Goal: Task Accomplishment & Management: Use online tool/utility

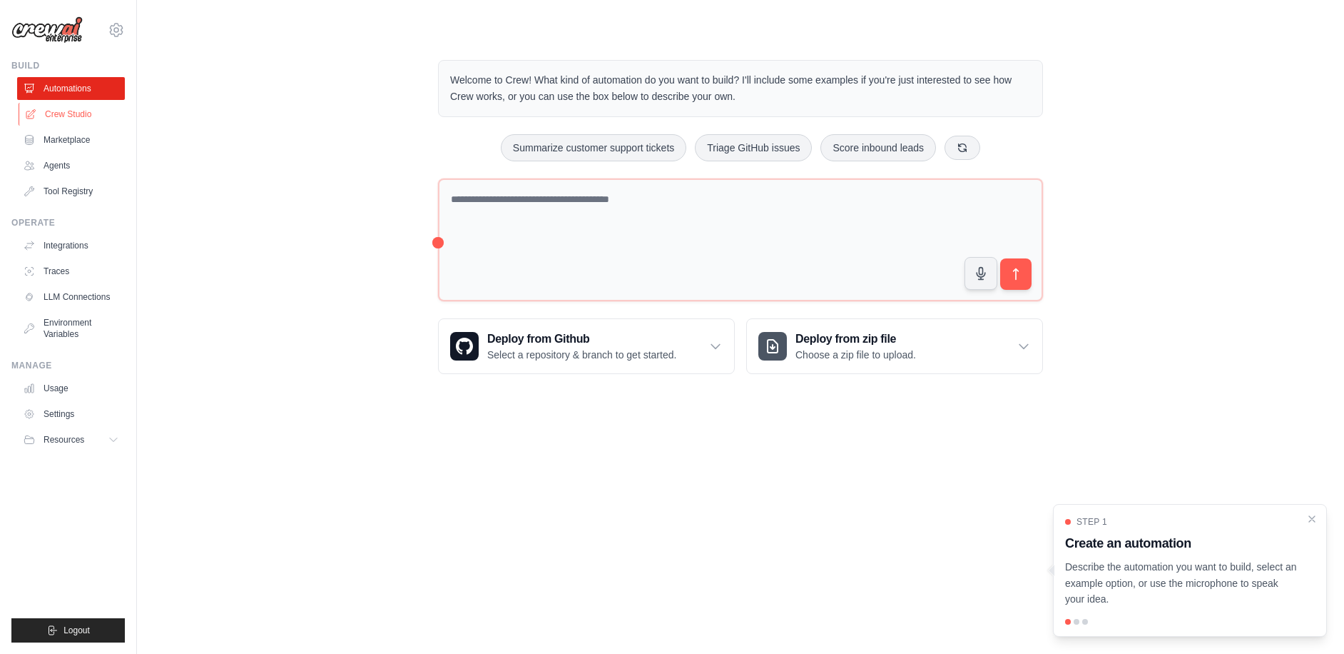
click at [71, 111] on link "Crew Studio" at bounding box center [73, 114] width 108 height 23
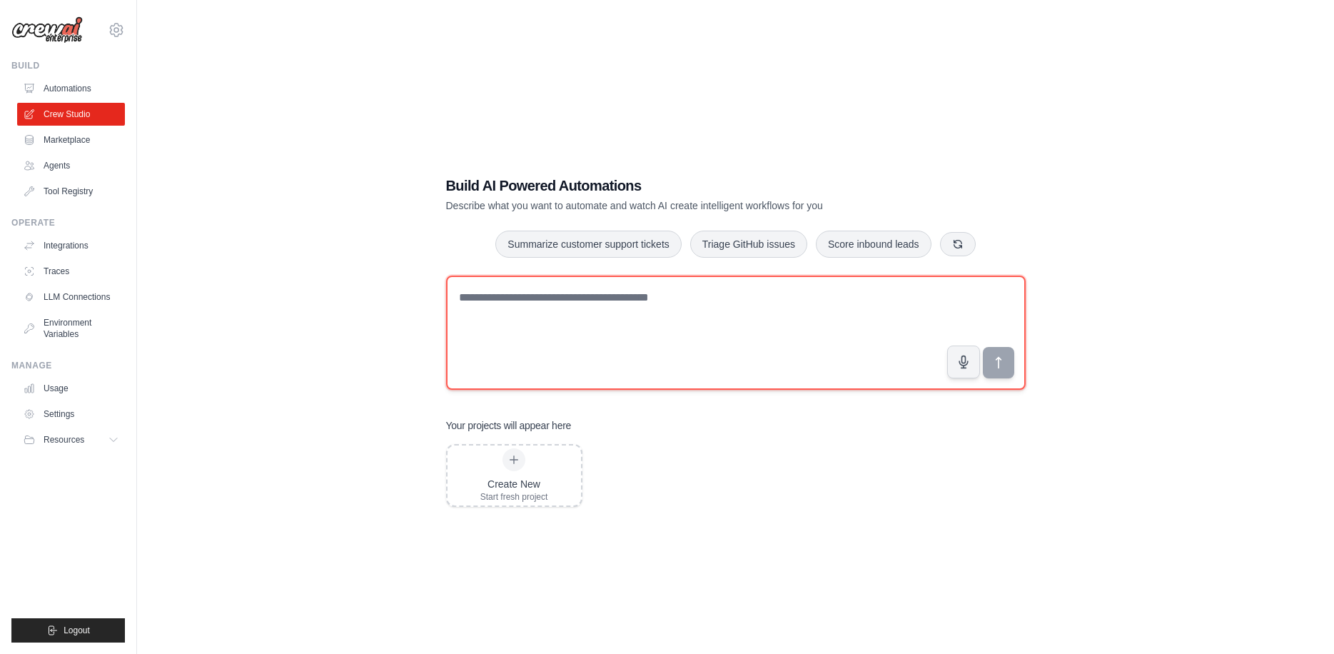
click at [650, 329] on textarea at bounding box center [735, 332] width 579 height 114
paste textarea "**********"
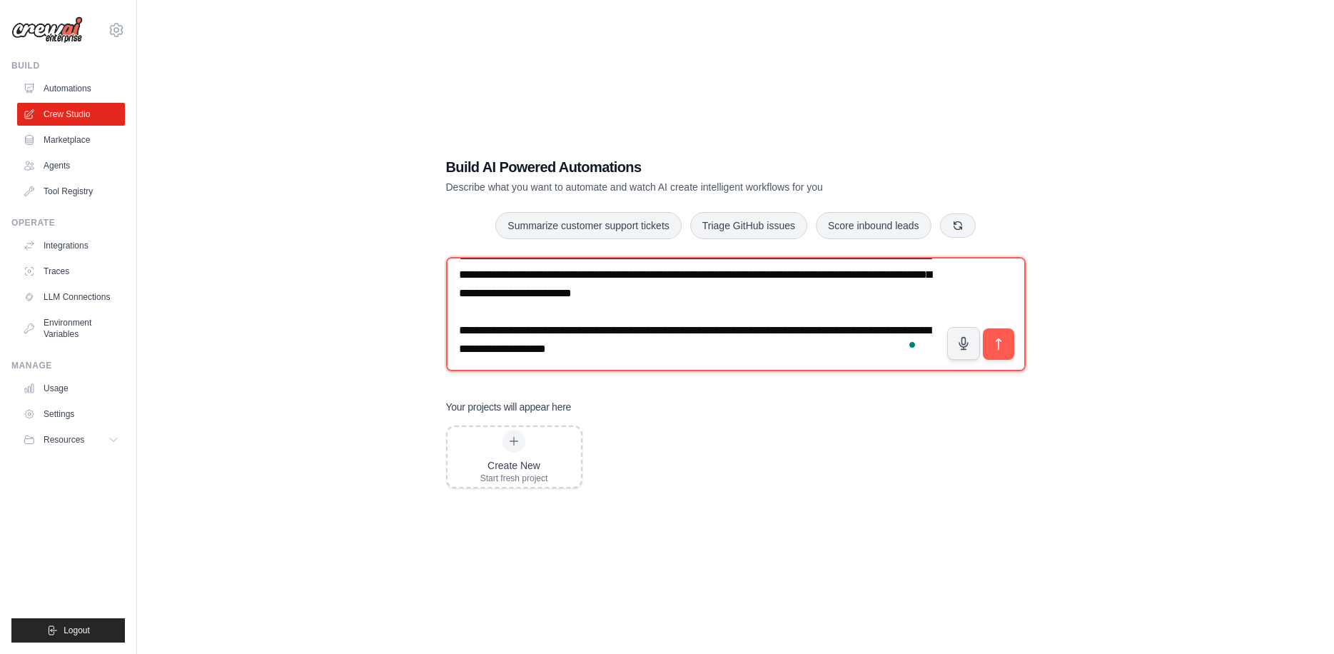
click at [510, 332] on textarea "**********" at bounding box center [735, 314] width 579 height 114
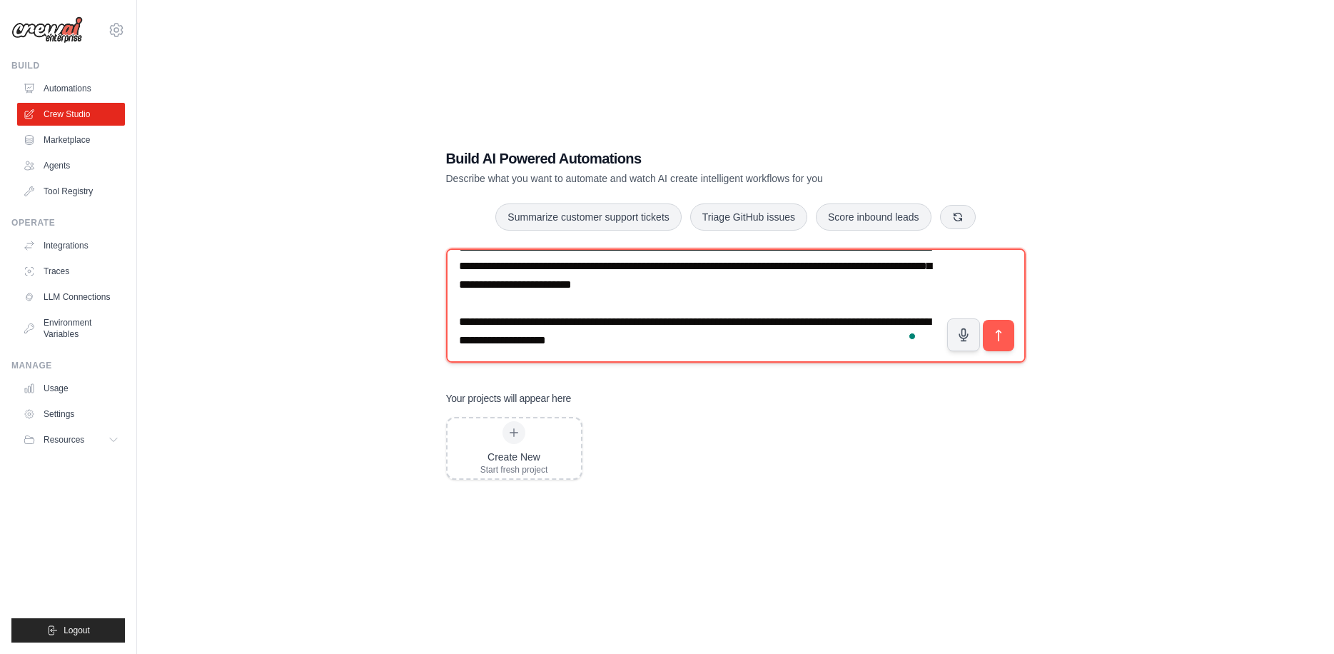
scroll to position [29, 0]
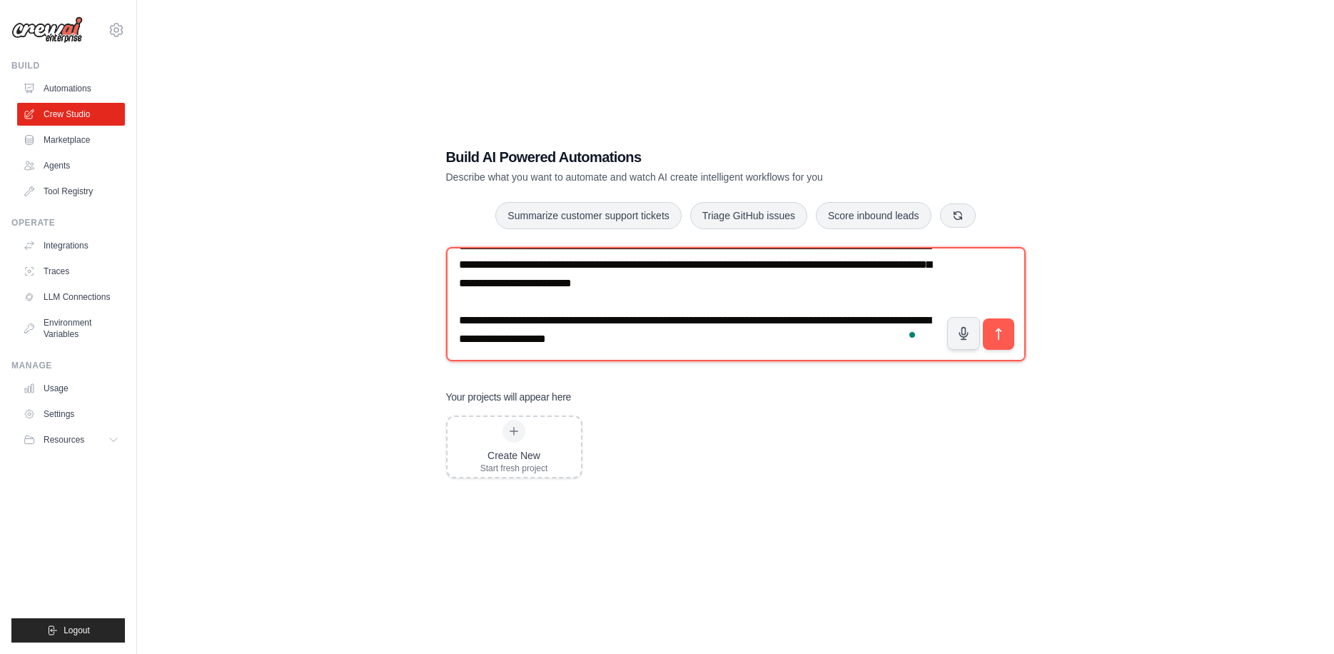
click at [480, 301] on textarea "**********" at bounding box center [735, 304] width 579 height 114
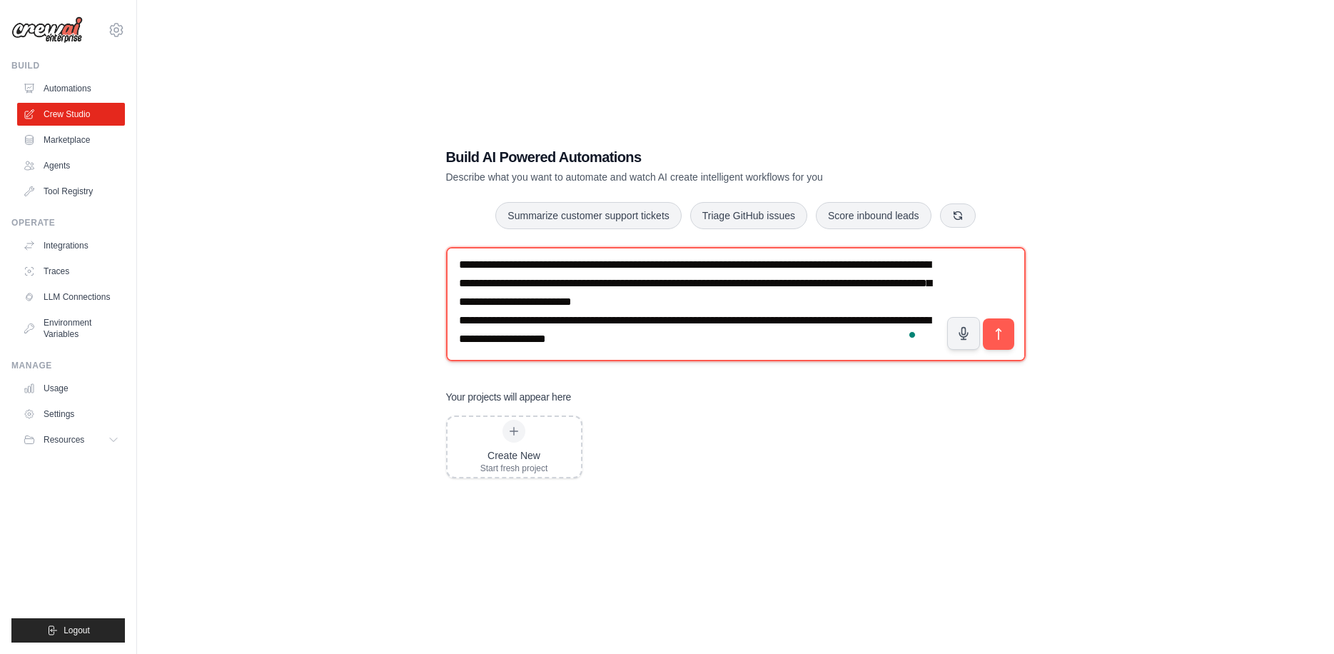
scroll to position [4, 0]
click at [771, 345] on textarea "**********" at bounding box center [735, 304] width 579 height 114
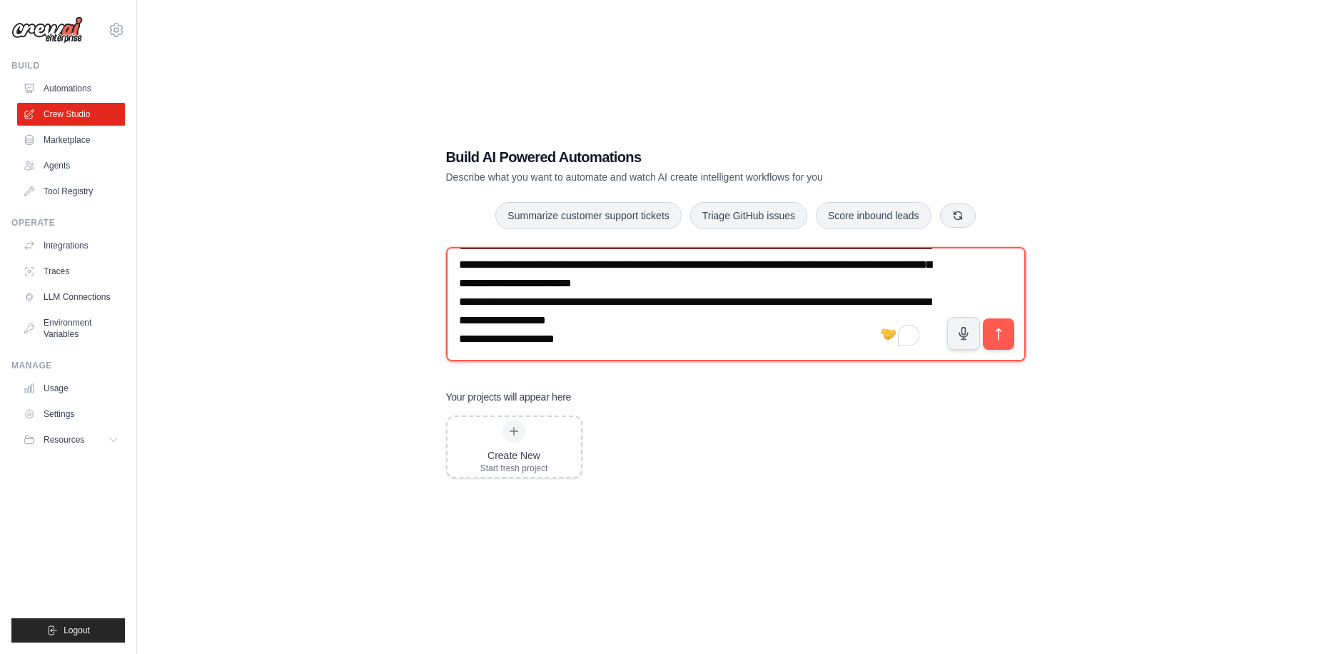
scroll to position [29, 0]
click at [496, 345] on textarea "**********" at bounding box center [735, 304] width 579 height 114
paste textarea "**********"
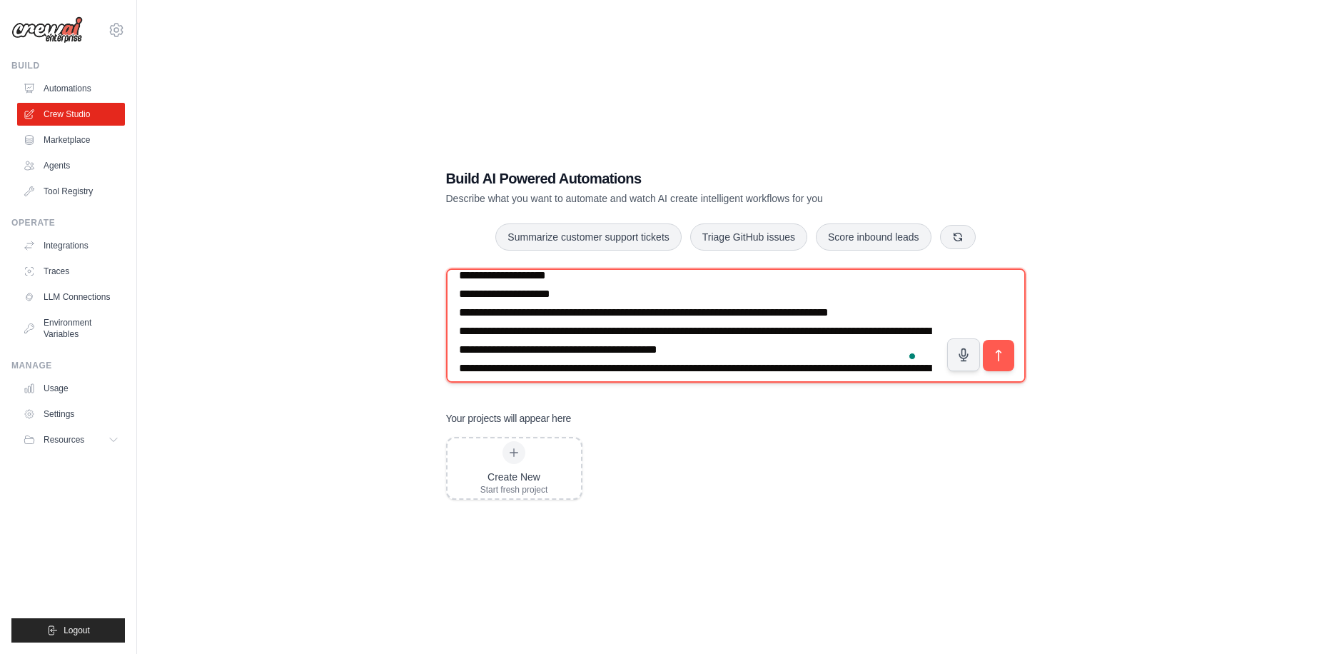
click at [460, 310] on textarea "To enrich screen reader interactions, please activate Accessibility in Grammarl…" at bounding box center [735, 325] width 579 height 114
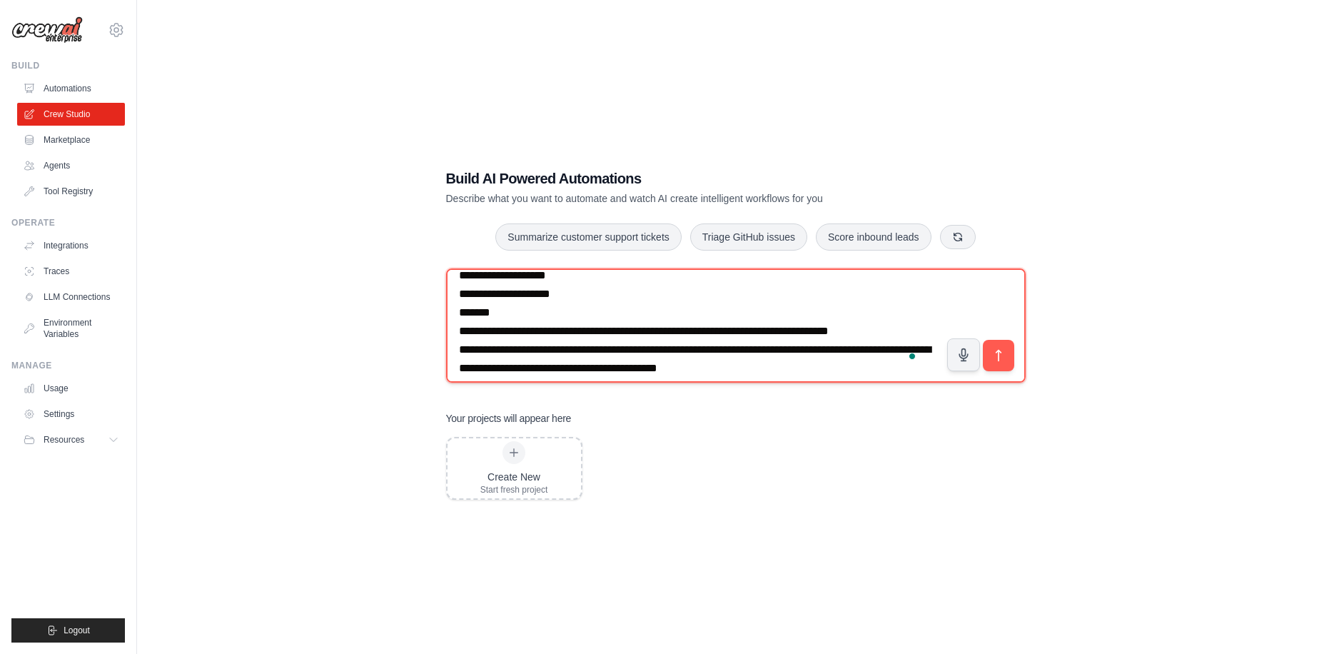
click at [507, 312] on textarea "To enrich screen reader interactions, please activate Accessibility in Grammarl…" at bounding box center [735, 325] width 579 height 114
click at [681, 308] on textarea "To enrich screen reader interactions, please activate Accessibility in Grammarl…" at bounding box center [735, 325] width 579 height 114
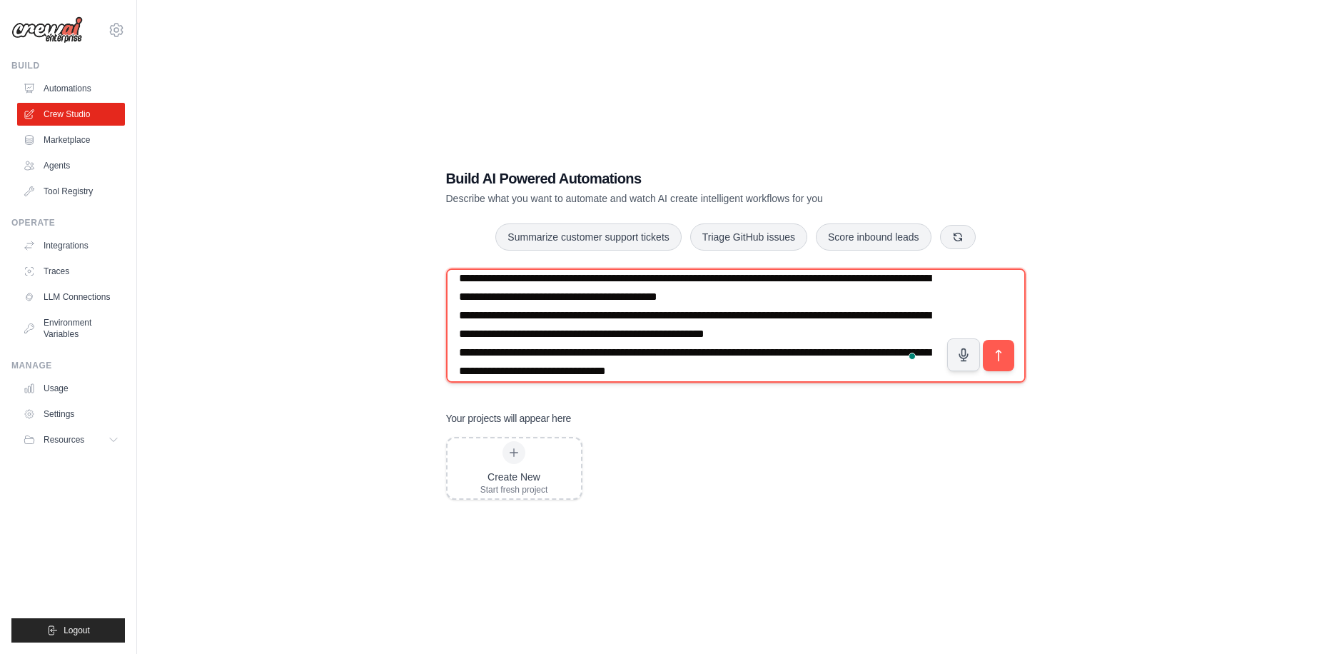
scroll to position [193, 0]
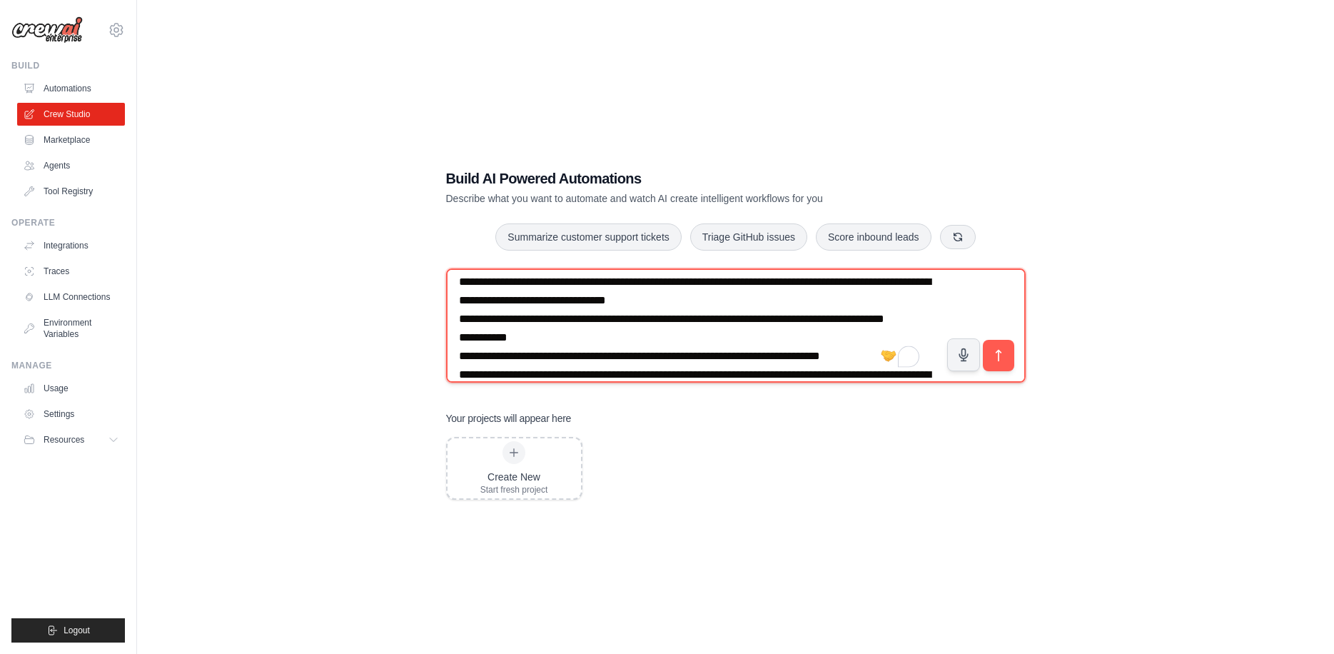
drag, startPoint x: 456, startPoint y: 340, endPoint x: 608, endPoint y: 356, distance: 152.9
click at [608, 356] on textarea "To enrich screen reader interactions, please activate Accessibility in Grammarl…" at bounding box center [735, 325] width 579 height 114
click at [611, 357] on textarea "To enrich screen reader interactions, please activate Accessibility in Grammarl…" at bounding box center [735, 325] width 579 height 114
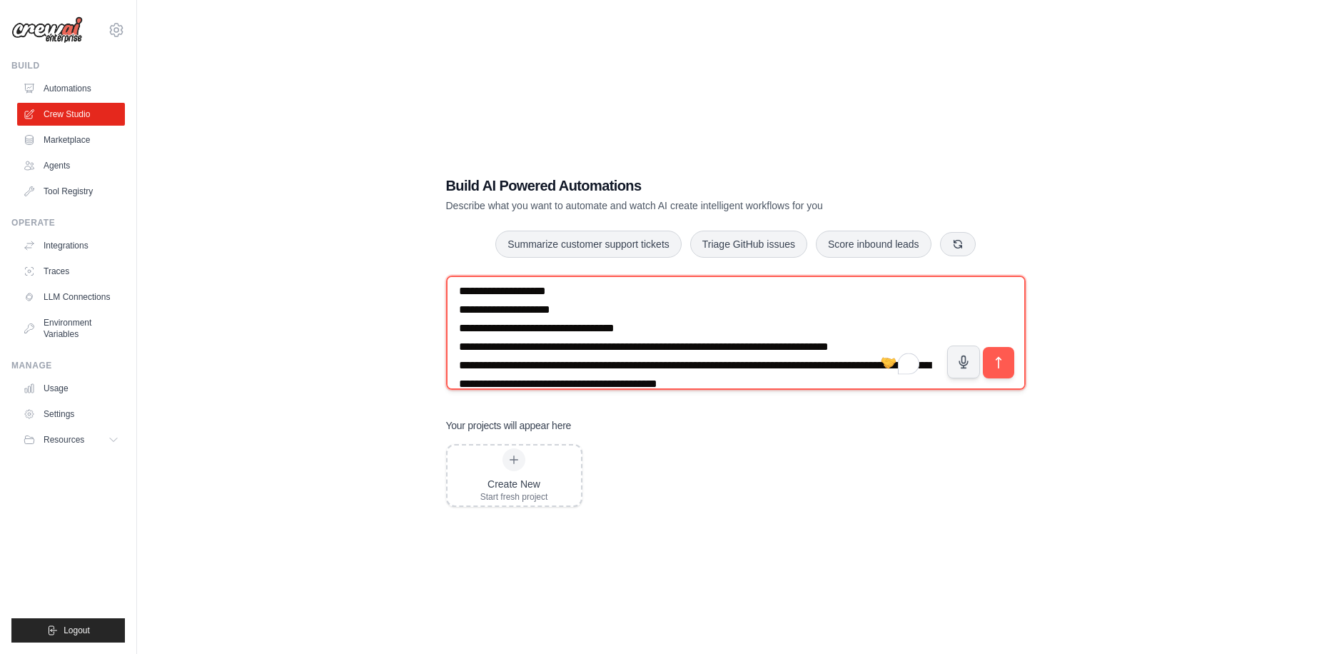
click at [671, 328] on textarea "To enrich screen reader interactions, please activate Accessibility in Grammarl…" at bounding box center [735, 332] width 579 height 114
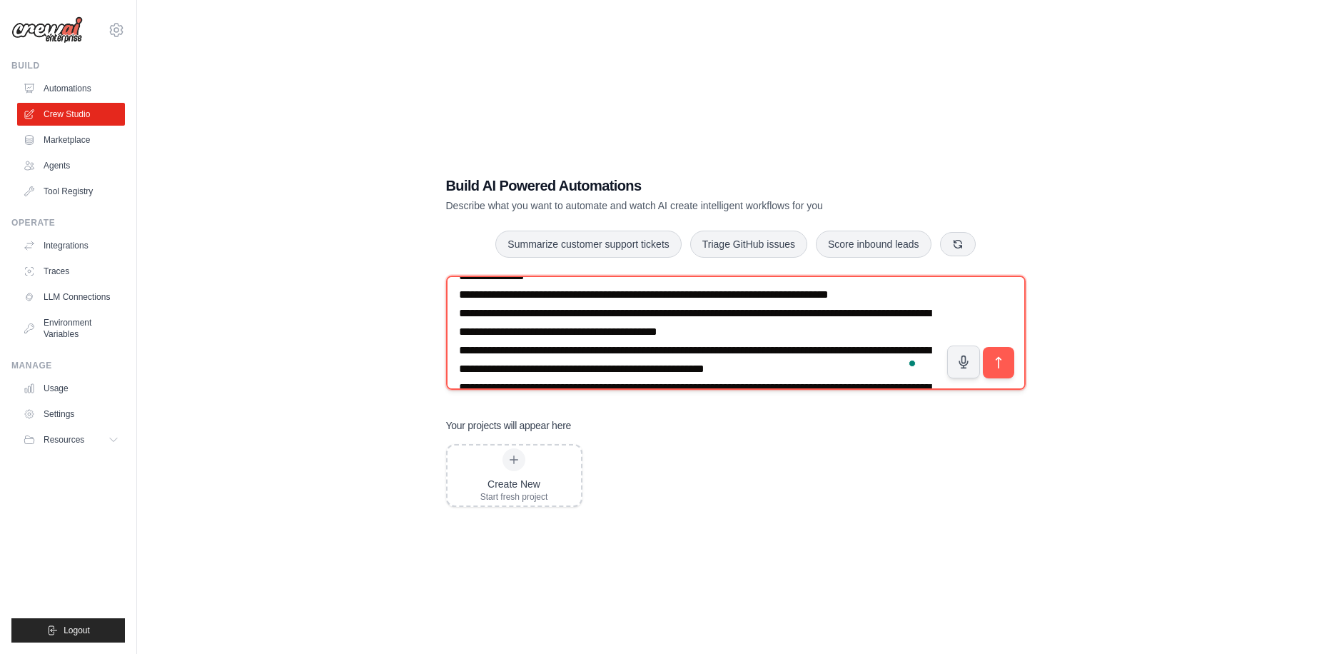
drag, startPoint x: 635, startPoint y: 332, endPoint x: 736, endPoint y: 329, distance: 101.4
click at [736, 329] on textarea "To enrich screen reader interactions, please activate Accessibility in Grammarl…" at bounding box center [735, 332] width 579 height 114
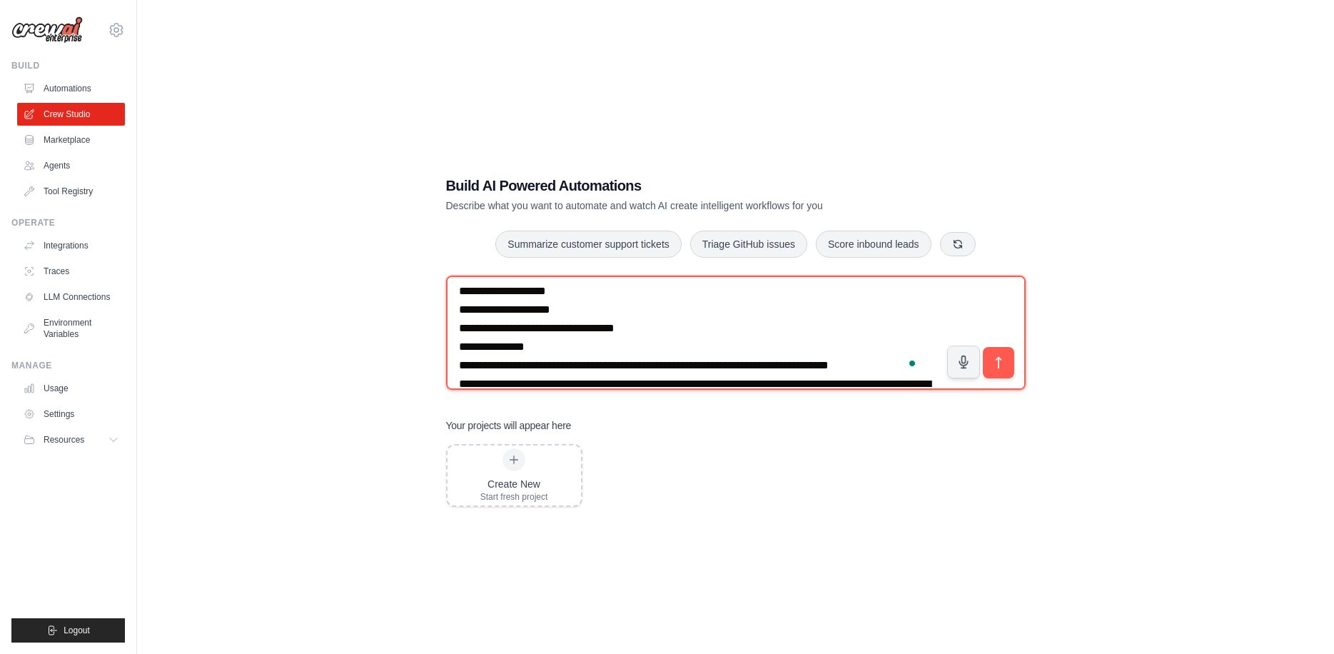
click at [554, 346] on textarea "To enrich screen reader interactions, please activate Accessibility in Grammarl…" at bounding box center [735, 332] width 579 height 114
paste textarea "**********"
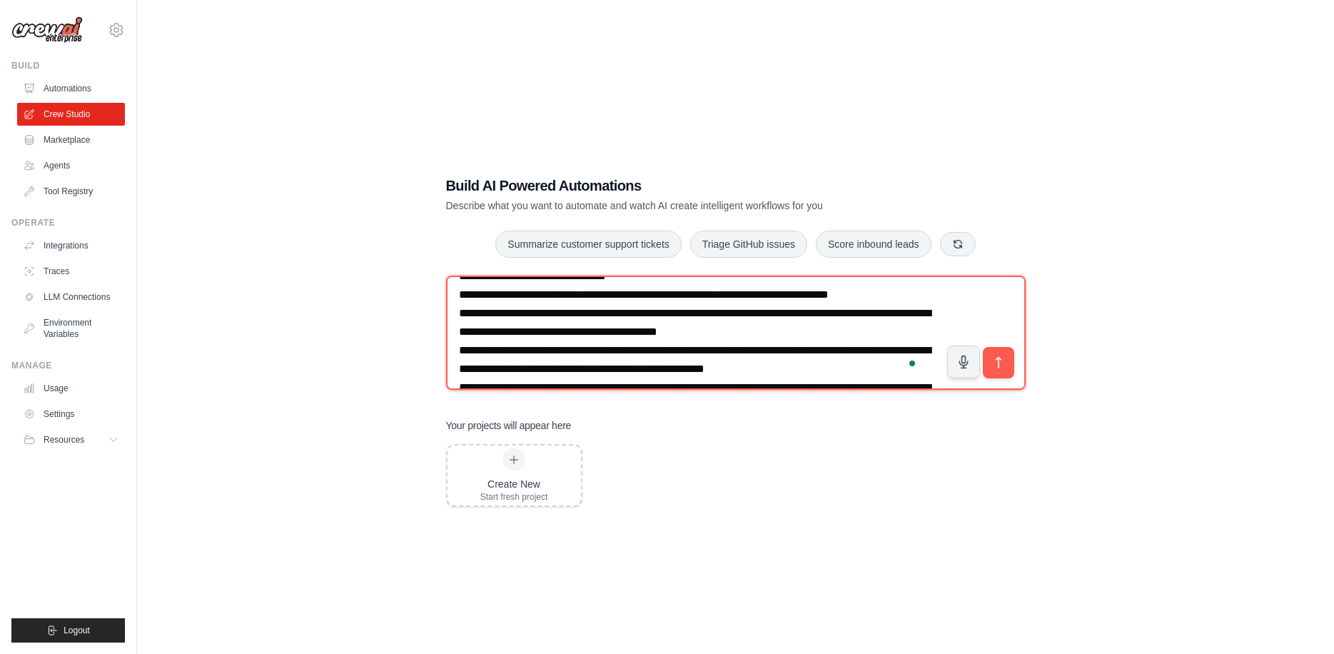
click at [577, 277] on textarea "To enrich screen reader interactions, please activate Accessibility in Grammarl…" at bounding box center [735, 332] width 579 height 114
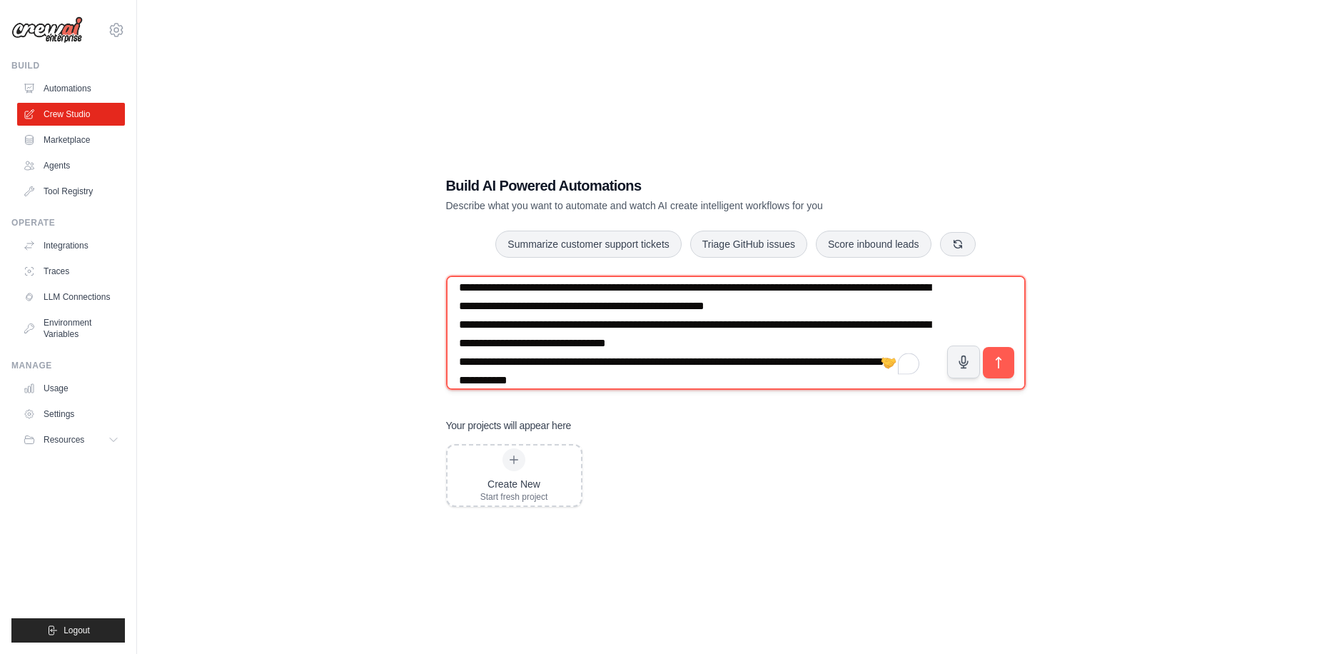
drag, startPoint x: 460, startPoint y: 343, endPoint x: 547, endPoint y: 338, distance: 87.2
click at [547, 338] on textarea "To enrich screen reader interactions, please activate Accessibility in Grammarl…" at bounding box center [735, 332] width 579 height 114
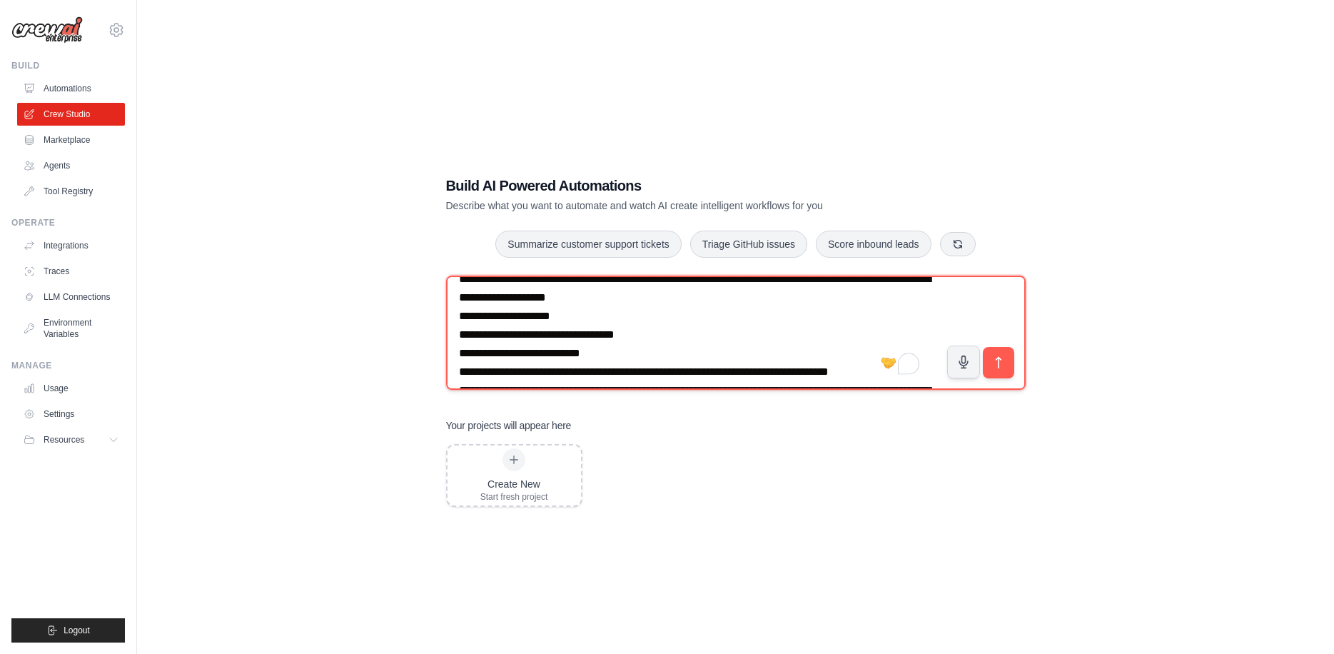
click at [635, 348] on textarea "To enrich screen reader interactions, please activate Accessibility in Grammarl…" at bounding box center [735, 332] width 579 height 114
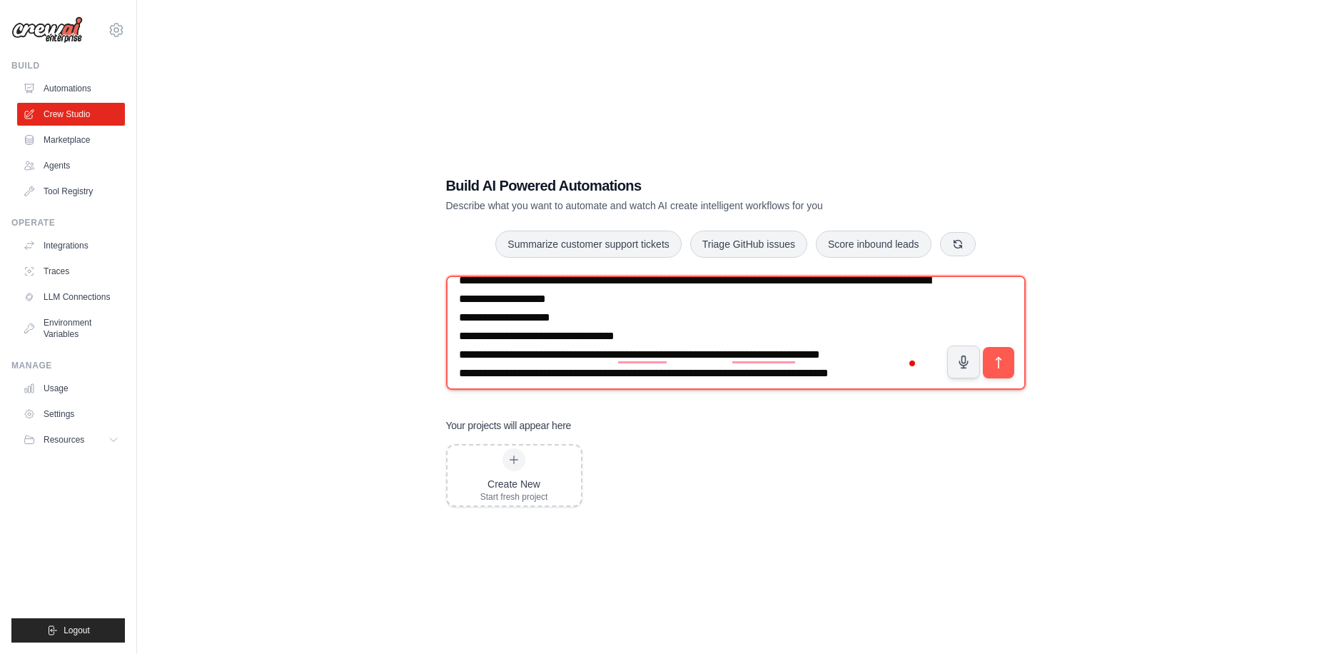
drag, startPoint x: 584, startPoint y: 299, endPoint x: 744, endPoint y: 300, distance: 159.1
click at [744, 300] on textarea "To enrich screen reader interactions, please activate Accessibility in Grammarl…" at bounding box center [735, 332] width 579 height 114
click at [525, 377] on textarea "To enrich screen reader interactions, please activate Accessibility in Grammarl…" at bounding box center [735, 332] width 579 height 114
paste textarea "**********"
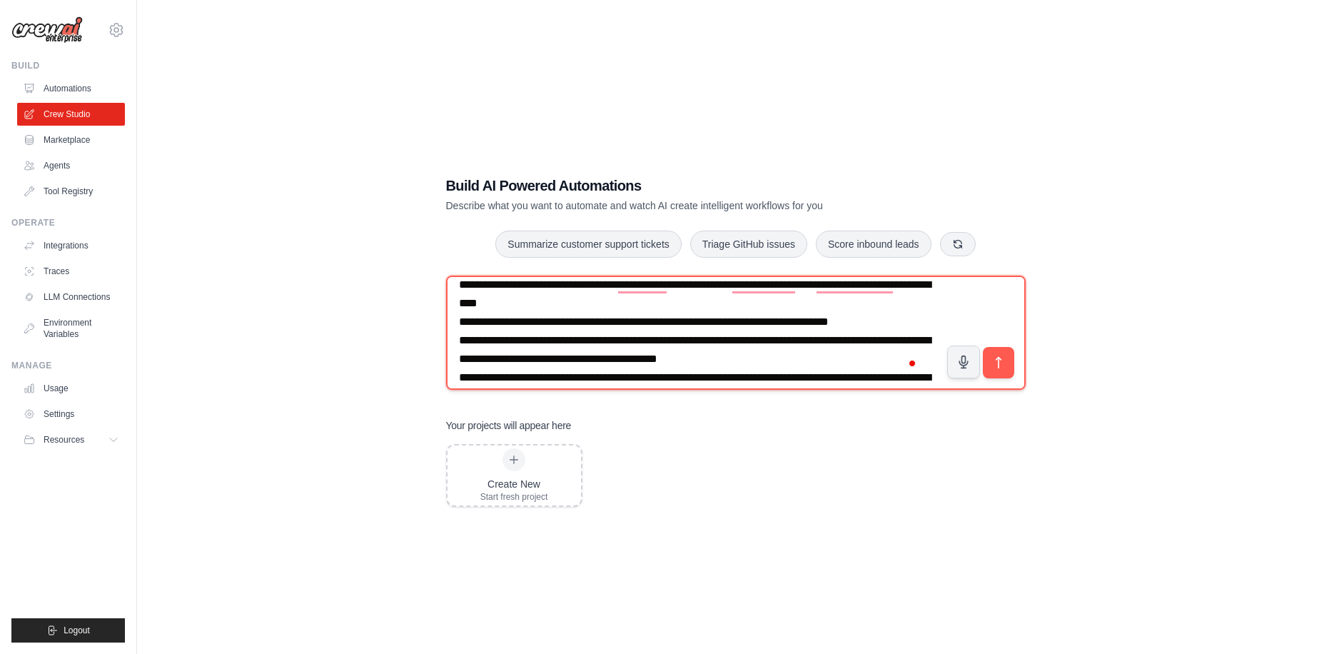
click at [634, 287] on textarea "To enrich screen reader interactions, please activate Accessibility in Grammarl…" at bounding box center [735, 332] width 579 height 114
click at [630, 291] on textarea "To enrich screen reader interactions, please activate Accessibility in Grammarl…" at bounding box center [735, 332] width 579 height 114
click at [633, 290] on textarea "To enrich screen reader interactions, please activate Accessibility in Grammarl…" at bounding box center [735, 332] width 579 height 114
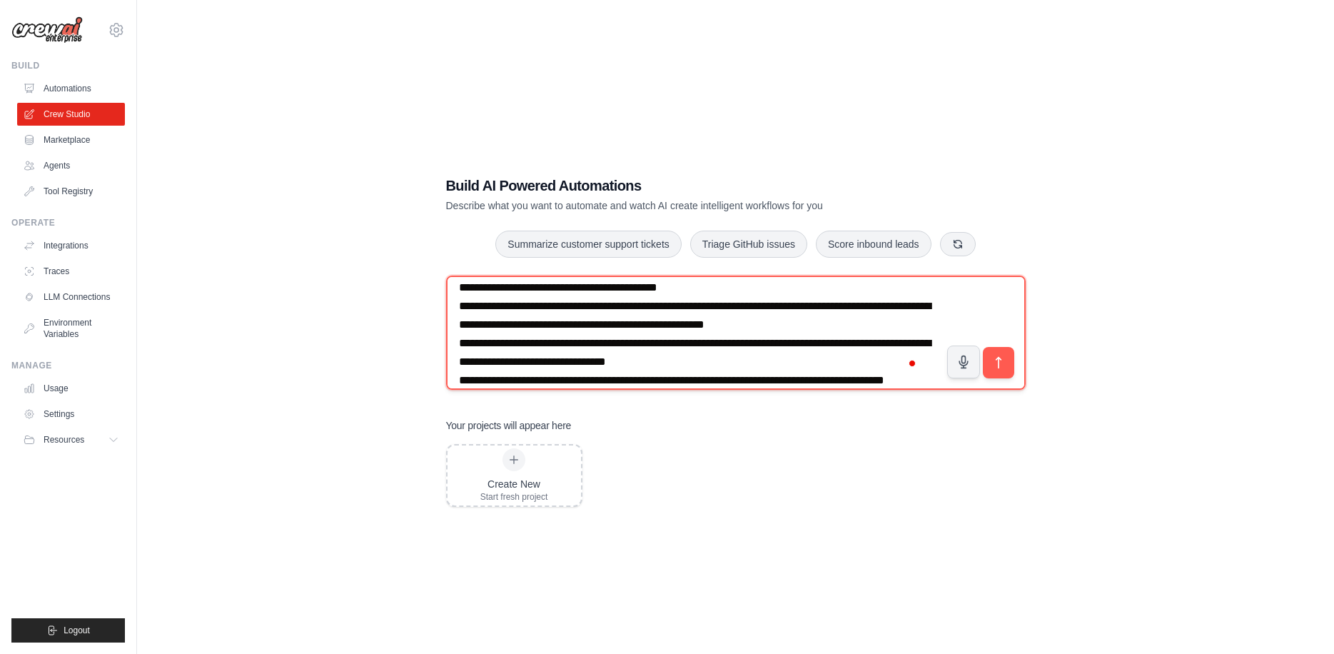
drag, startPoint x: 460, startPoint y: 365, endPoint x: 512, endPoint y: 358, distance: 52.7
click at [512, 358] on textarea "To enrich screen reader interactions, please activate Accessibility in Grammarl…" at bounding box center [735, 332] width 579 height 114
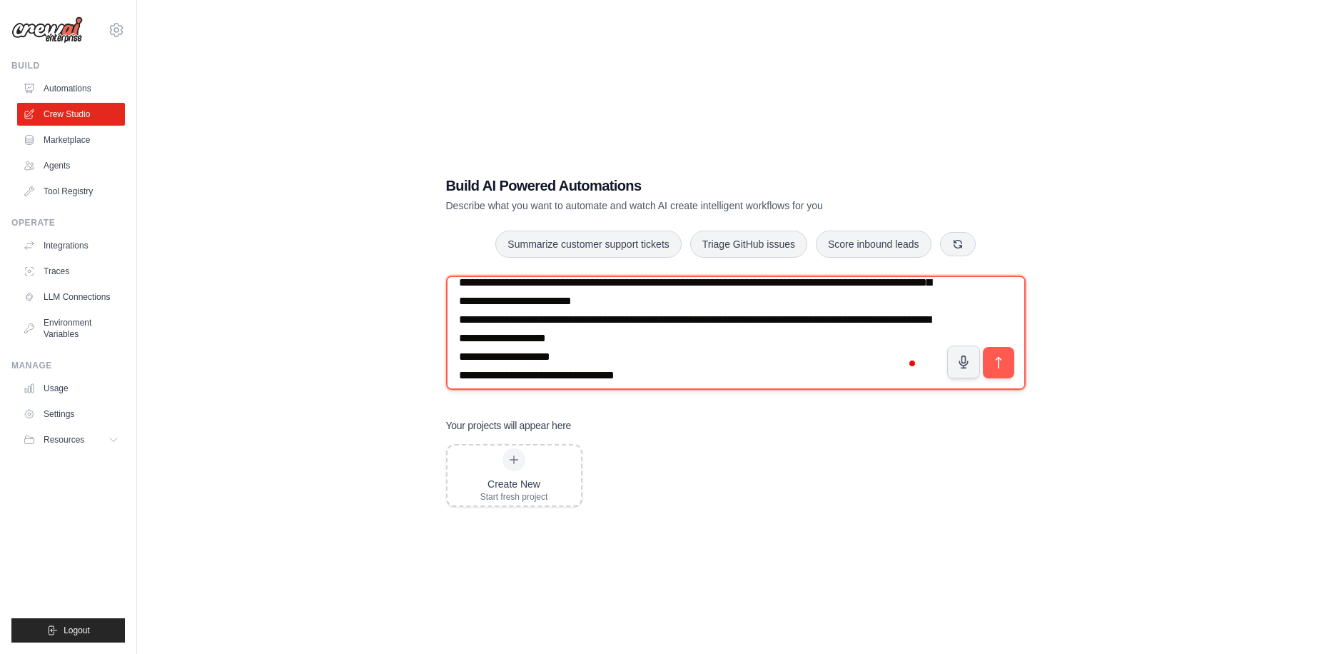
drag, startPoint x: 619, startPoint y: 285, endPoint x: 649, endPoint y: 323, distance: 47.7
click at [649, 323] on textarea "To enrich screen reader interactions, please activate Accessibility in Grammarl…" at bounding box center [735, 332] width 579 height 114
click at [649, 353] on textarea "To enrich screen reader interactions, please activate Accessibility in Grammarl…" at bounding box center [735, 332] width 579 height 114
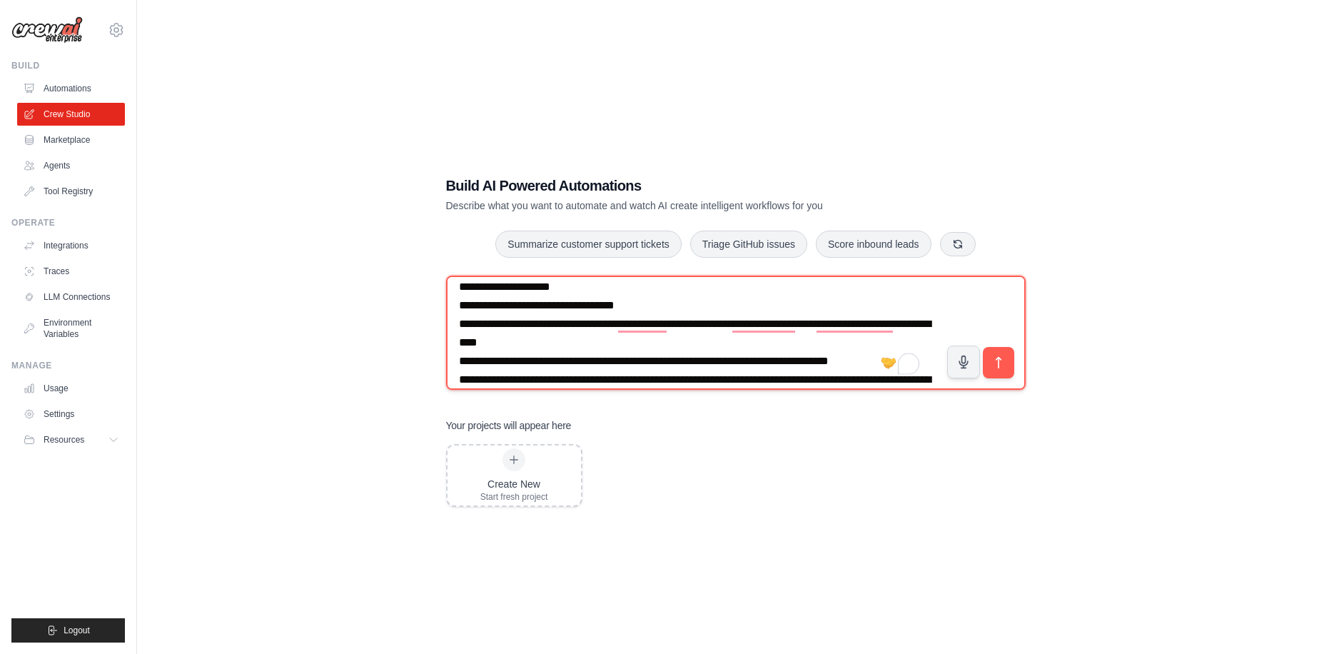
drag, startPoint x: 621, startPoint y: 323, endPoint x: 666, endPoint y: 323, distance: 45.0
click at [666, 323] on textarea "To enrich screen reader interactions, please activate Accessibility in Grammarl…" at bounding box center [735, 332] width 579 height 114
paste textarea "*"
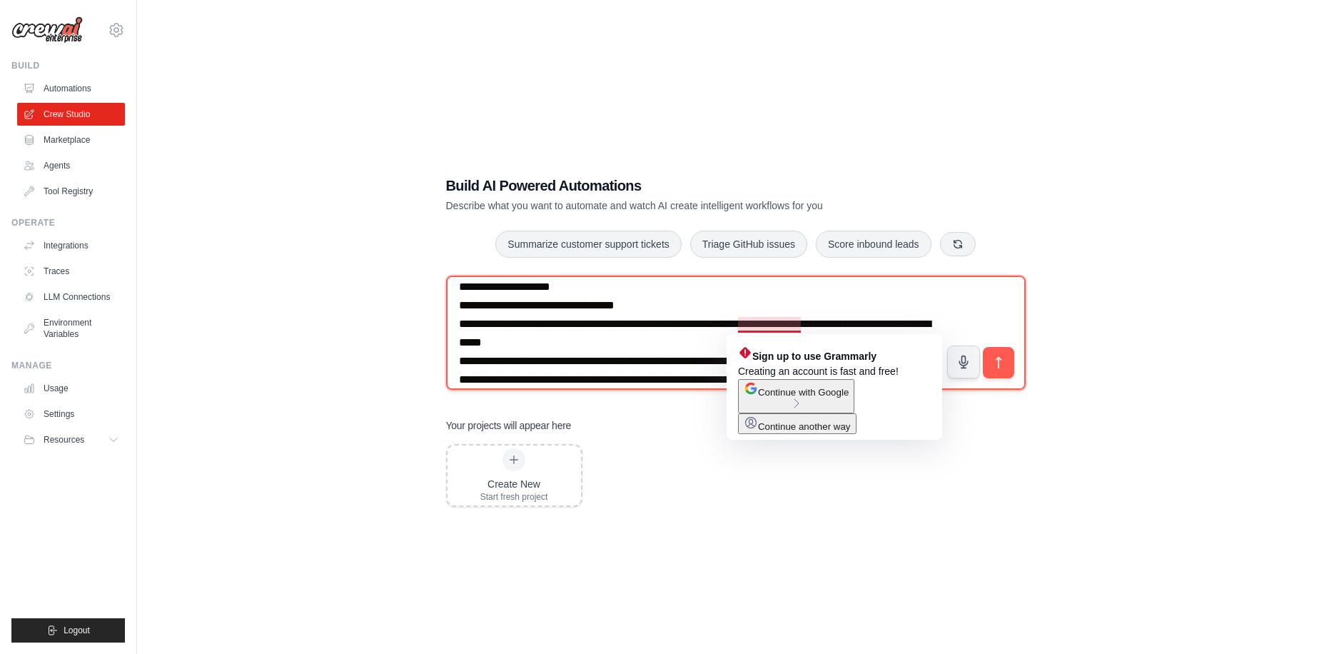
click at [799, 323] on textarea "To enrich screen reader interactions, please activate Accessibility in Grammarl…" at bounding box center [735, 332] width 579 height 114
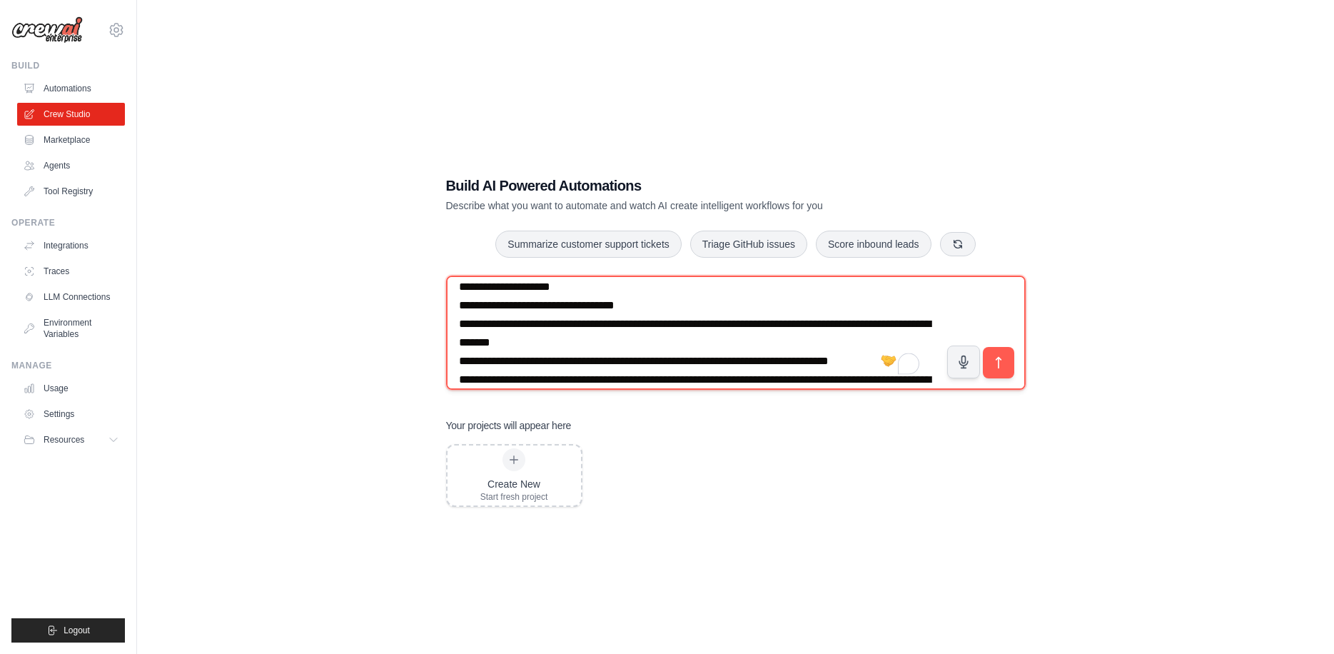
click at [848, 350] on textarea "To enrich screen reader interactions, please activate Accessibility in Grammarl…" at bounding box center [735, 332] width 579 height 114
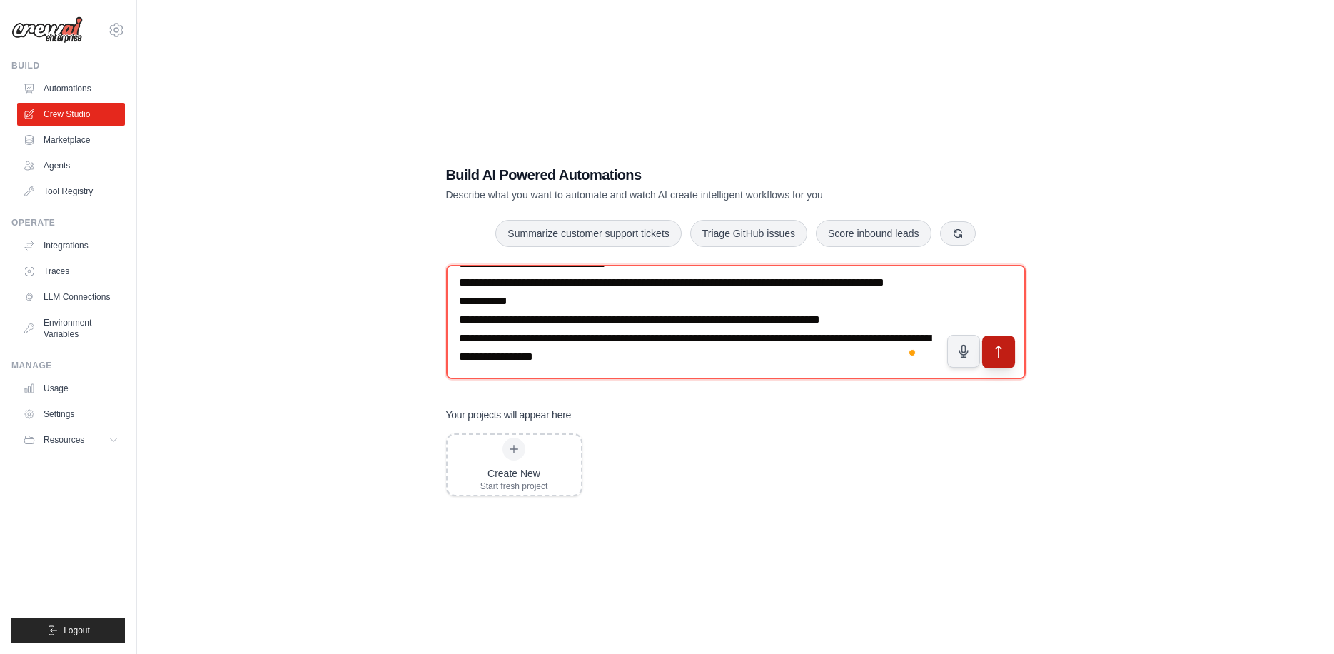
type textarea "**********"
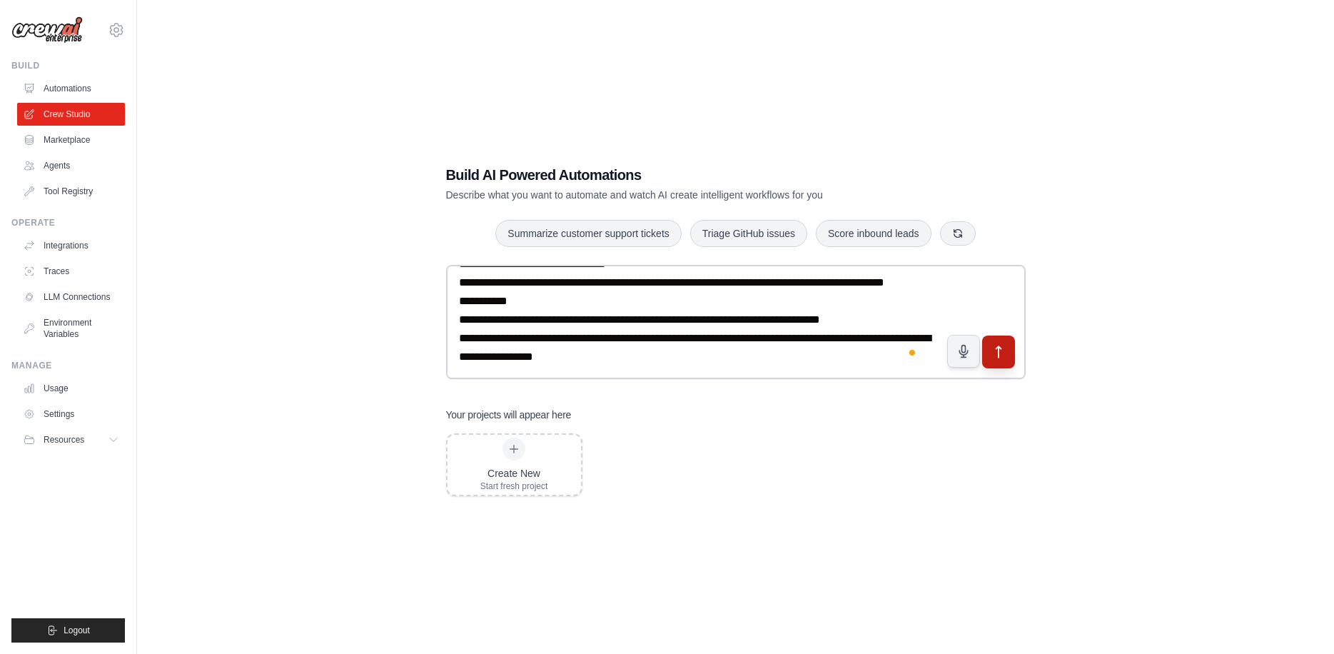
click at [1000, 355] on icon "submit" at bounding box center [997, 352] width 15 height 15
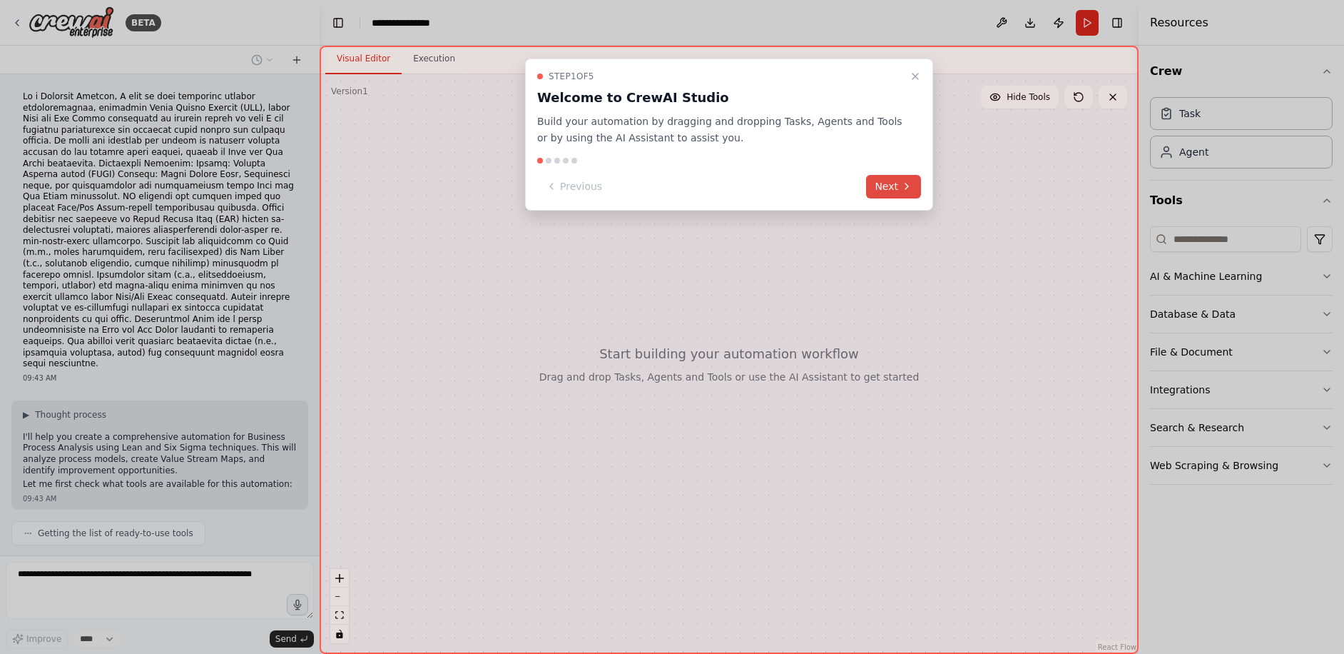
click at [897, 187] on button "Next" at bounding box center [893, 187] width 55 height 24
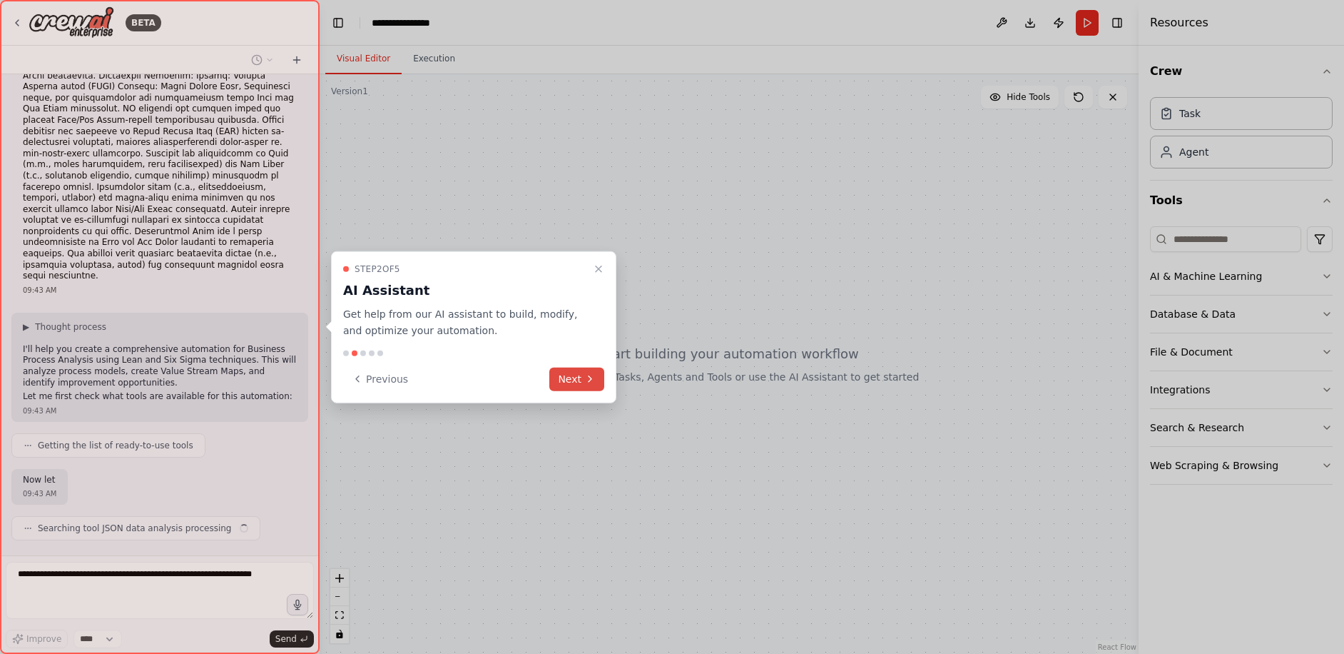
click at [567, 377] on button "Next" at bounding box center [576, 379] width 55 height 24
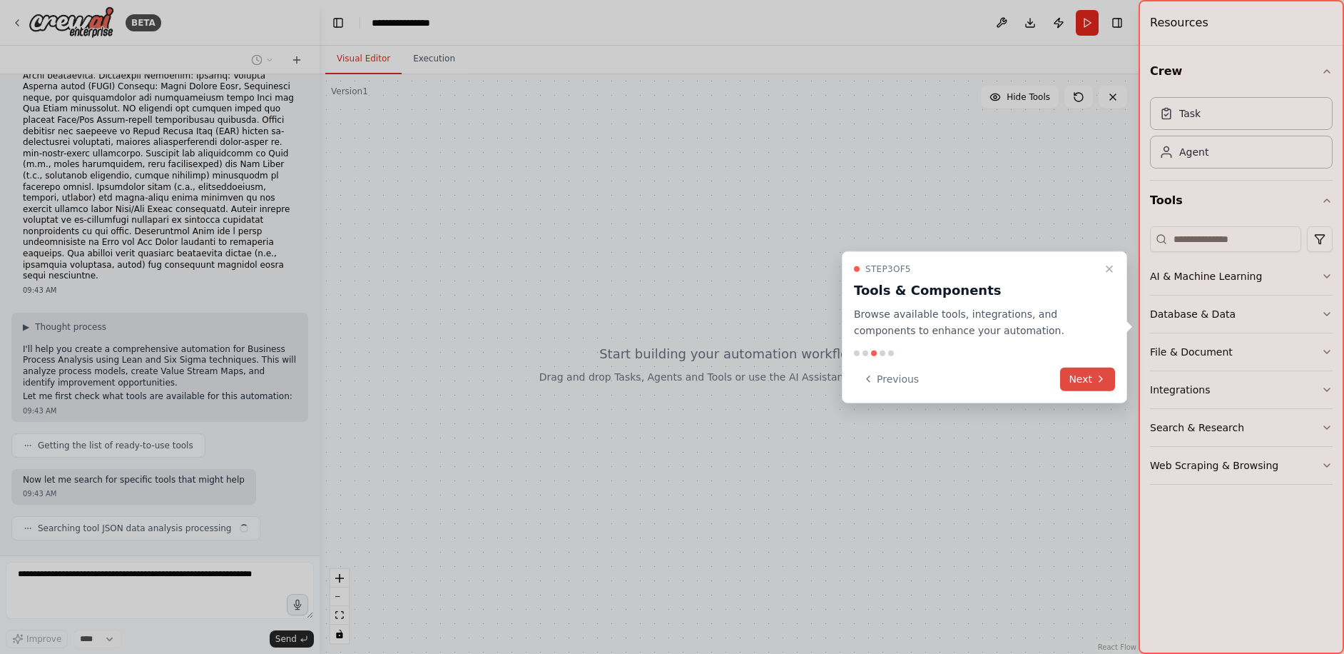
scroll to position [98, 0]
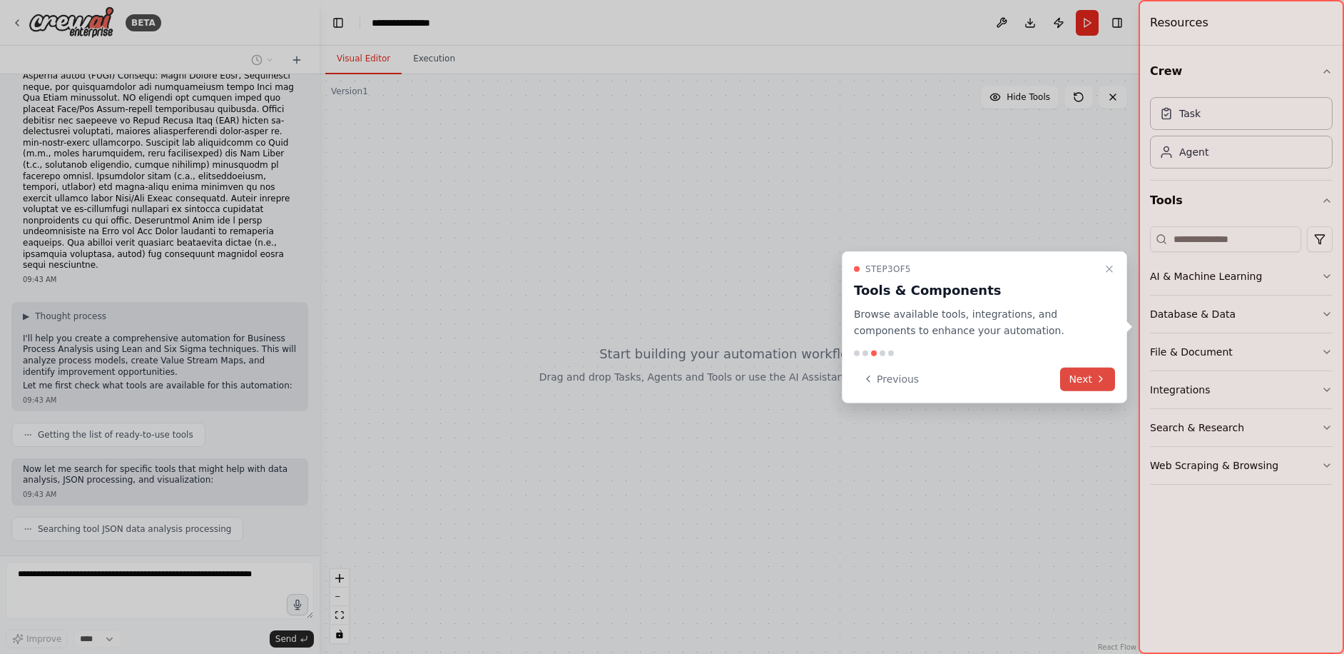
click at [1078, 374] on button "Next" at bounding box center [1087, 379] width 55 height 24
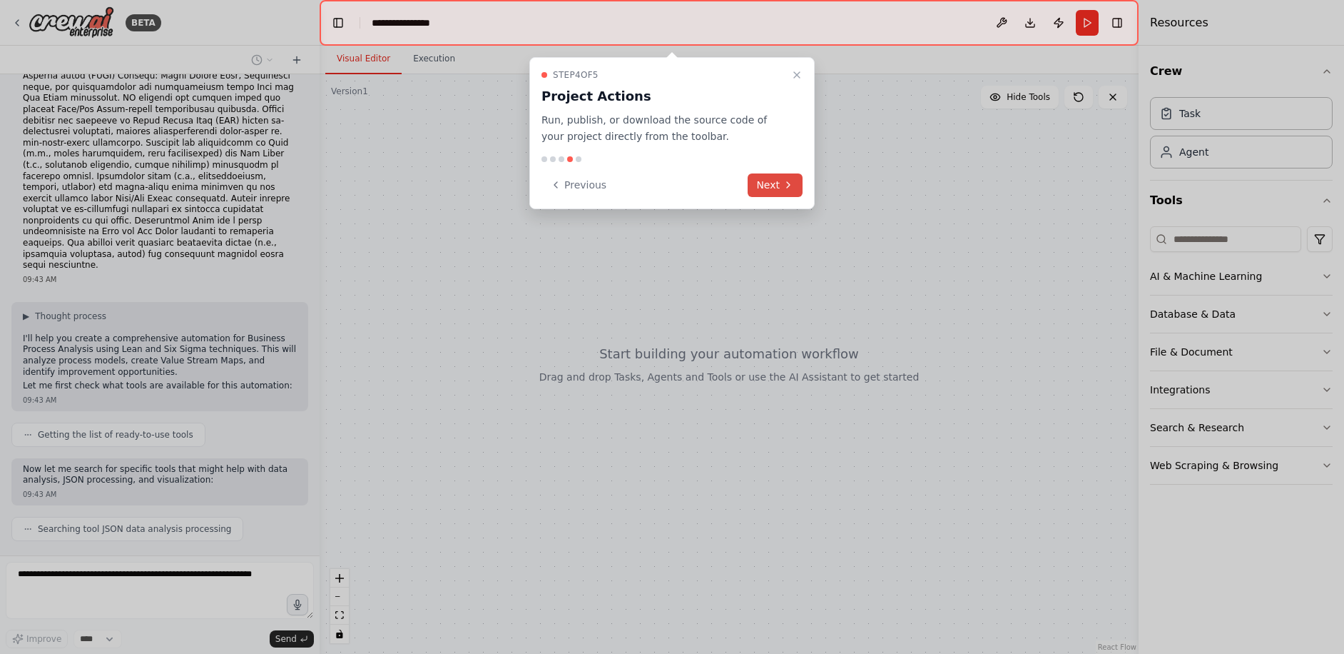
scroll to position [134, 0]
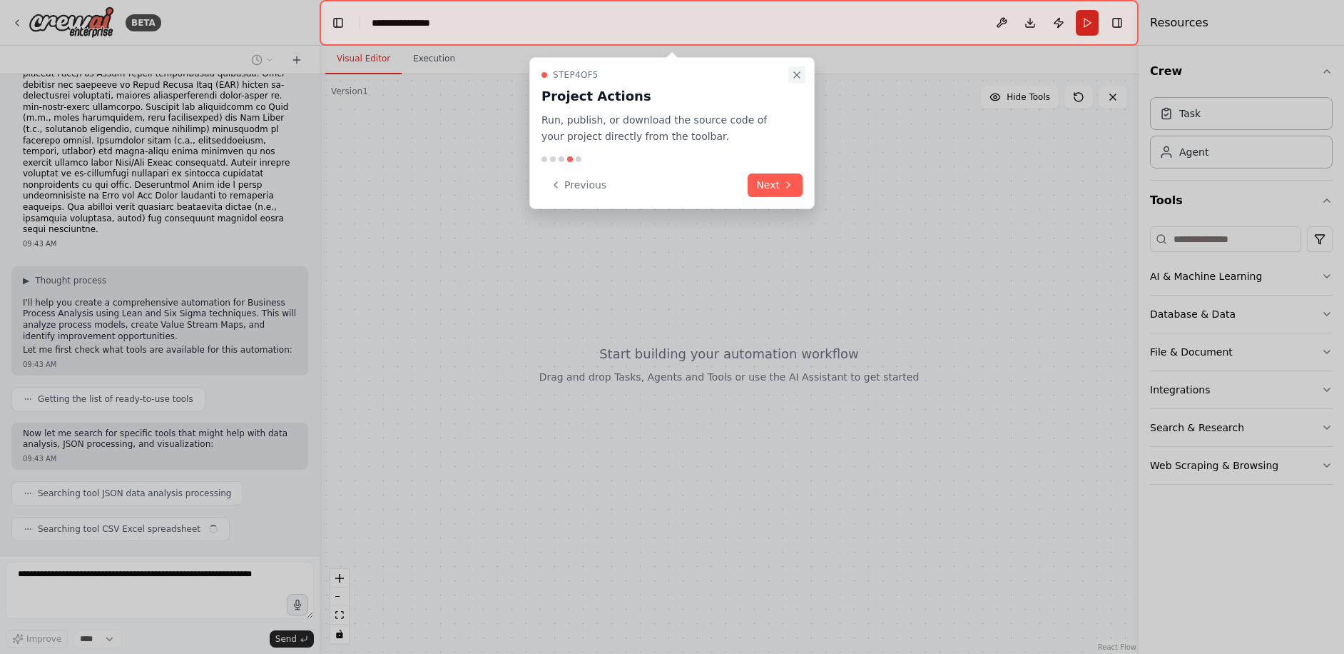
drag, startPoint x: 806, startPoint y: 59, endPoint x: 801, endPoint y: 67, distance: 9.6
click at [801, 67] on div "Step 4 of 5 Project Actions Run, publish, or download the source code of your p…" at bounding box center [671, 133] width 285 height 152
click at [801, 67] on button "Close walkthrough" at bounding box center [797, 74] width 17 height 17
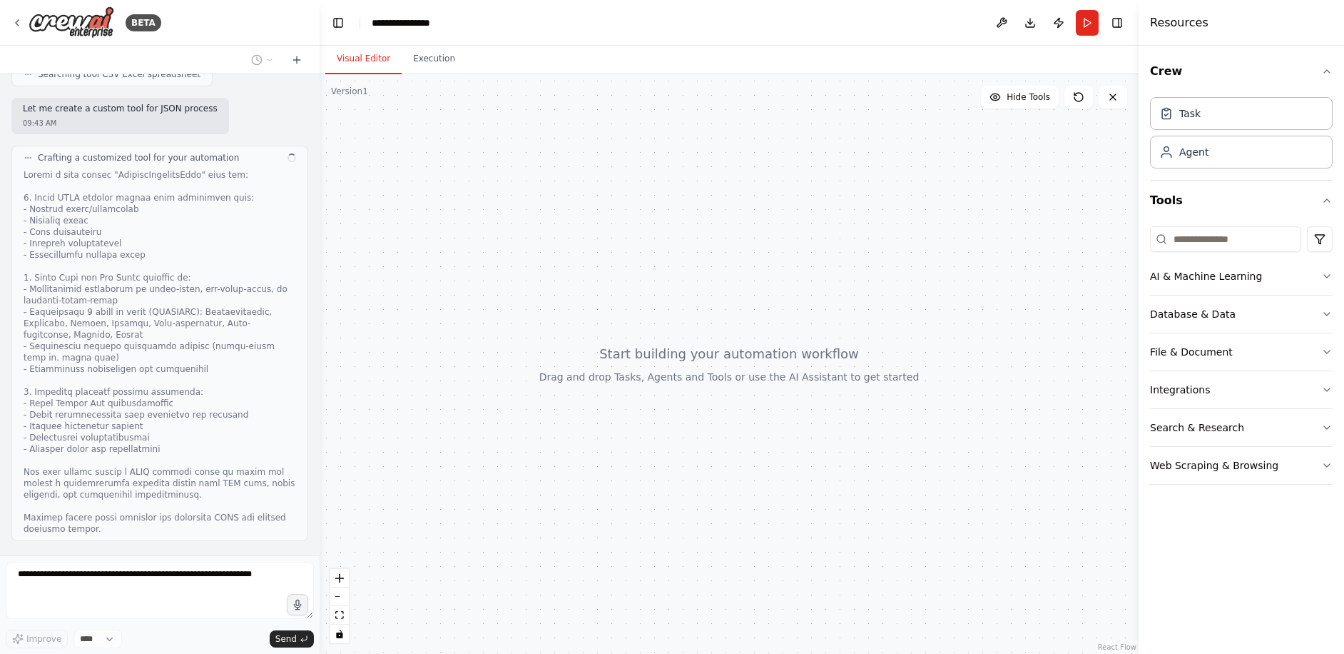
scroll to position [599, 0]
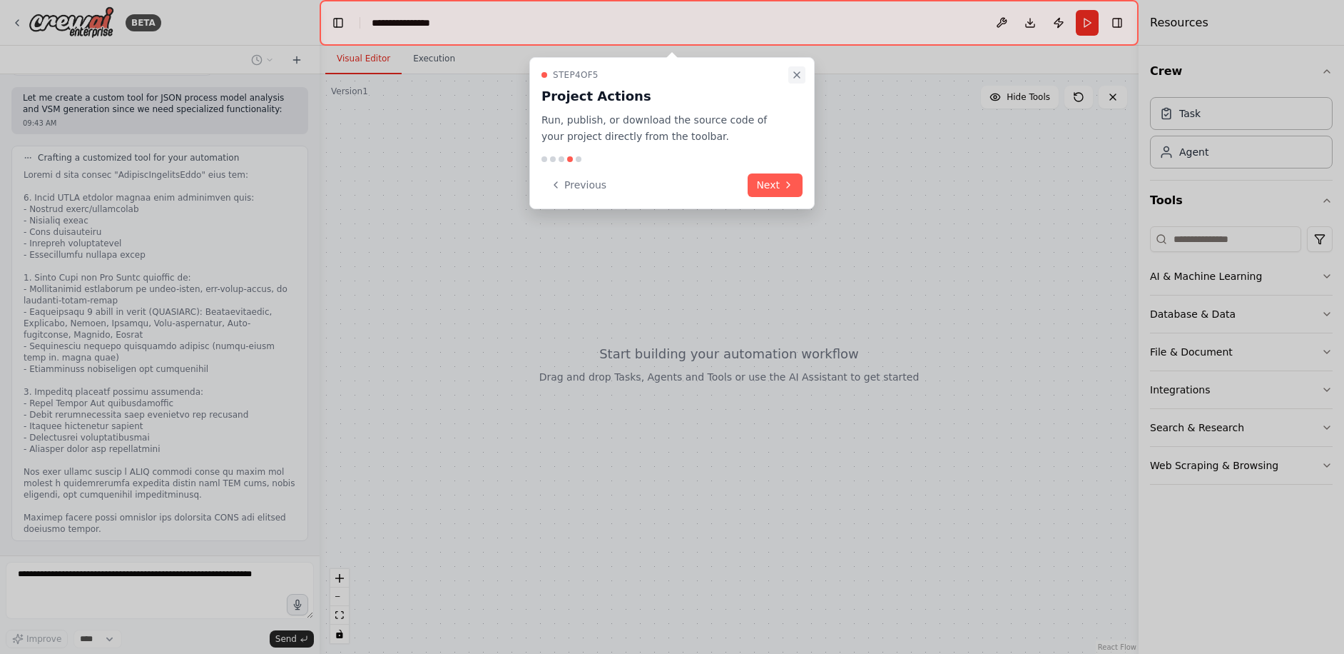
click at [796, 71] on icon "Close walkthrough" at bounding box center [796, 74] width 11 height 11
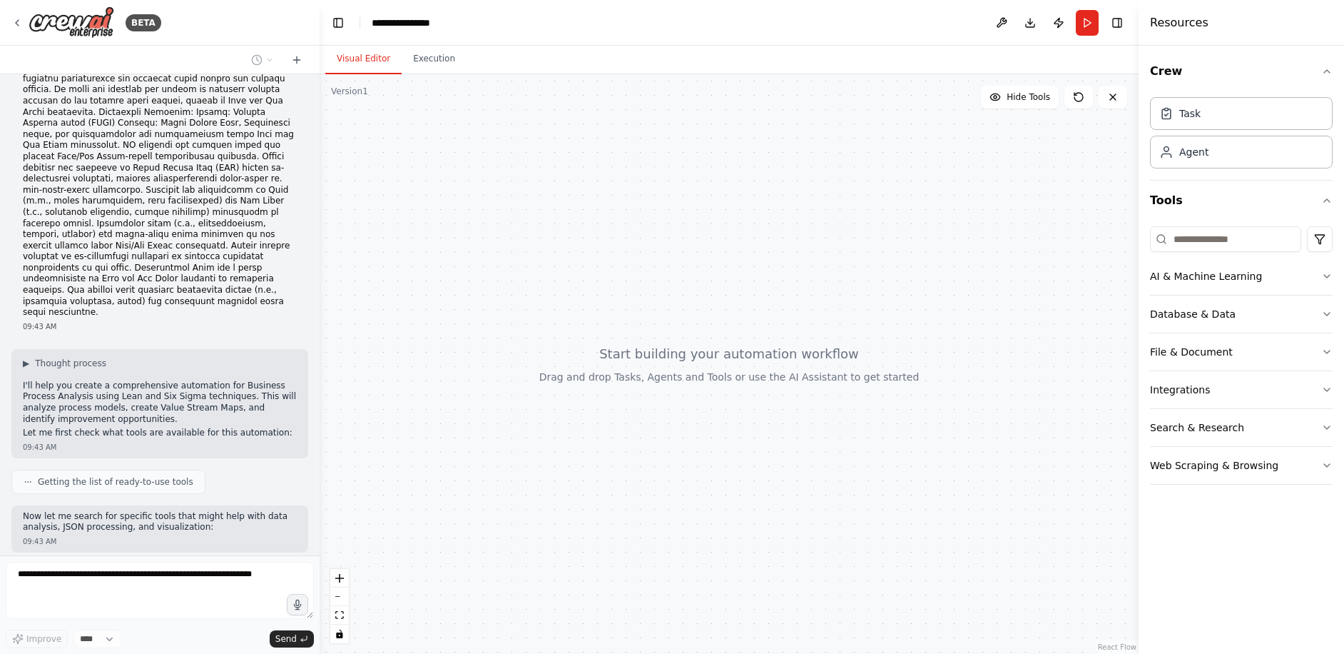
scroll to position [0, 0]
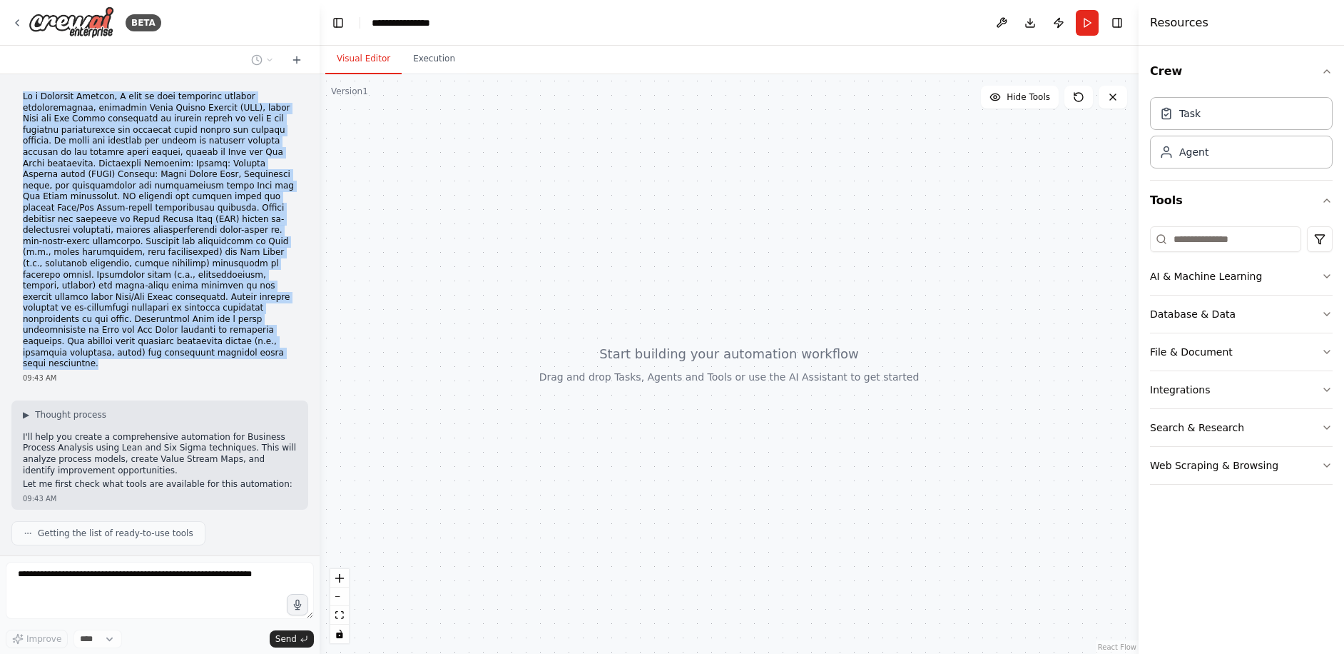
drag, startPoint x: 24, startPoint y: 96, endPoint x: 280, endPoint y: 328, distance: 345.6
click at [280, 328] on p at bounding box center [160, 230] width 274 height 278
copy p "As a Business Analyst, I want to test different process configurations, includi…"
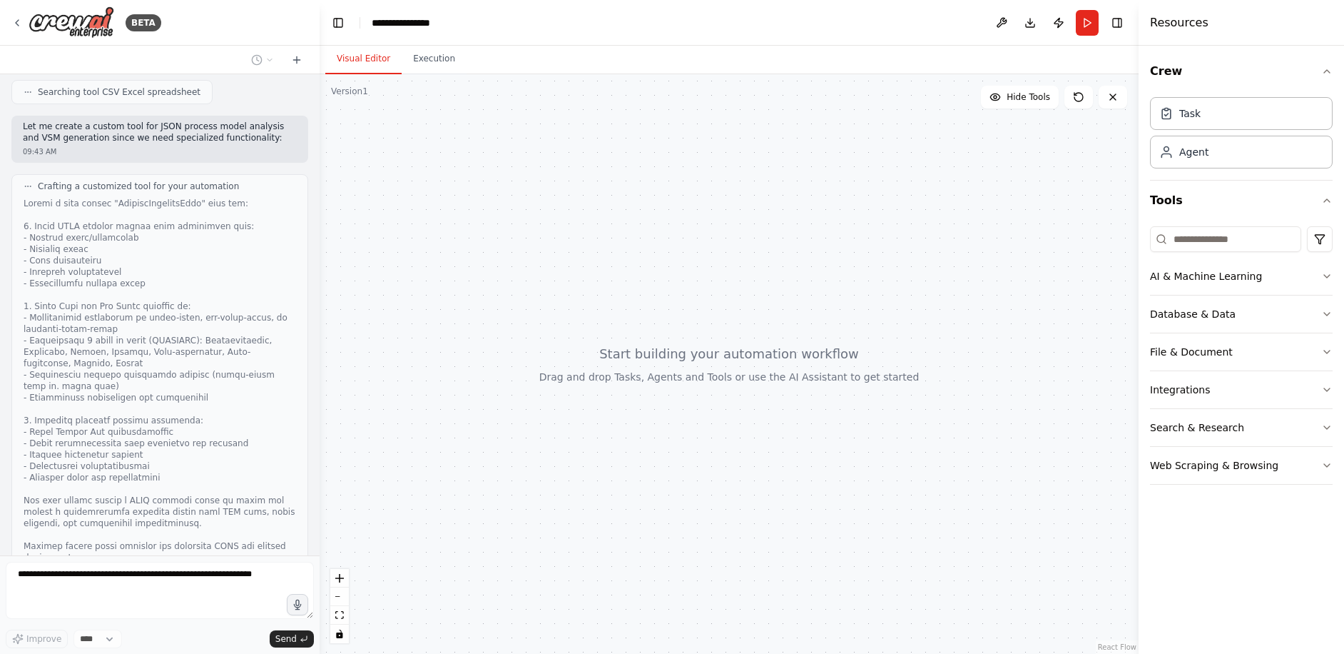
scroll to position [599, 0]
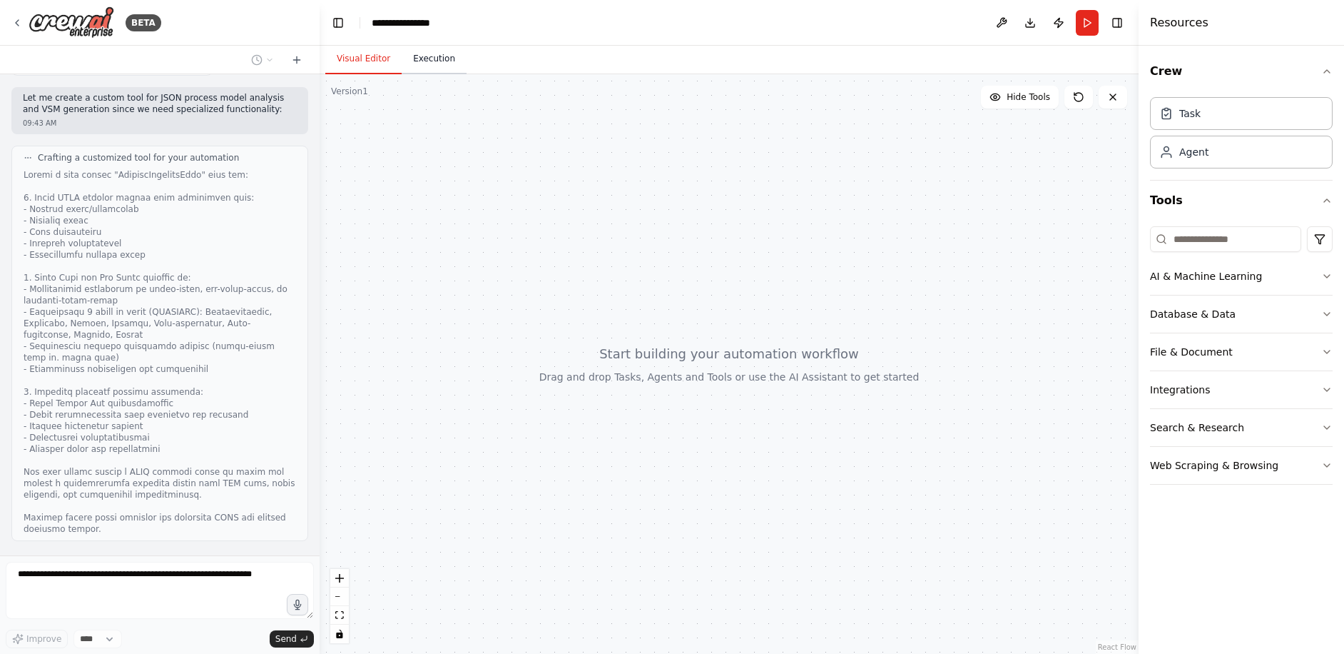
click at [430, 60] on button "Execution" at bounding box center [434, 59] width 65 height 30
click at [355, 64] on button "Visual Editor" at bounding box center [363, 59] width 76 height 30
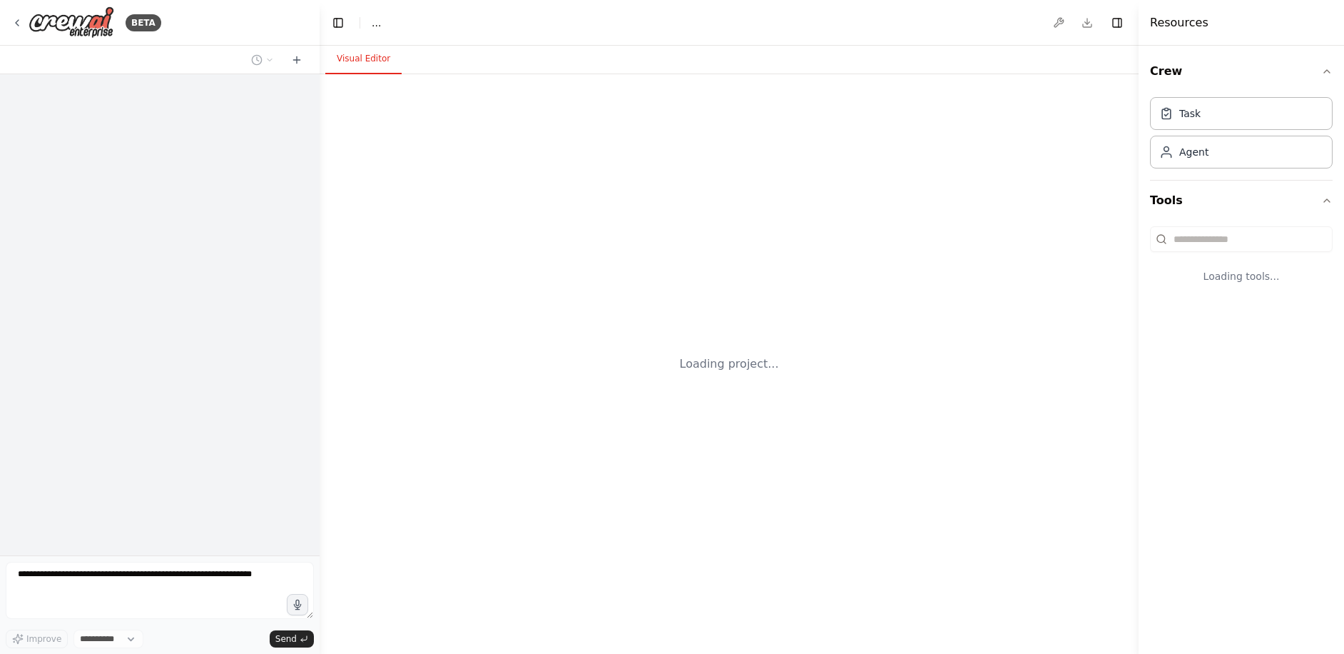
select select "****"
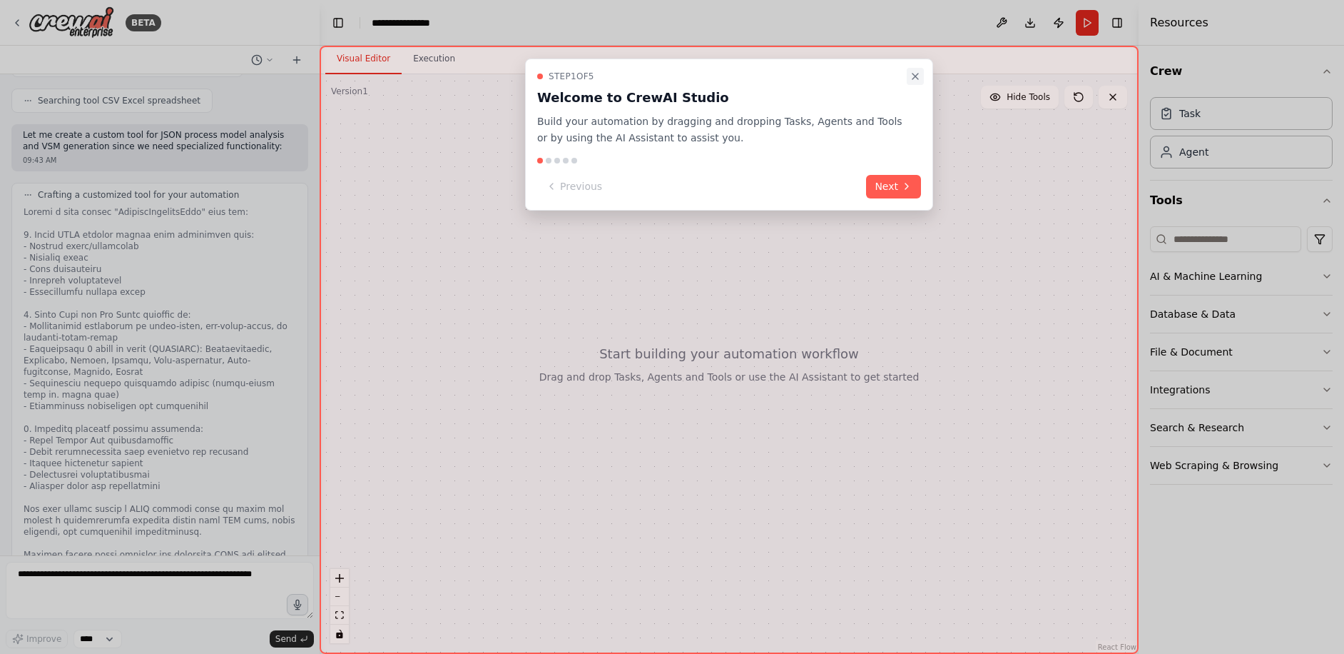
click at [920, 75] on icon "Close walkthrough" at bounding box center [915, 76] width 11 height 11
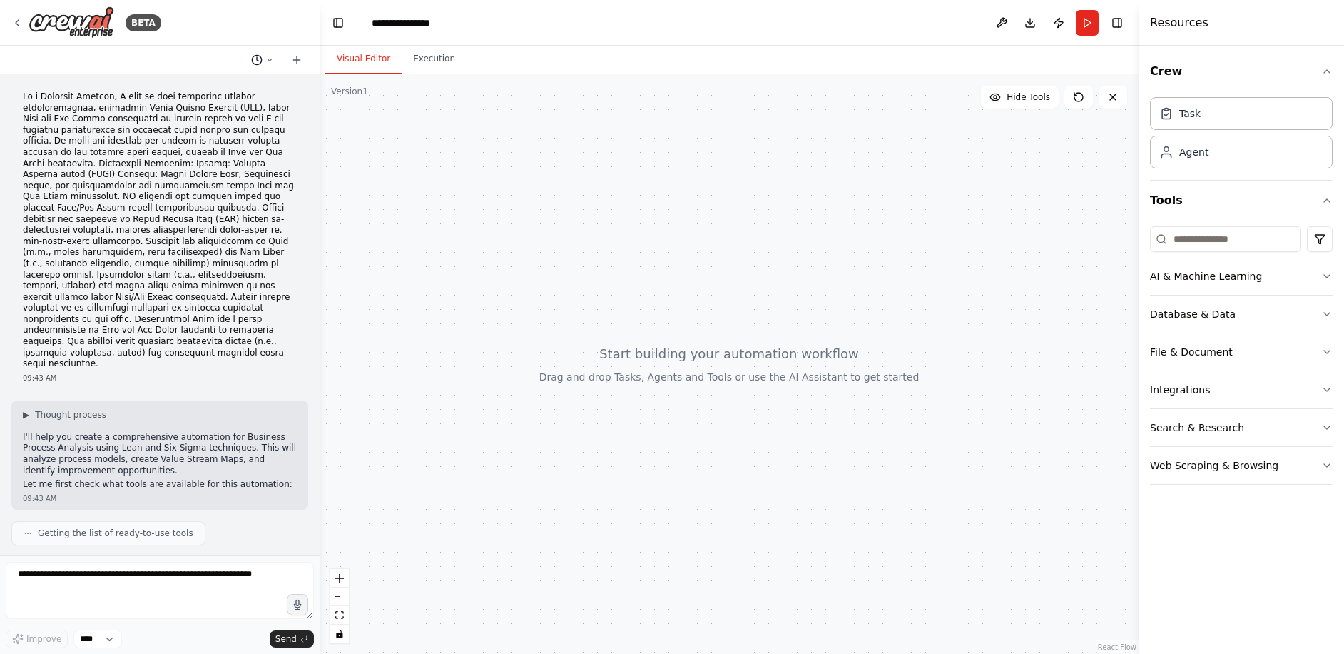
click at [260, 61] on icon at bounding box center [256, 59] width 11 height 11
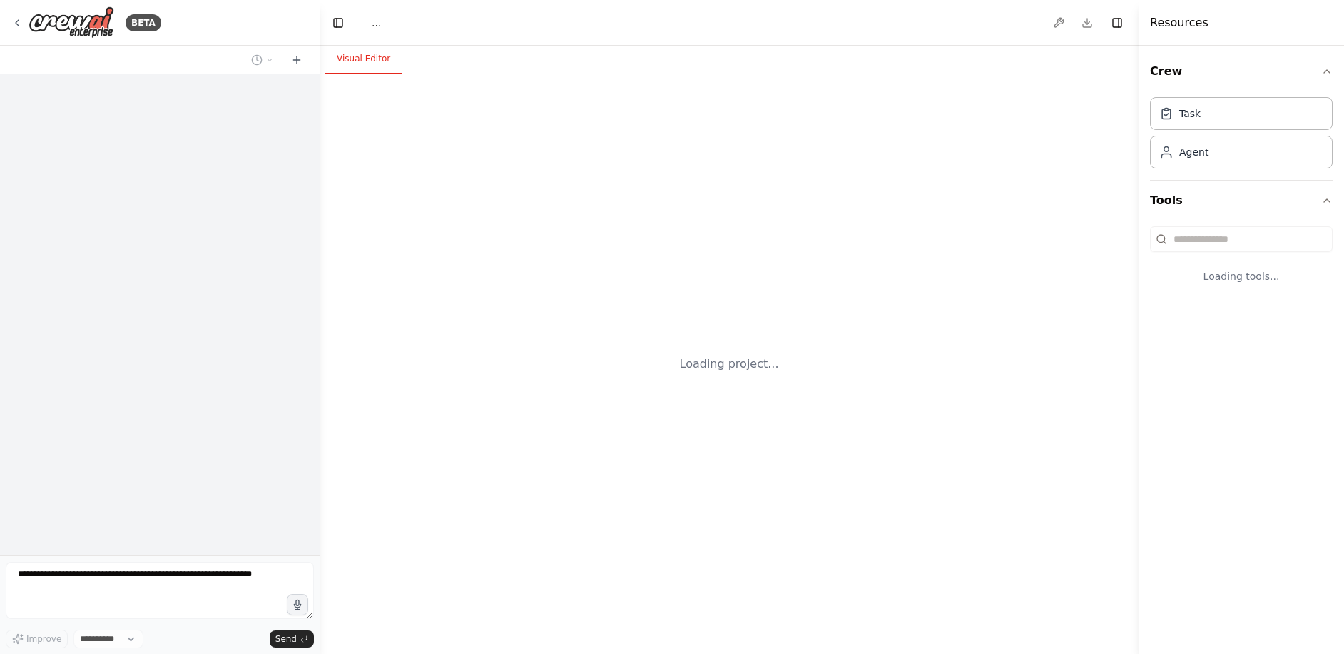
select select "****"
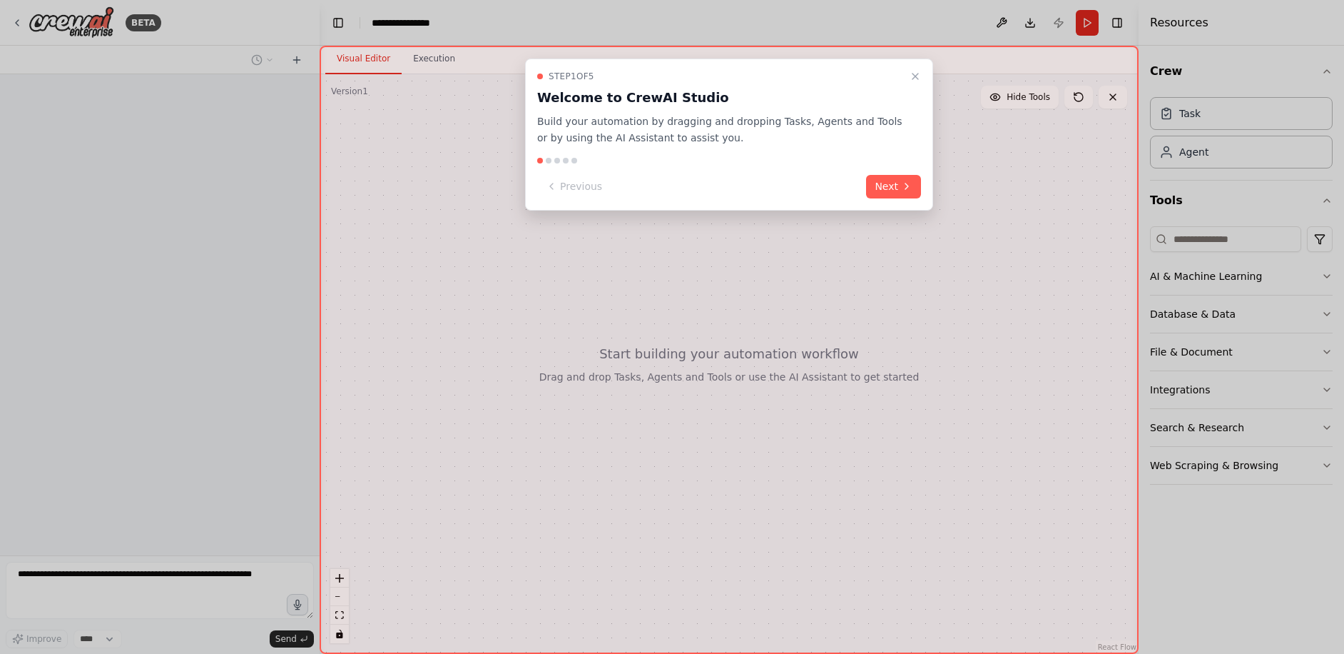
scroll to position [562, 0]
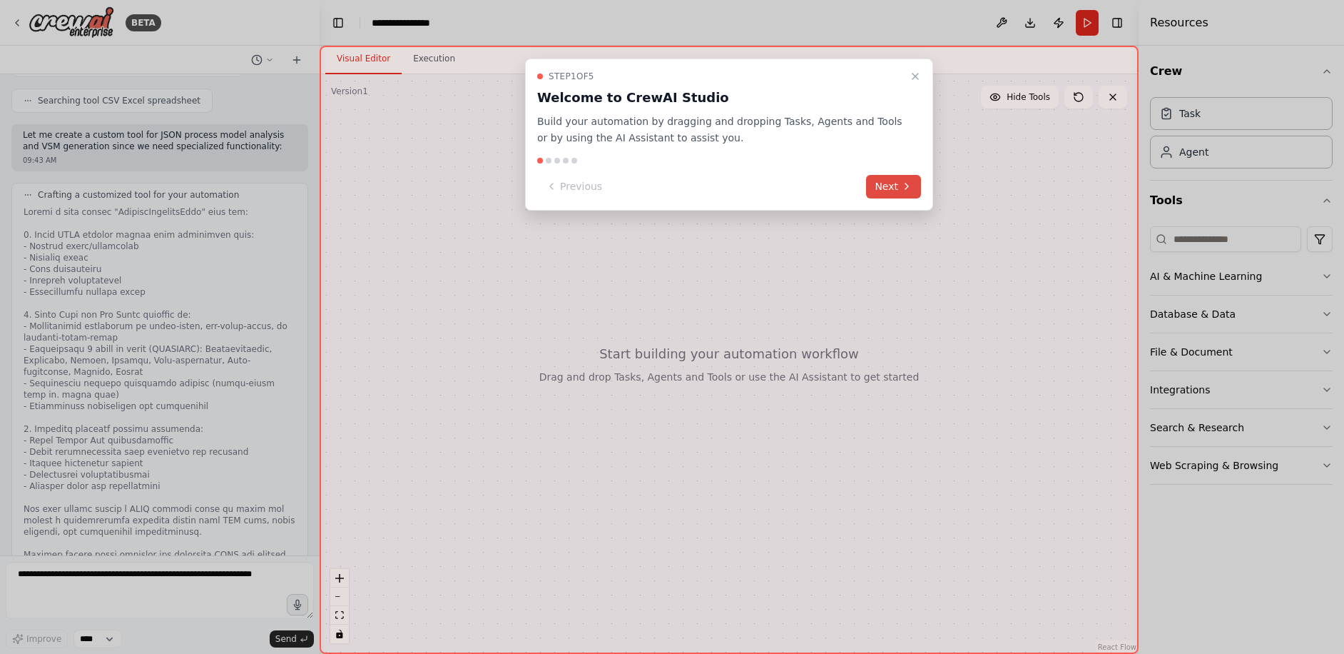
click at [878, 182] on button "Next" at bounding box center [893, 187] width 55 height 24
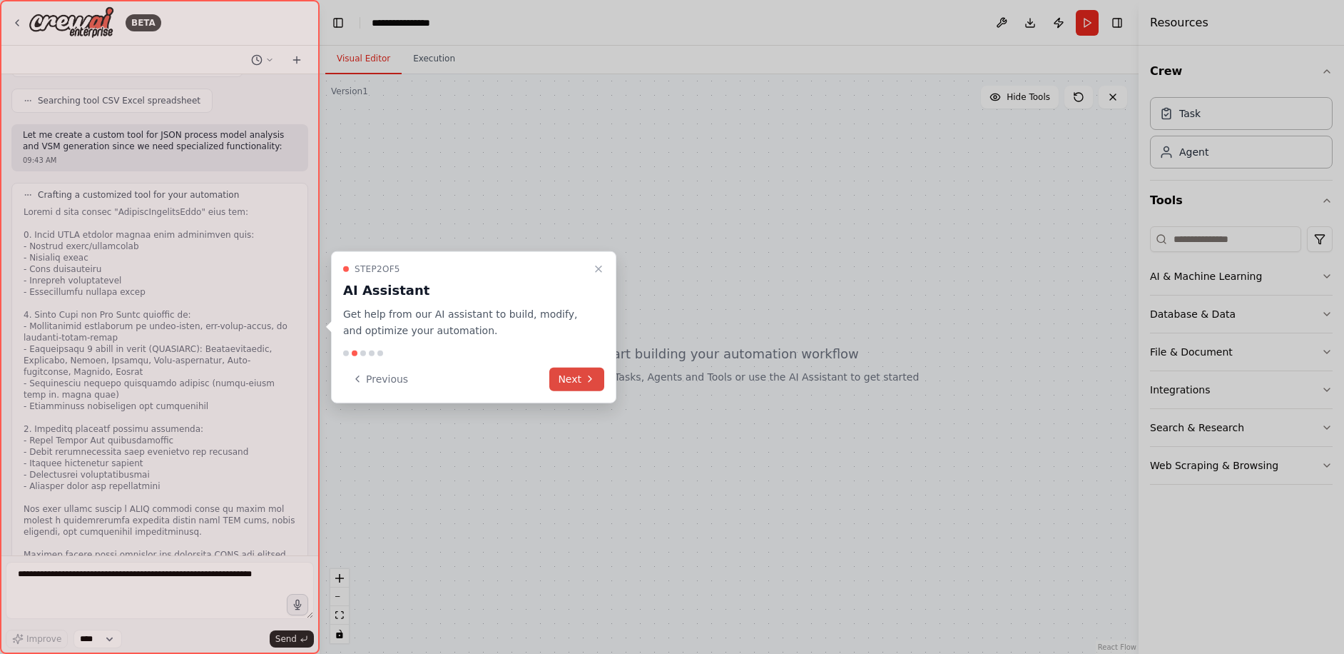
click at [568, 373] on button "Next" at bounding box center [576, 379] width 55 height 24
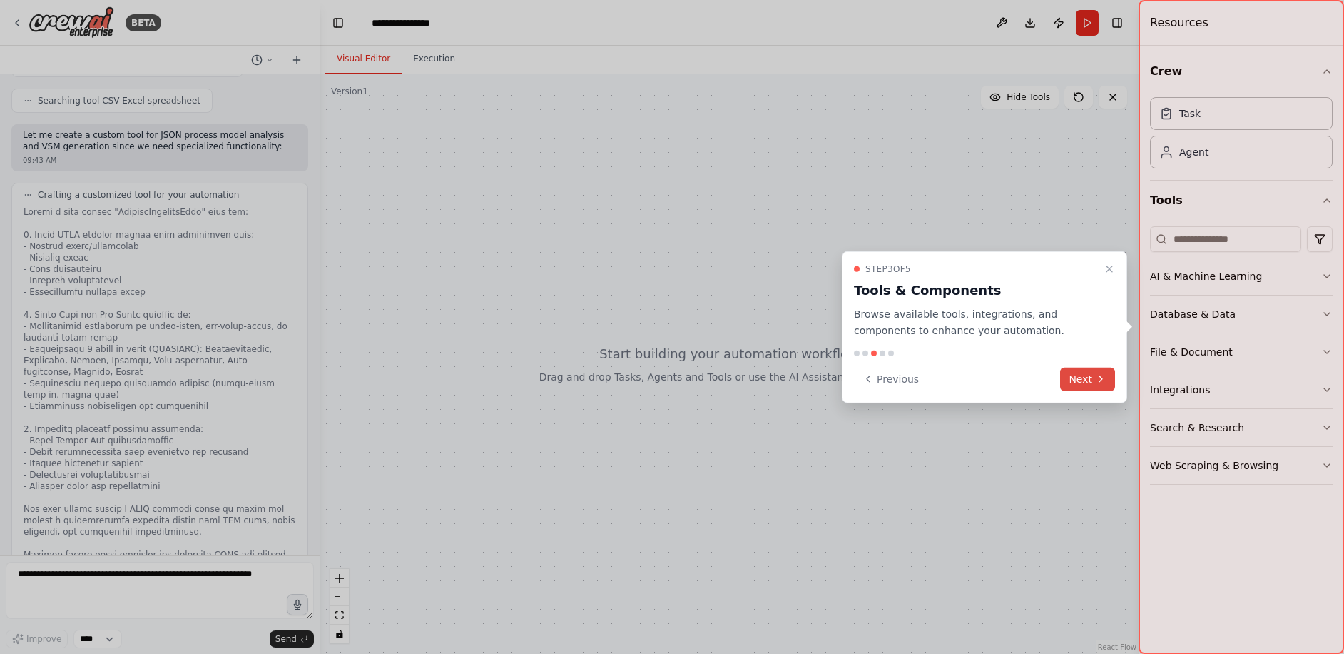
click at [1083, 382] on button "Next" at bounding box center [1087, 379] width 55 height 24
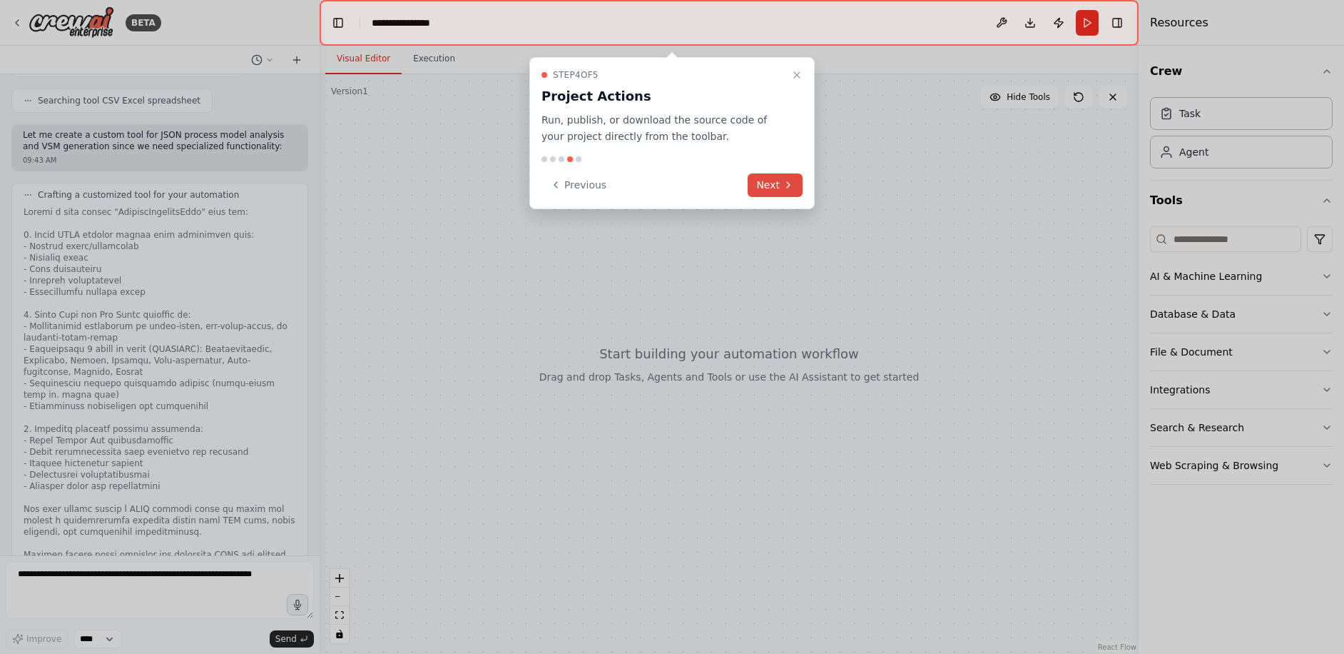
click at [761, 179] on button "Next" at bounding box center [775, 185] width 55 height 24
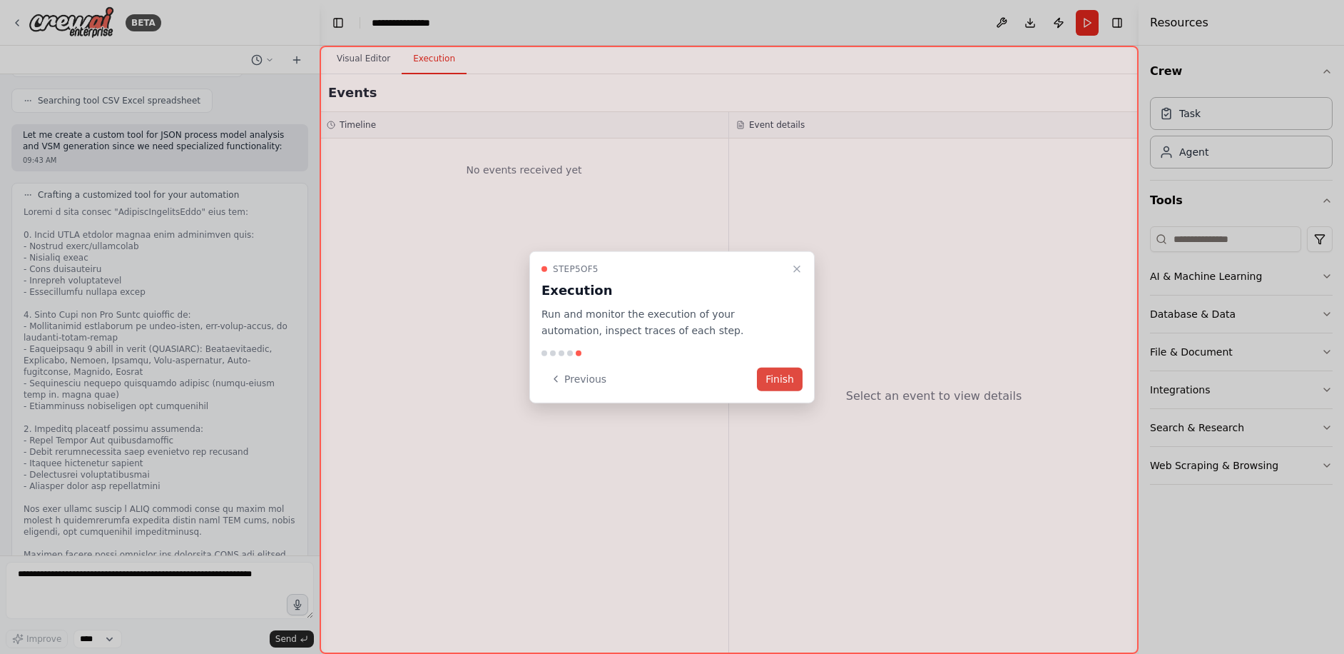
click at [776, 373] on button "Finish" at bounding box center [780, 379] width 46 height 24
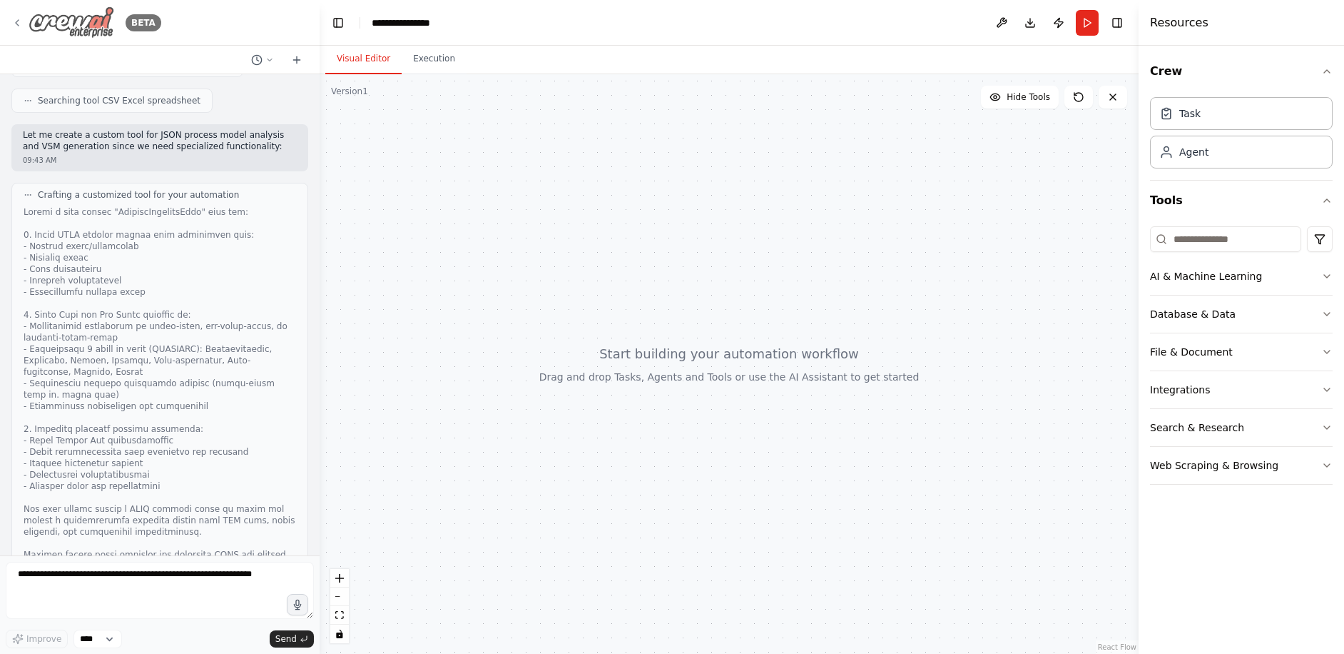
click at [19, 26] on icon at bounding box center [16, 22] width 11 height 11
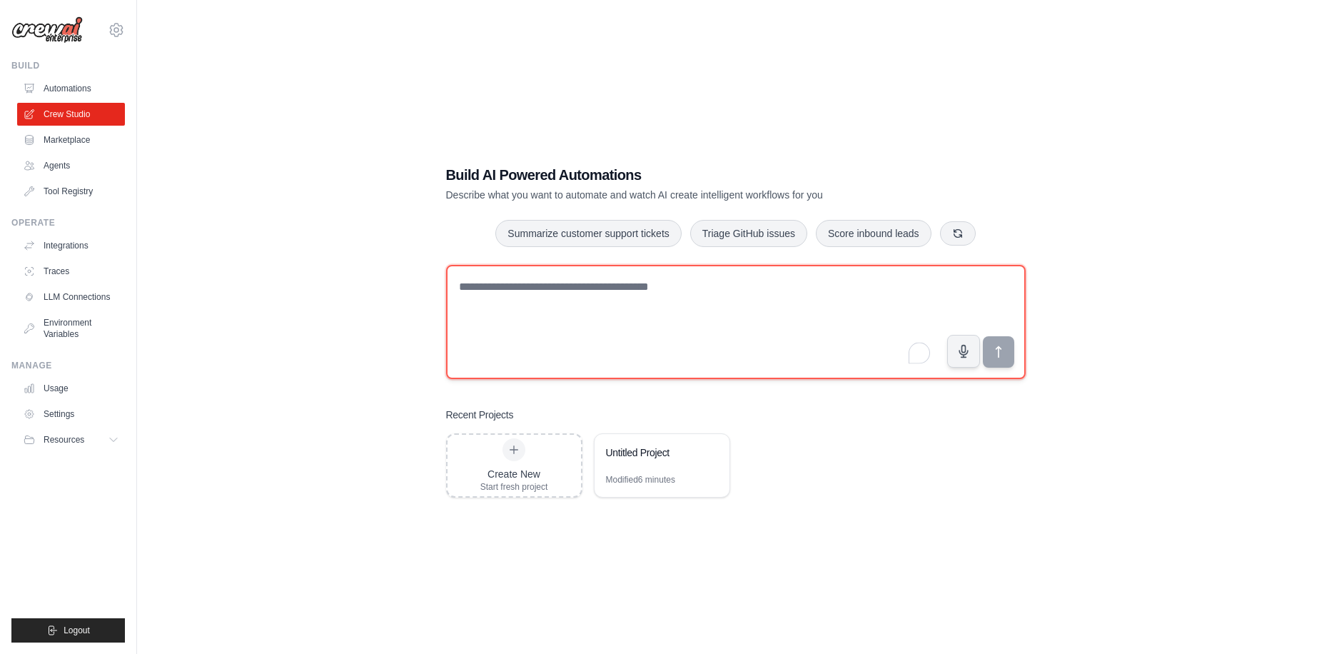
paste textarea "**********"
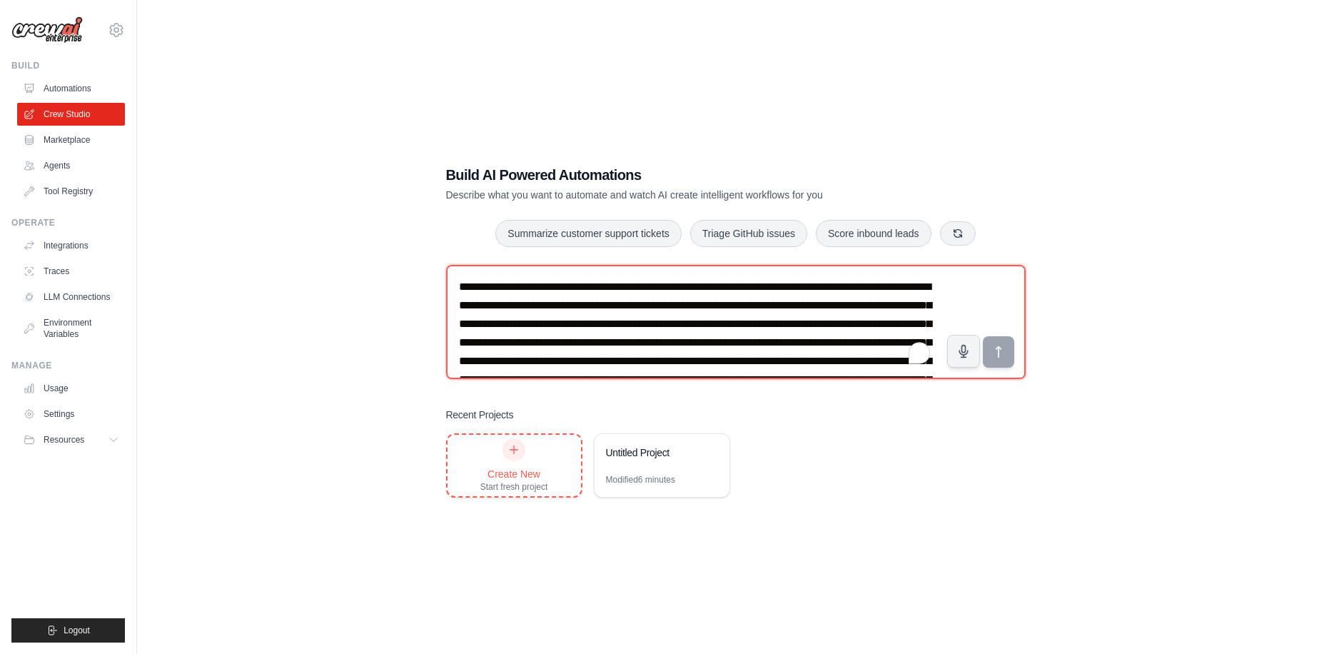
scroll to position [233, 0]
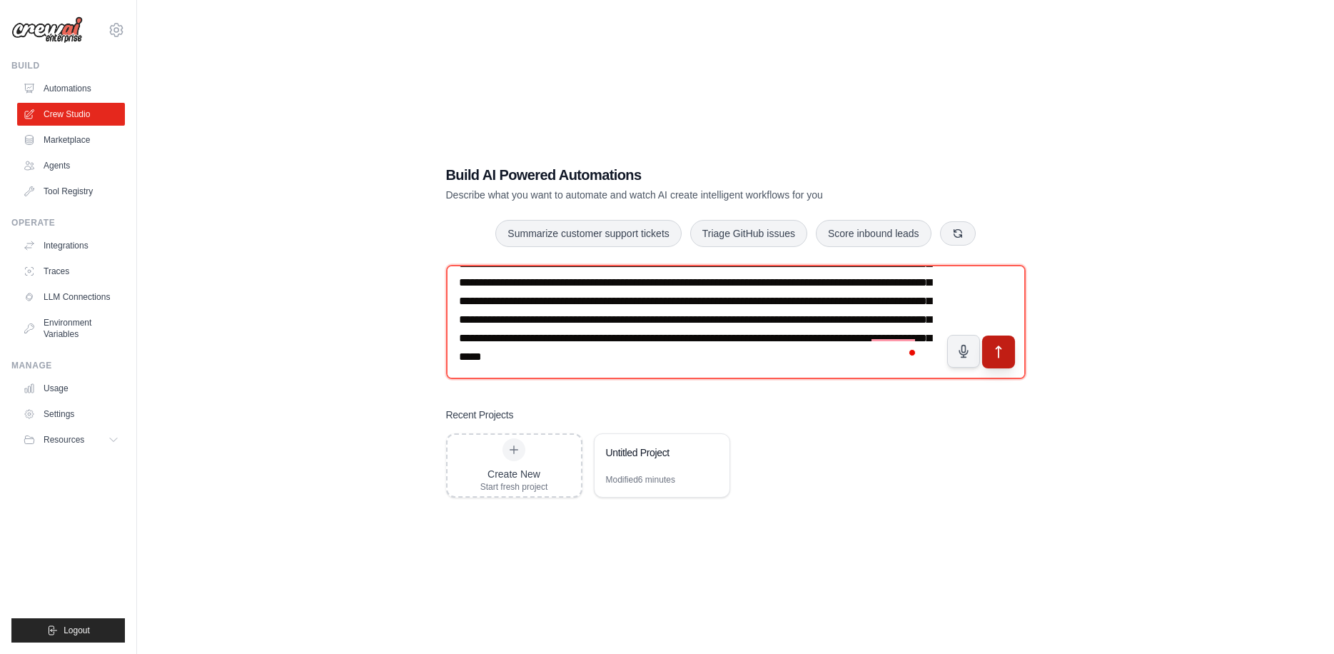
type textarea "**********"
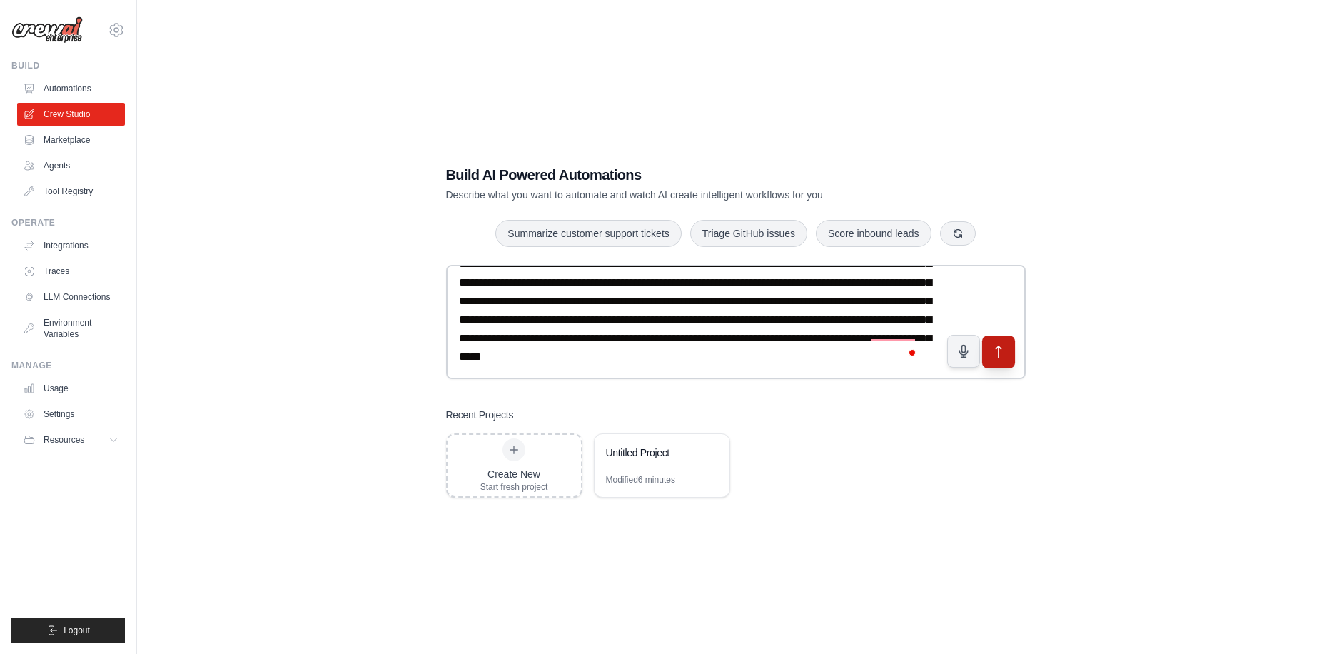
click at [1011, 353] on button "submit" at bounding box center [997, 351] width 33 height 33
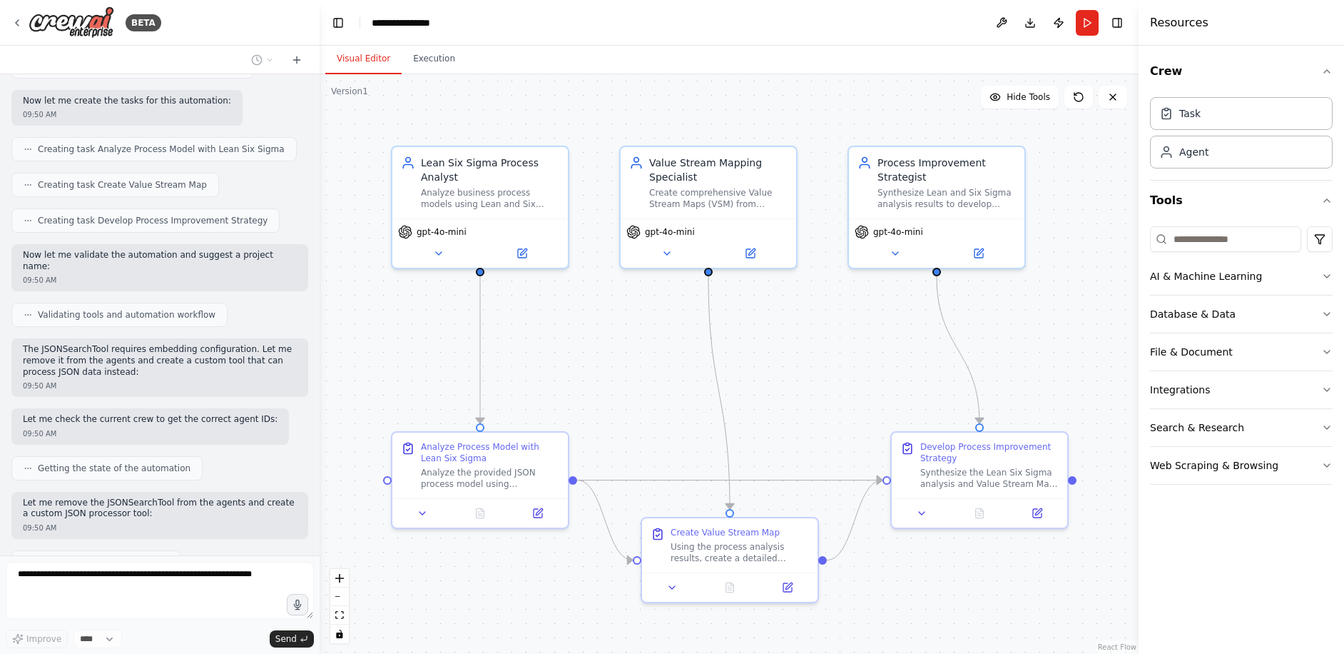
scroll to position [1101, 0]
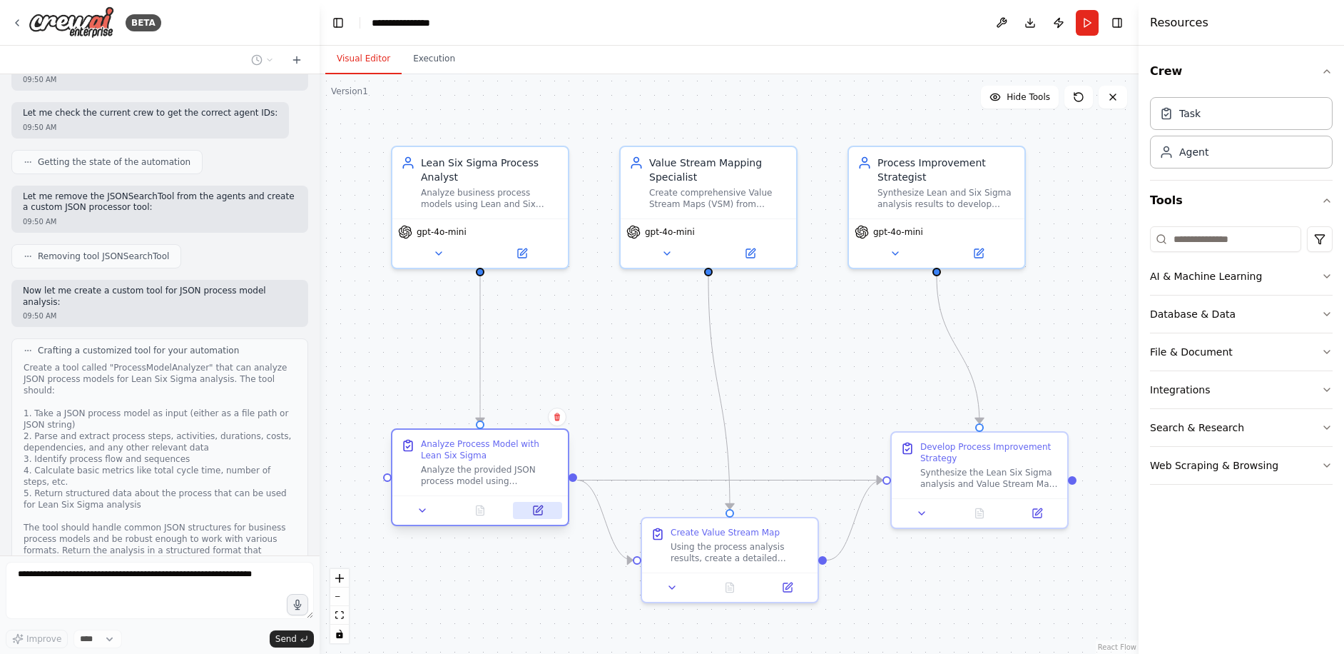
click at [537, 514] on icon at bounding box center [538, 510] width 9 height 9
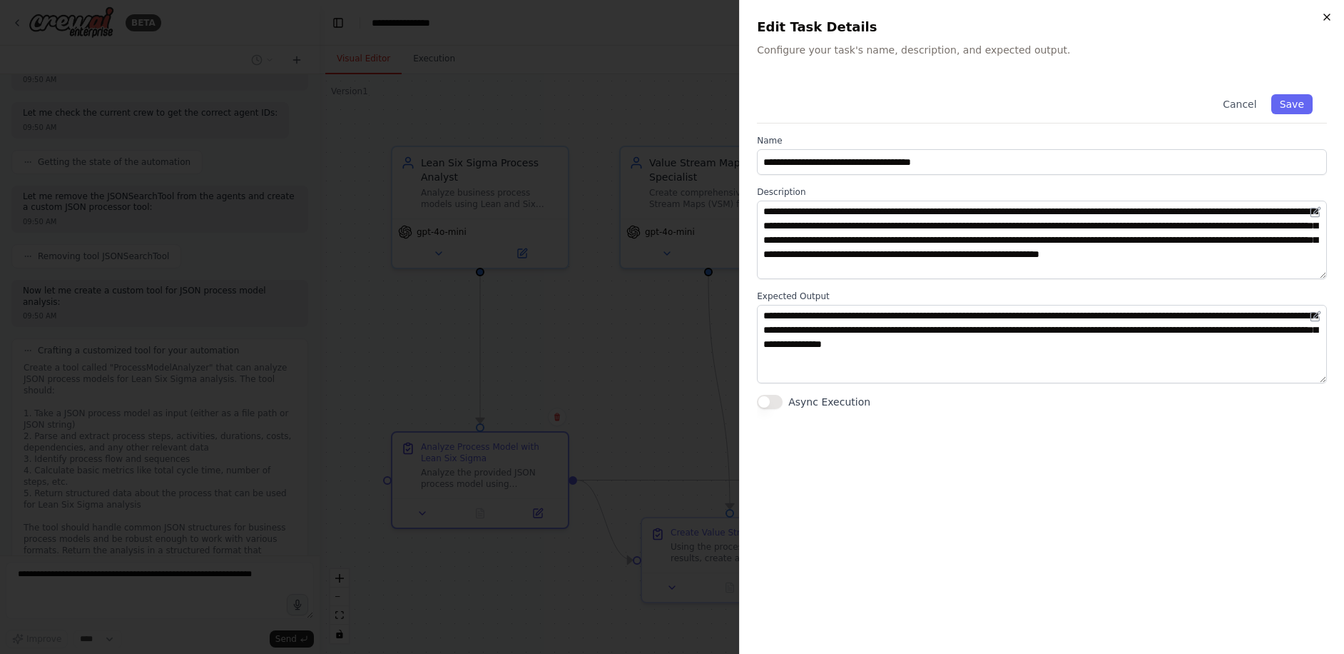
click at [1324, 14] on icon "button" at bounding box center [1327, 16] width 11 height 11
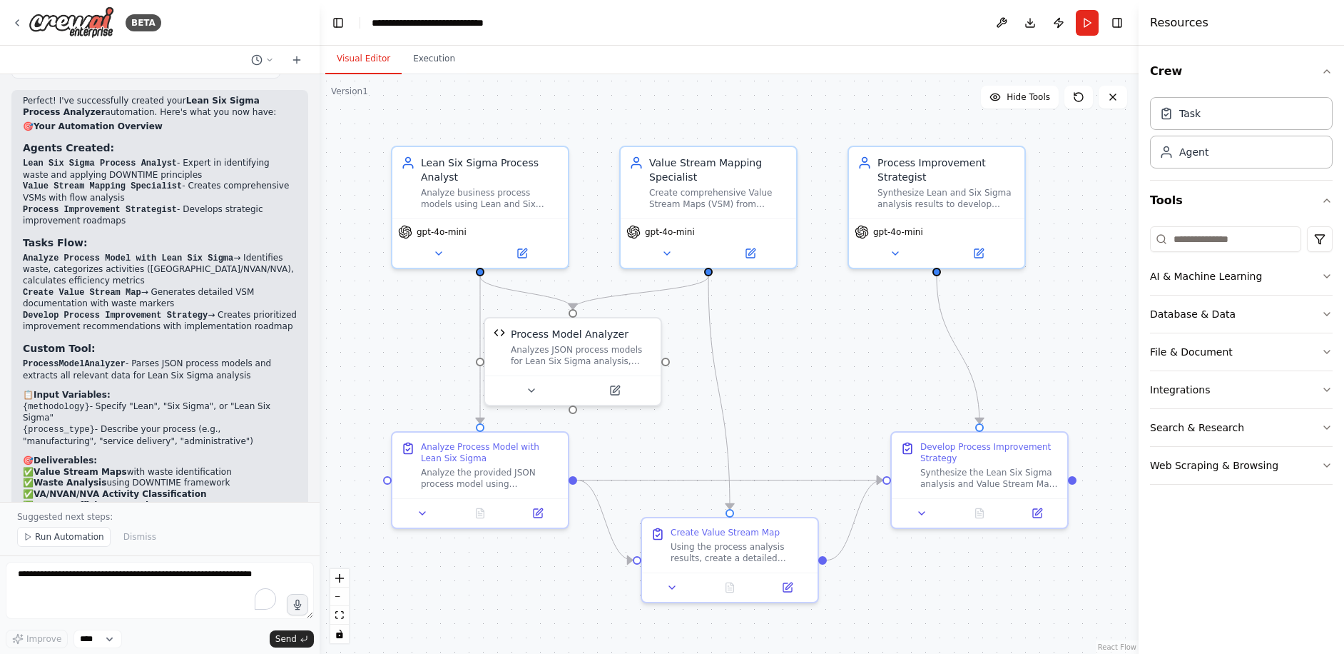
scroll to position [2005, 0]
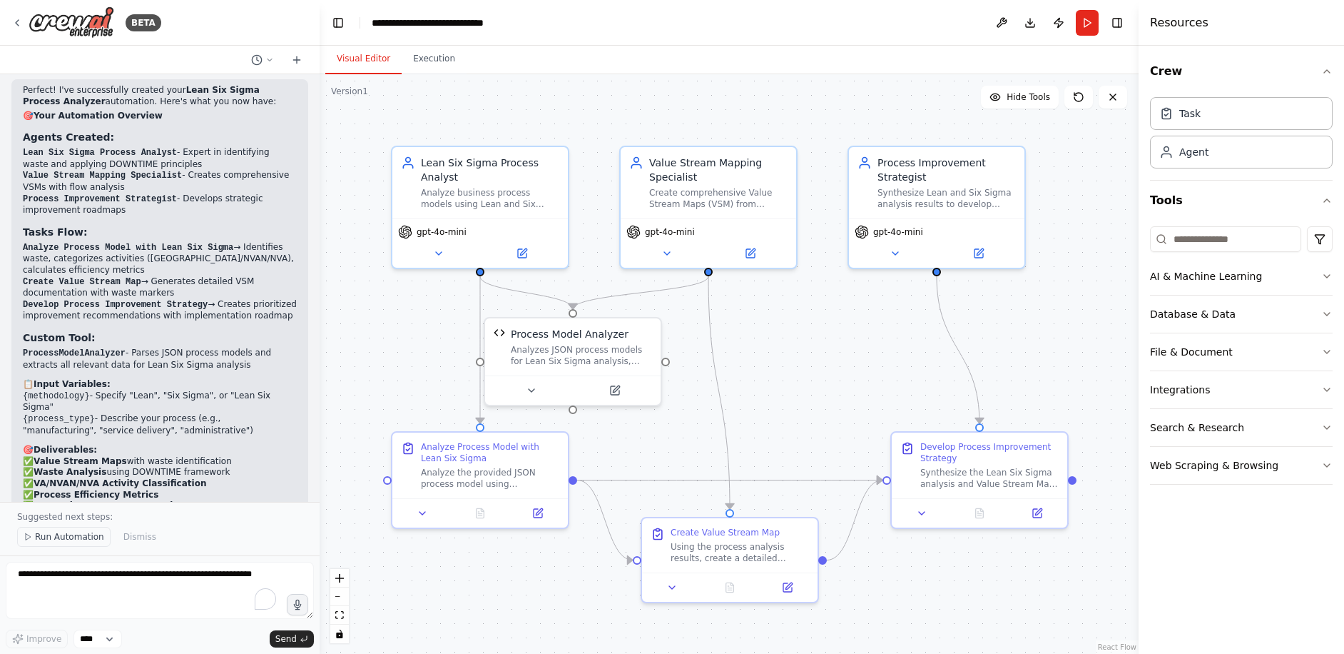
click at [54, 539] on span "Run Automation" at bounding box center [69, 536] width 69 height 11
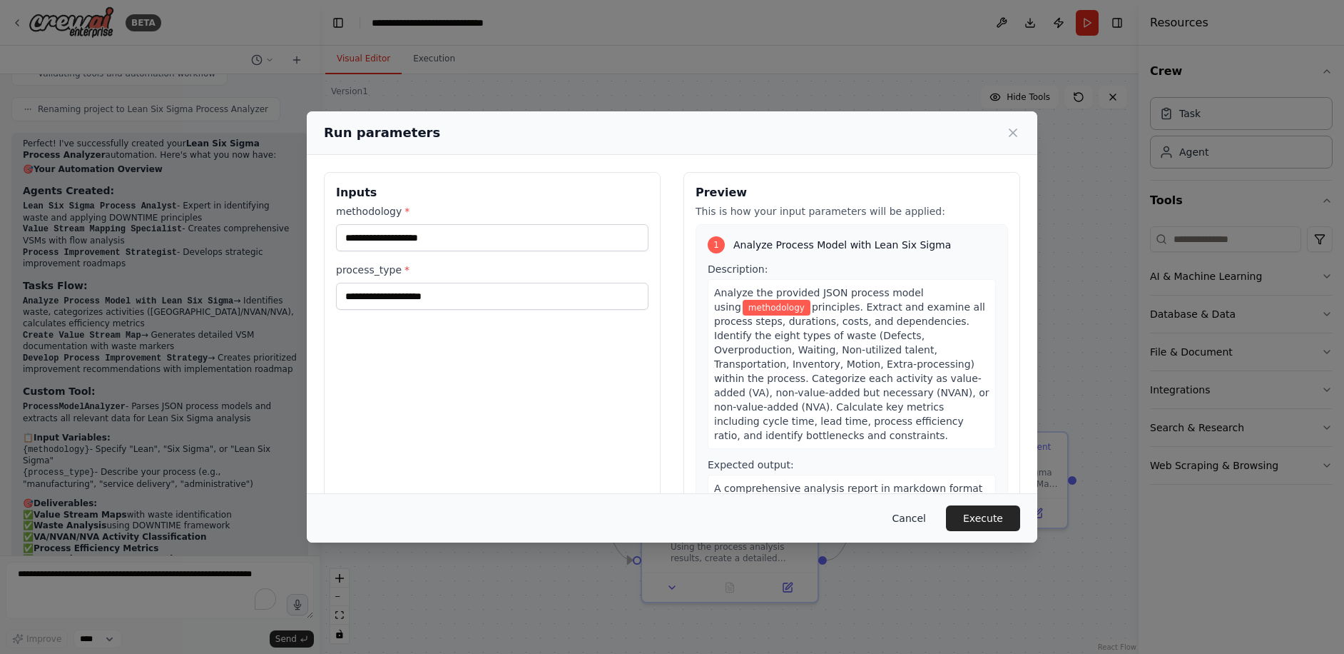
click at [926, 513] on button "Cancel" at bounding box center [909, 518] width 56 height 26
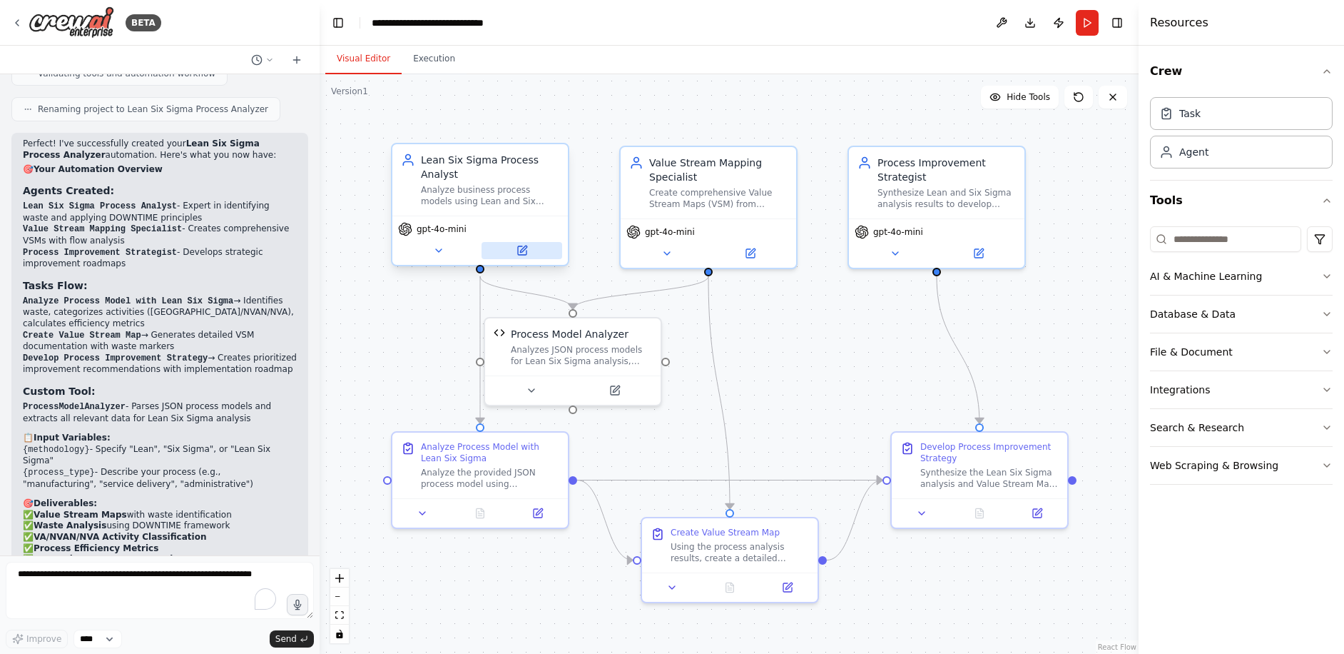
click at [519, 248] on icon at bounding box center [522, 250] width 9 height 9
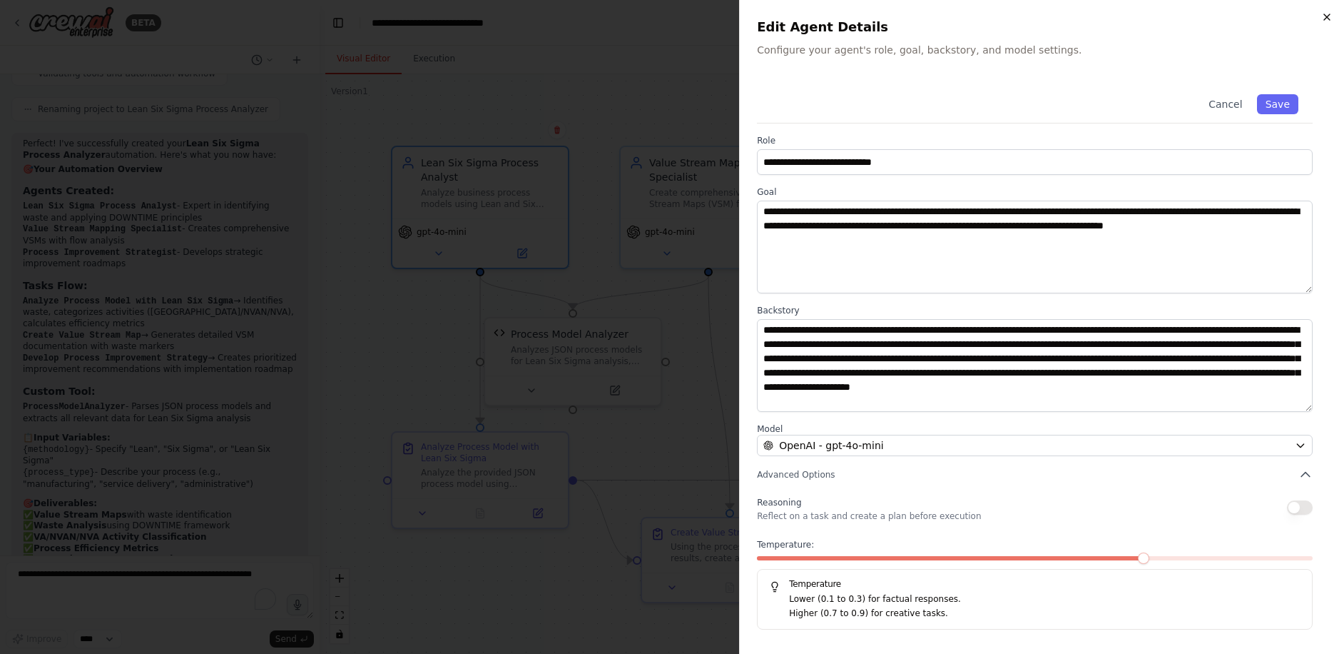
click at [1330, 16] on icon "button" at bounding box center [1327, 16] width 11 height 11
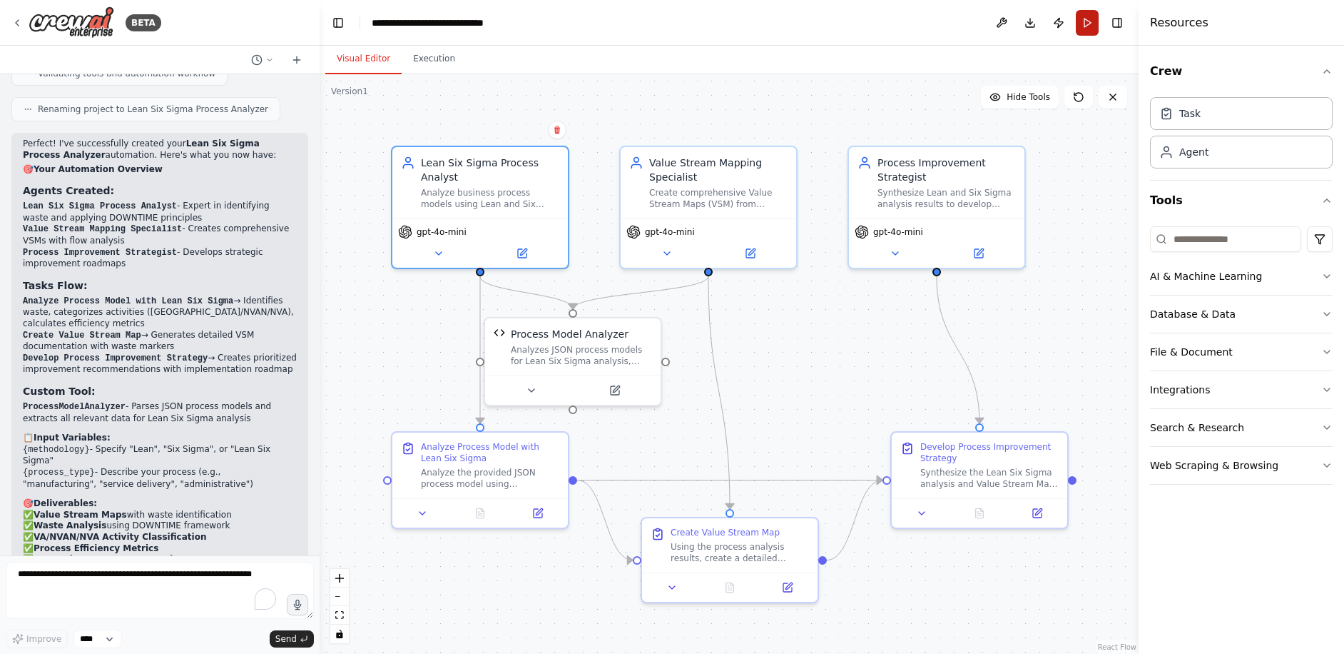
click at [1082, 29] on button "Run" at bounding box center [1087, 23] width 23 height 26
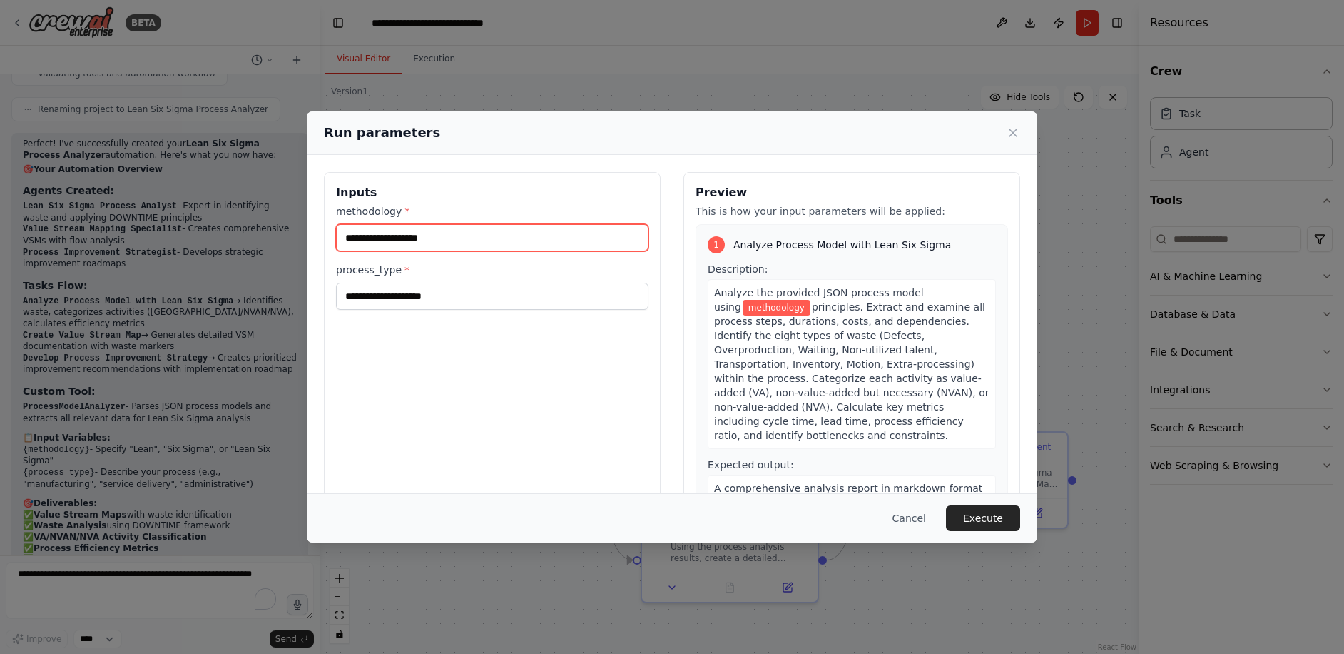
click at [427, 240] on input "methodology *" at bounding box center [492, 237] width 313 height 27
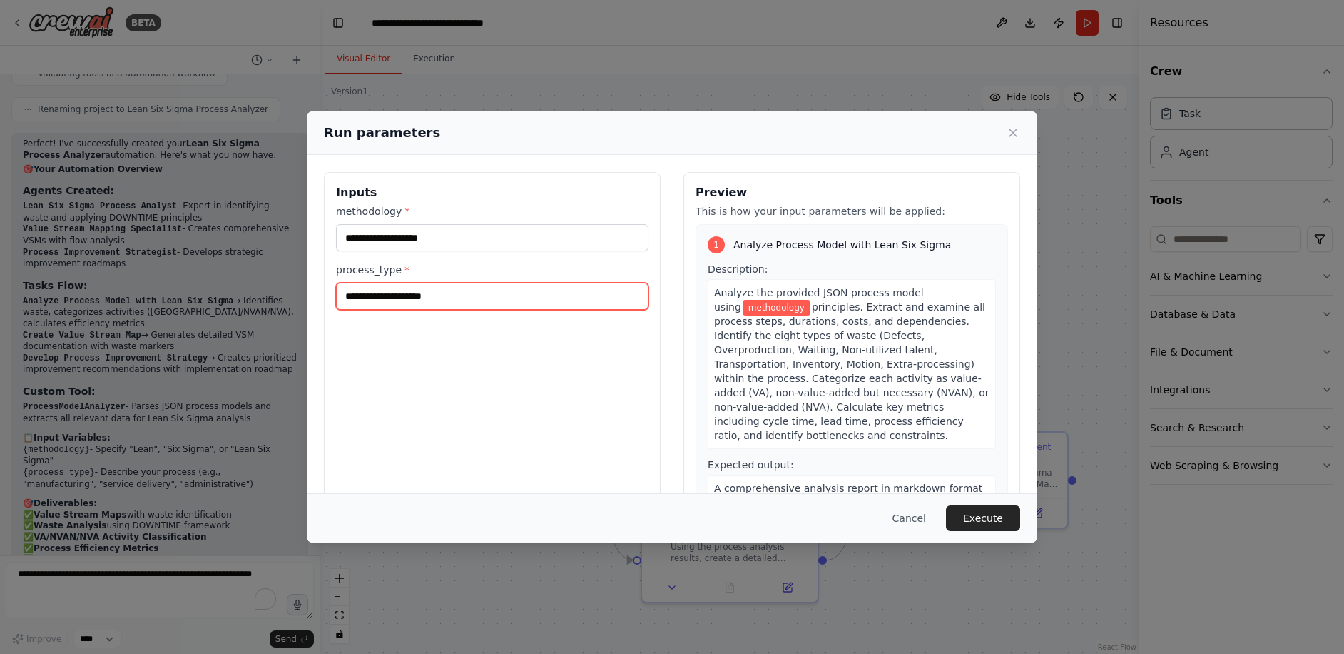
click at [477, 305] on input "process_type *" at bounding box center [492, 296] width 313 height 27
click at [390, 299] on input "process_type *" at bounding box center [492, 296] width 313 height 27
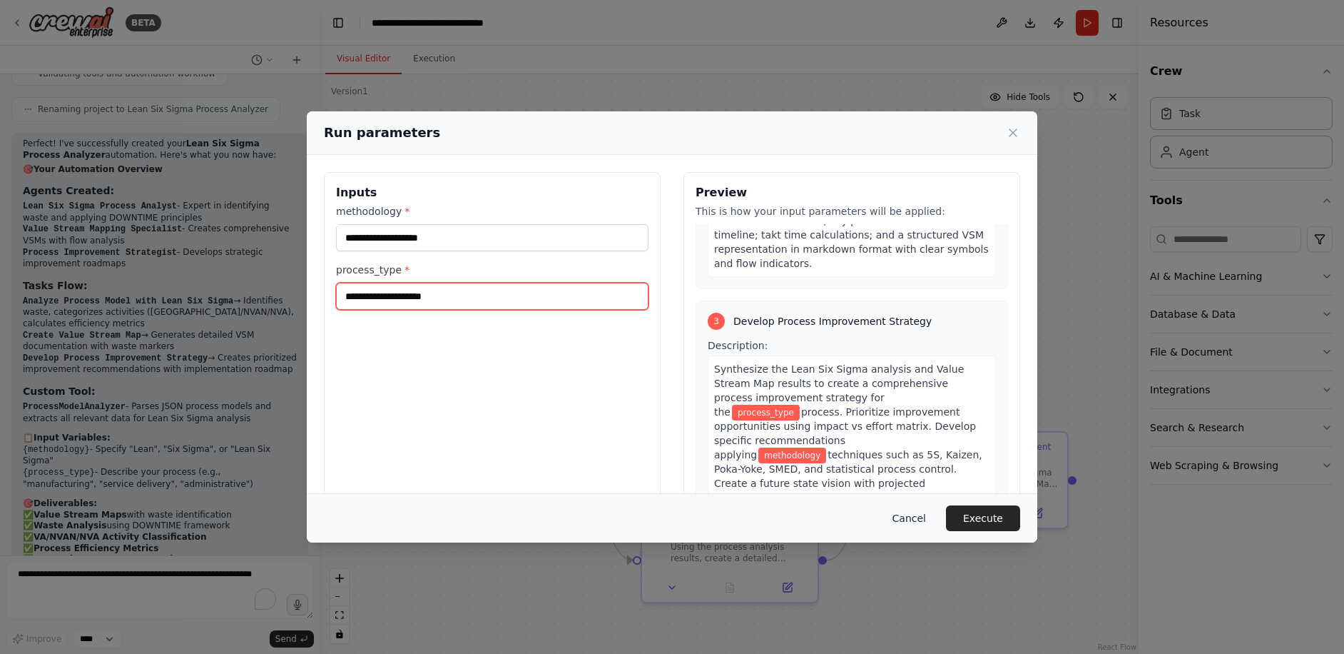
scroll to position [712, 0]
click at [908, 519] on button "Cancel" at bounding box center [909, 518] width 56 height 26
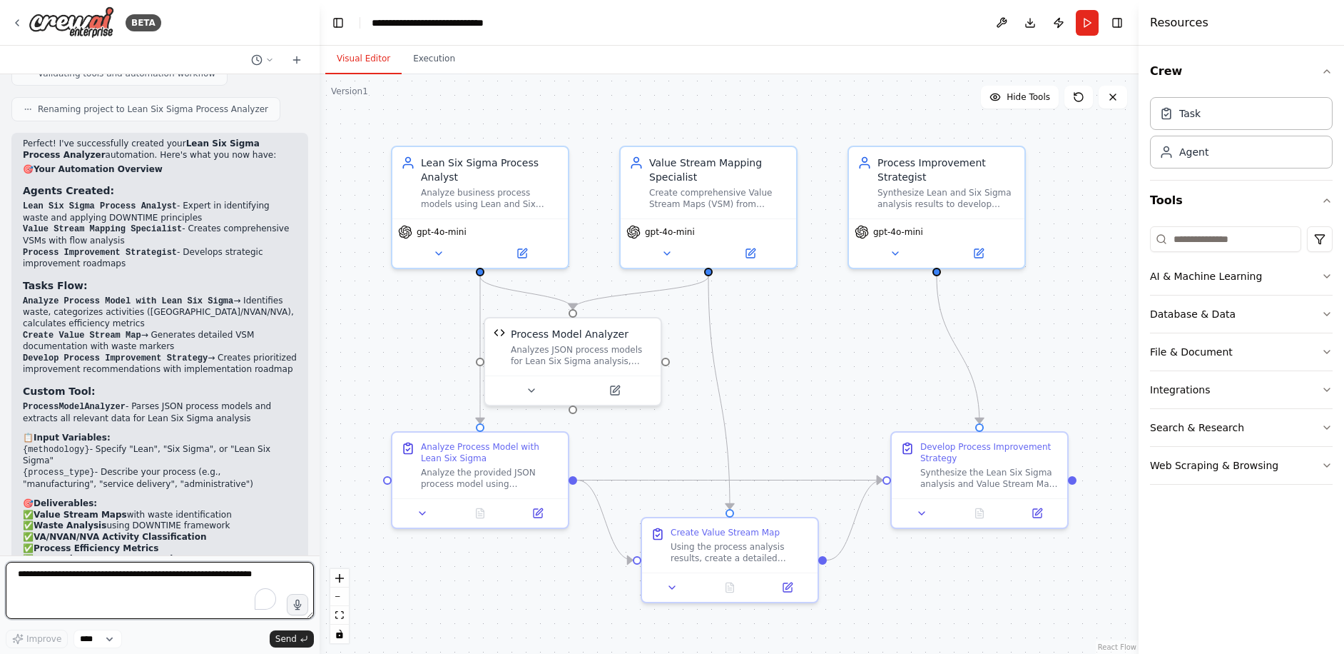
click at [74, 580] on textarea "To enrich screen reader interactions, please activate Accessibility in Grammarl…" at bounding box center [160, 590] width 308 height 57
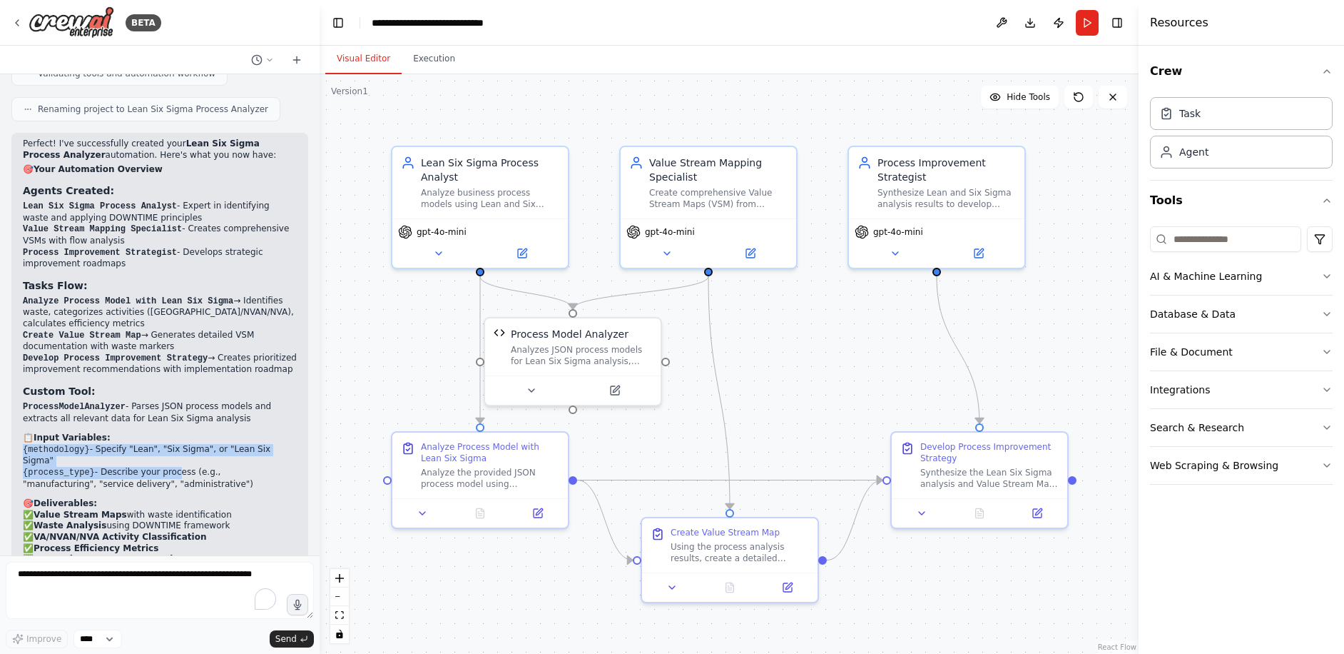
drag, startPoint x: 24, startPoint y: 324, endPoint x: 165, endPoint y: 341, distance: 142.3
click at [165, 444] on ul "{methodology} - Specify "Lean", "Six Sigma", or "Lean Six Sigma" {process_type}…" at bounding box center [160, 467] width 274 height 46
drag, startPoint x: 165, startPoint y: 341, endPoint x: 131, endPoint y: 343, distance: 33.6
click at [131, 467] on li "{process_type} - Describe your process (e.g., "manufacturing", "service deliver…" at bounding box center [160, 478] width 274 height 23
drag, startPoint x: 200, startPoint y: 340, endPoint x: 235, endPoint y: 340, distance: 35.7
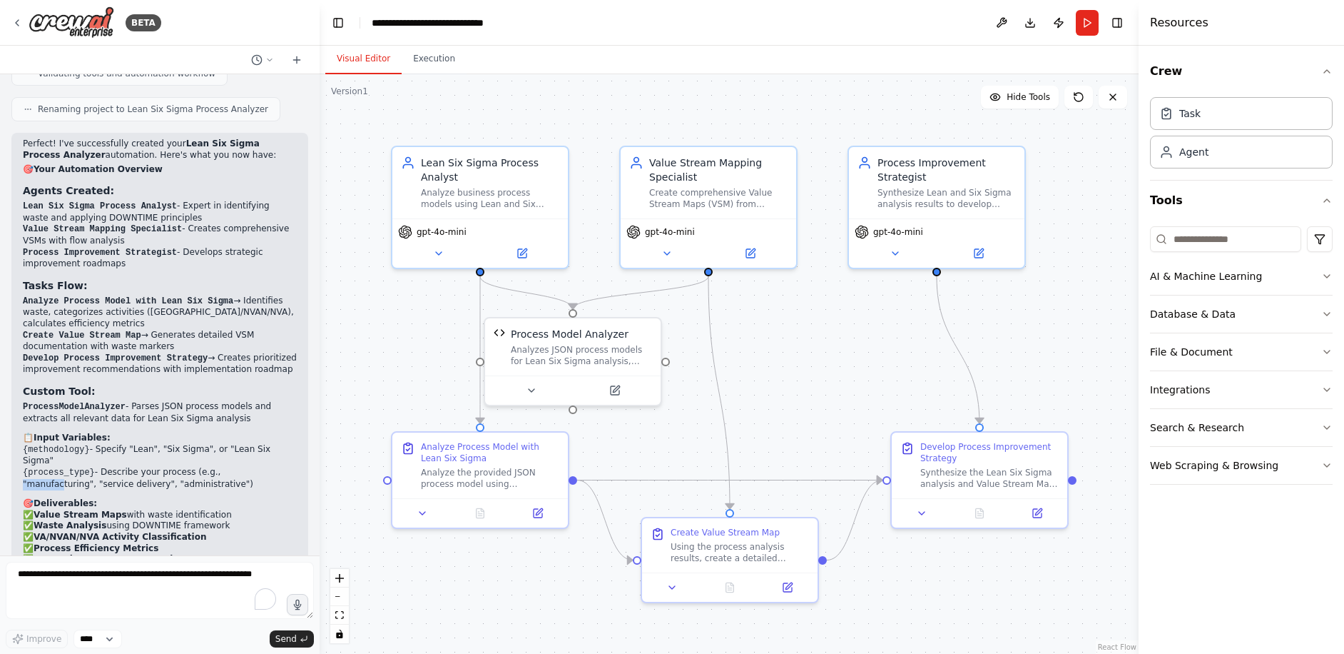
click at [235, 467] on li "{process_type} - Describe your process (e.g., "manufacturing", "service deliver…" at bounding box center [160, 478] width 274 height 23
drag, startPoint x: 42, startPoint y: 350, endPoint x: 153, endPoint y: 350, distance: 111.3
click at [153, 467] on li "{process_type} - Describe your process (e.g., "manufacturing", "service deliver…" at bounding box center [160, 478] width 274 height 23
click at [157, 467] on li "{process_type} - Describe your process (e.g., "manufacturing", "service deliver…" at bounding box center [160, 478] width 274 height 23
drag, startPoint x: 24, startPoint y: 325, endPoint x: 162, endPoint y: 346, distance: 140.0
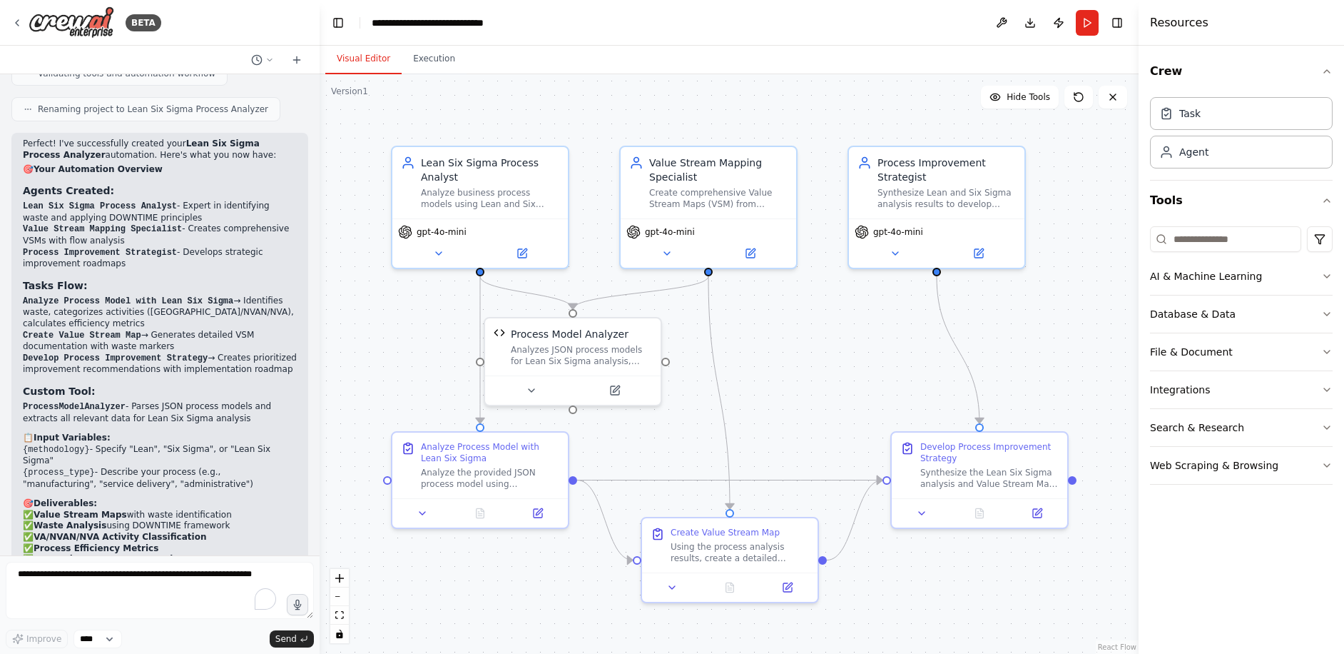
click at [162, 444] on ul "{methodology} - Specify "Lean", "Six Sigma", or "Lean Six Sigma" {process_type}…" at bounding box center [160, 467] width 274 height 46
click at [162, 467] on li "{process_type} - Describe your process (e.g., "manufacturing", "service deliver…" at bounding box center [160, 478] width 274 height 23
drag, startPoint x: 161, startPoint y: 348, endPoint x: 36, endPoint y: 315, distance: 128.3
click at [36, 315] on div "Perfect! I've successfully created your Lean Six Sigma Process Analyzer automat…" at bounding box center [160, 398] width 274 height 521
copy div "Input Variables: {methodology} - Specify "Lean", "Six Sigma", or "Lean Six Sigm…"
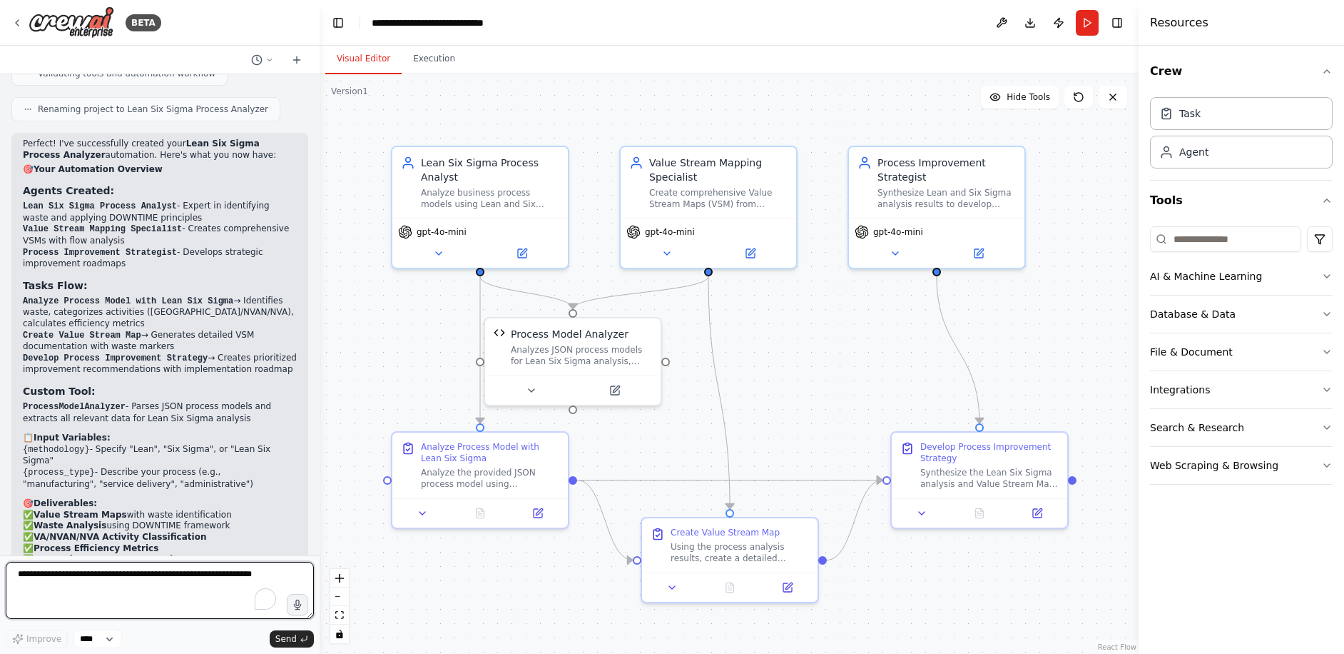
click at [113, 580] on textarea "To enrich screen reader interactions, please activate Accessibility in Grammarl…" at bounding box center [160, 590] width 308 height 57
paste textarea "**********"
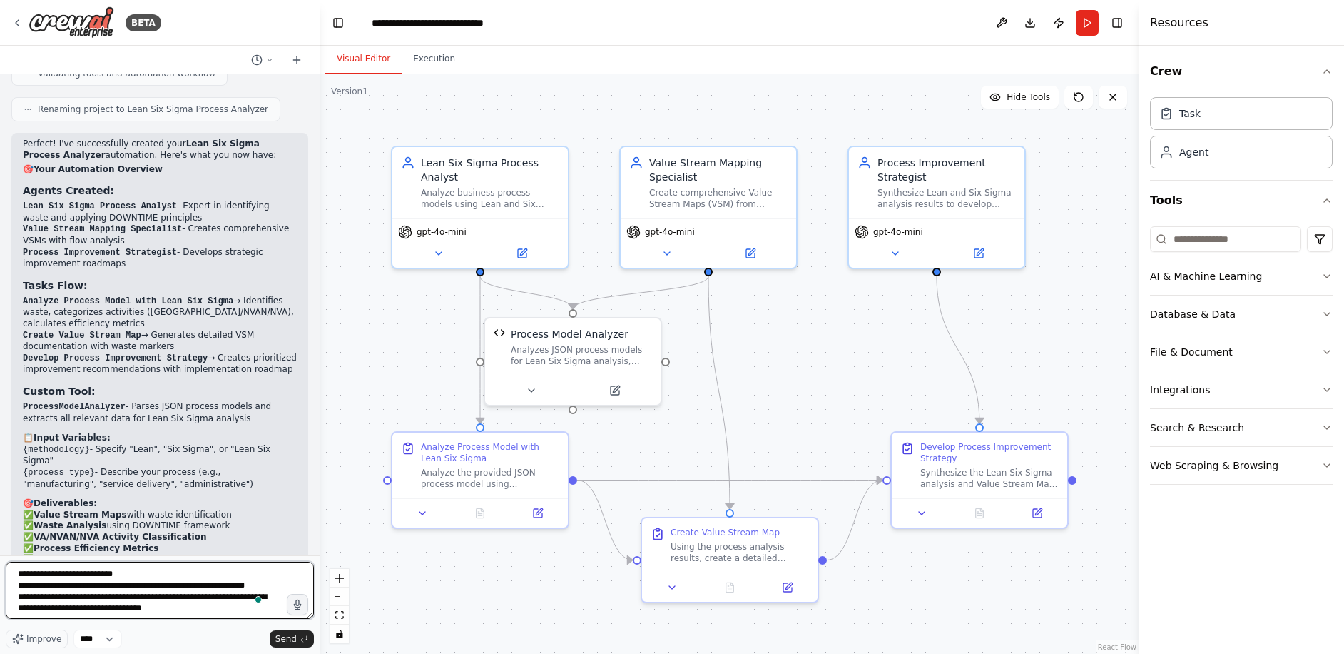
scroll to position [7, 0]
drag, startPoint x: 74, startPoint y: 579, endPoint x: 16, endPoint y: 580, distance: 57.8
click at [16, 580] on textarea "**********" at bounding box center [160, 590] width 308 height 57
click at [31, 613] on textarea "**********" at bounding box center [160, 590] width 308 height 57
paste textarea "**********"
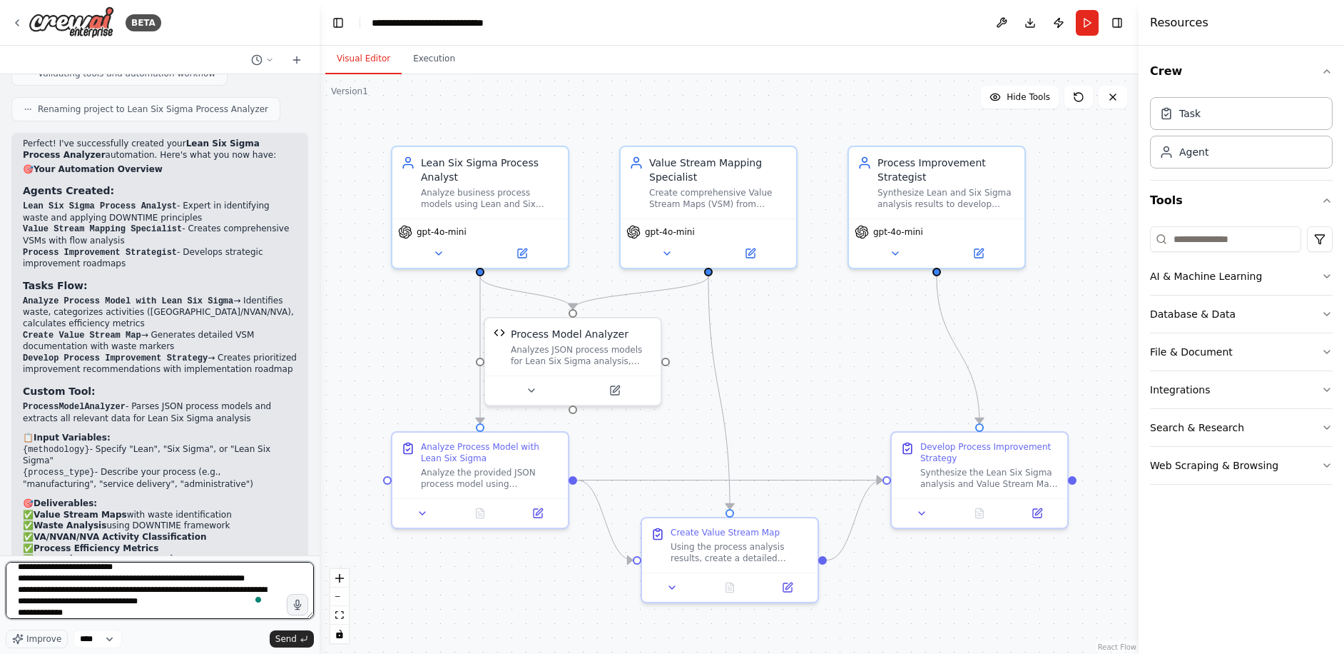
click at [69, 612] on textarea "**********" at bounding box center [160, 590] width 308 height 57
paste textarea "**********"
click at [78, 616] on textarea "**********" at bounding box center [160, 590] width 308 height 57
click at [165, 609] on textarea "**********" at bounding box center [160, 590] width 308 height 57
type textarea "**********"
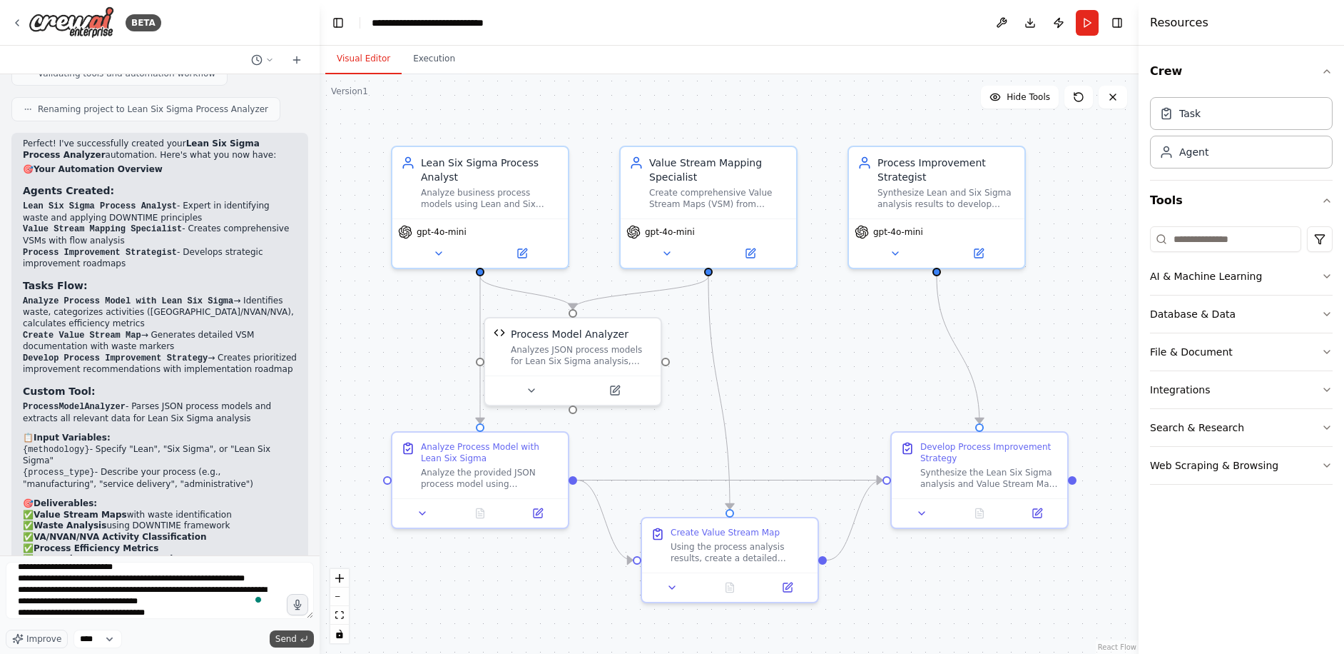
click at [295, 639] on span "Send" at bounding box center [285, 638] width 21 height 11
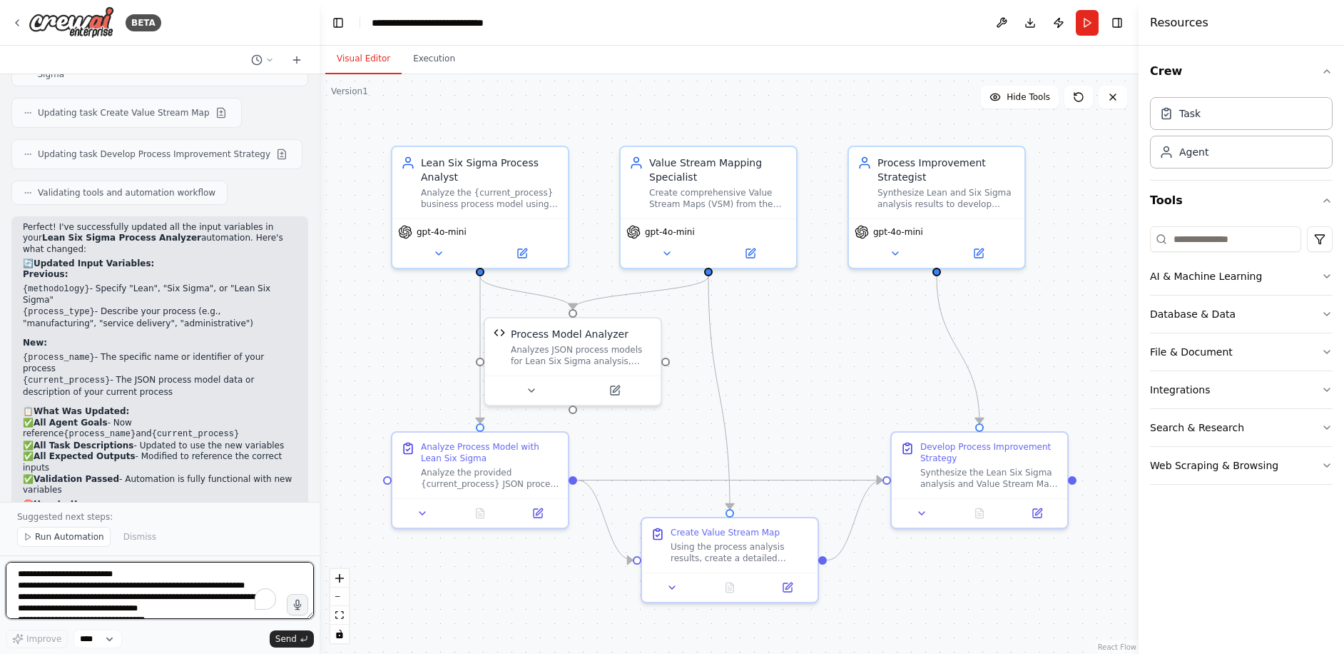
scroll to position [3035, 0]
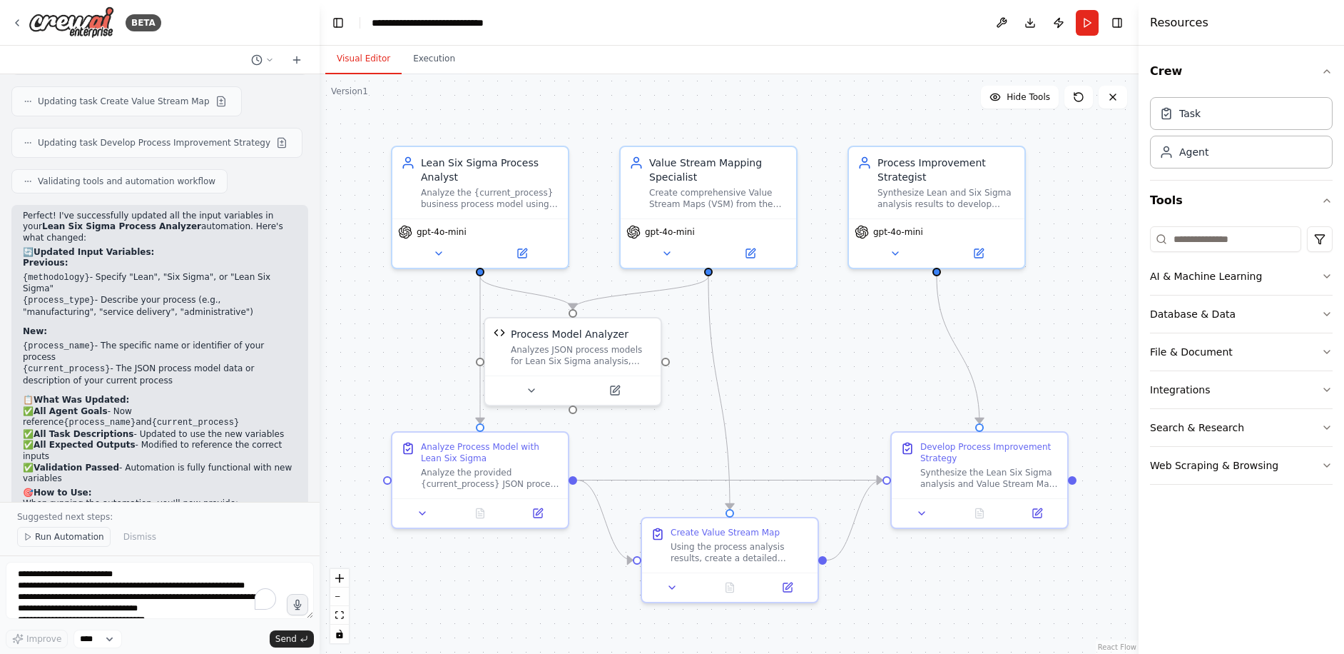
click at [44, 539] on span "Run Automation" at bounding box center [69, 536] width 69 height 11
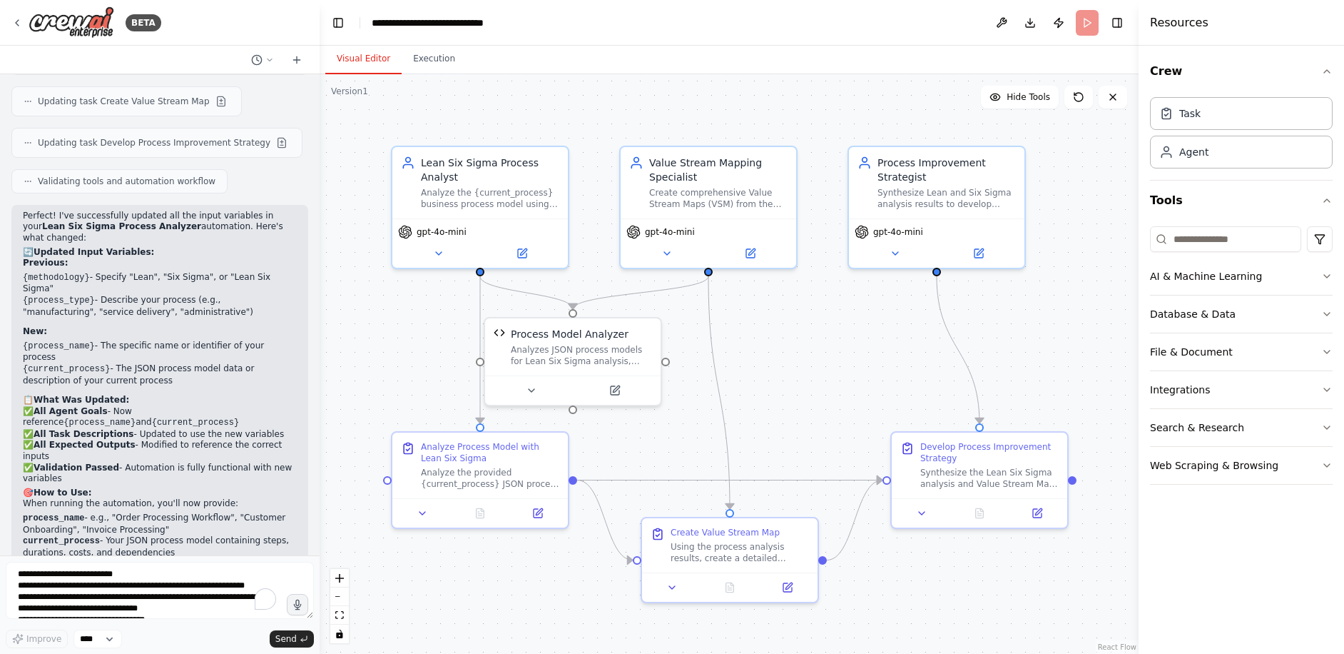
scroll to position [2981, 0]
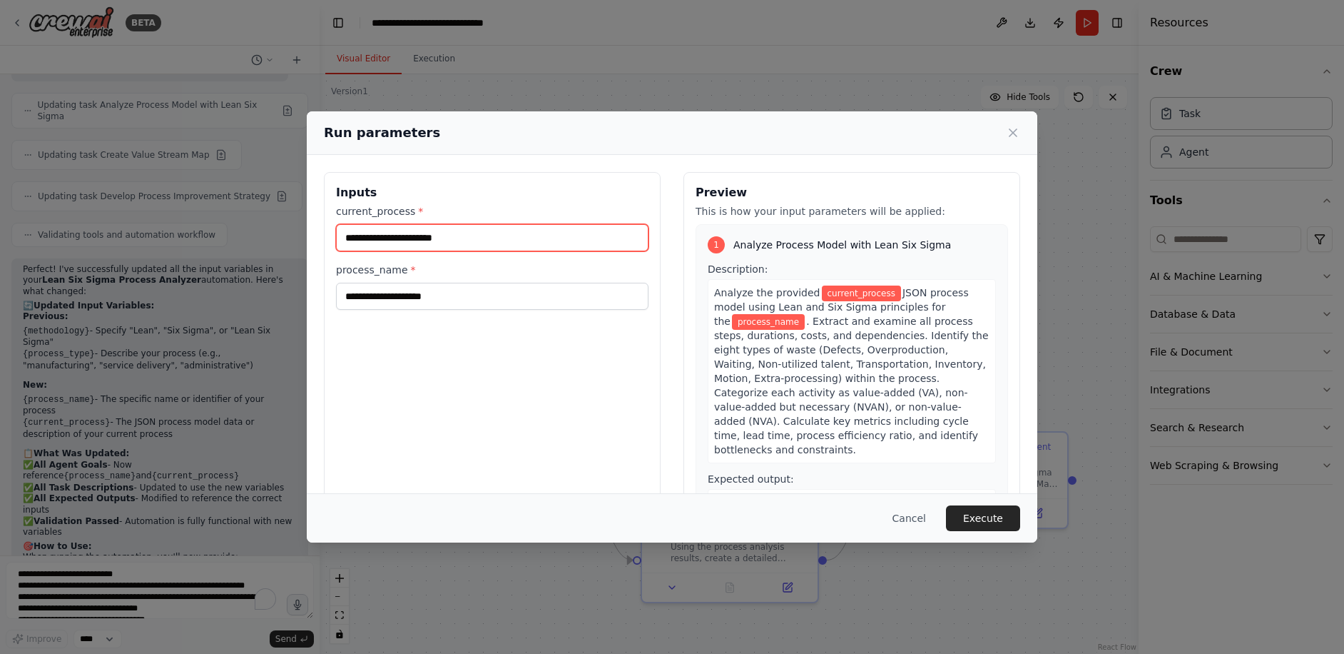
click at [373, 240] on input "current_process *" at bounding box center [492, 237] width 313 height 27
paste input "**********"
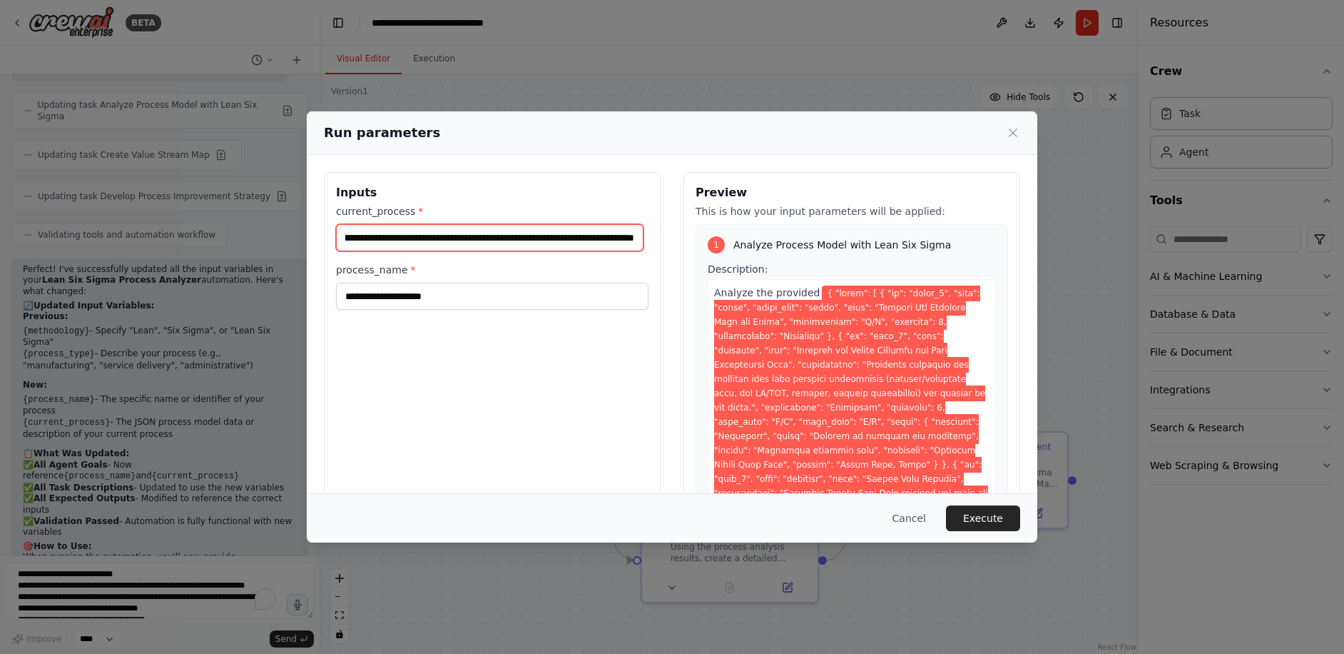
type input "**********"
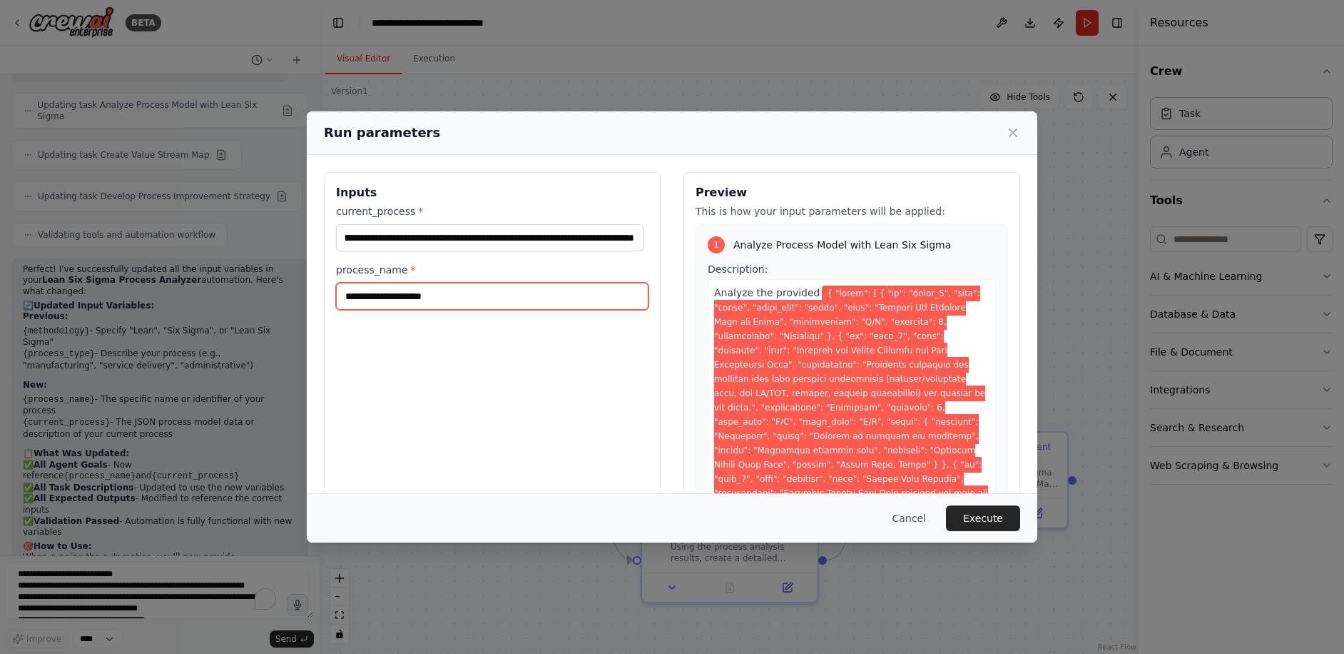
scroll to position [0, 0]
click at [387, 295] on input "process_name *" at bounding box center [492, 296] width 313 height 27
type input "**********"
click at [990, 520] on button "Execute" at bounding box center [983, 518] width 74 height 26
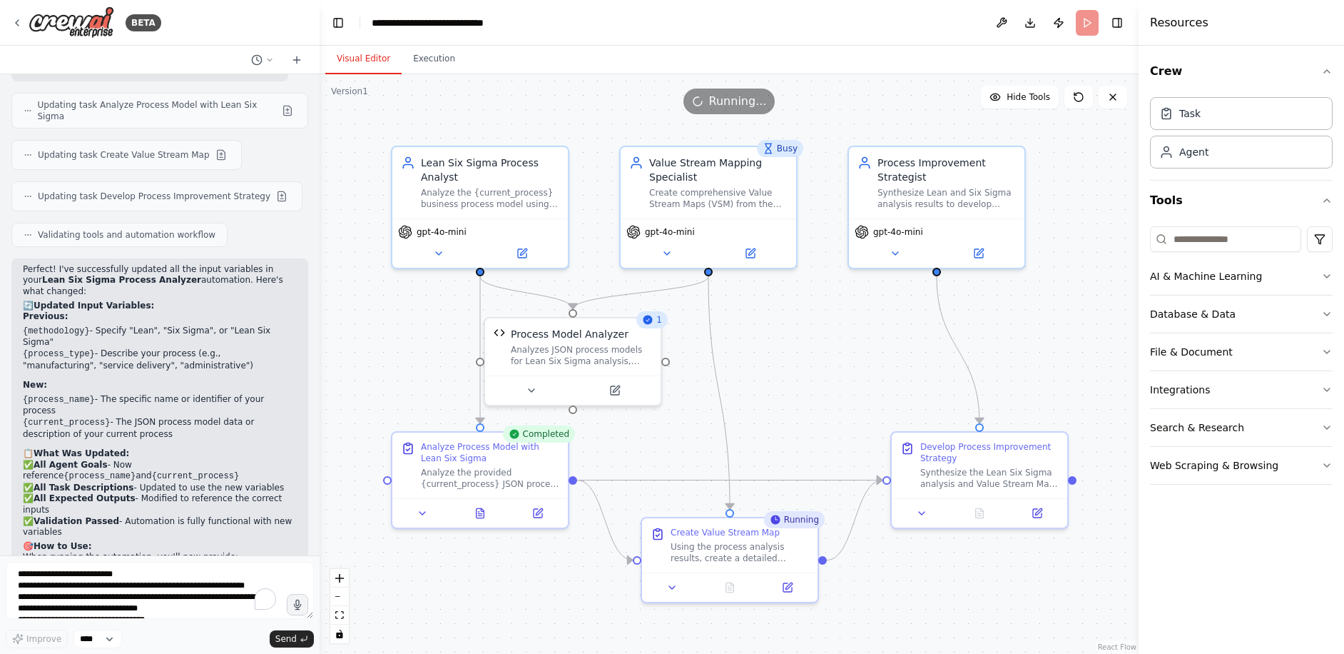
drag, startPoint x: 23, startPoint y: 240, endPoint x: 126, endPoint y: 263, distance: 105.1
click at [126, 394] on ul "{process_name} - The specific name or identifier of your process {current_proce…" at bounding box center [160, 417] width 274 height 46
copy ul "{process_name} - The specific name or identifier of your process {current_proce…"
click at [485, 515] on icon at bounding box center [480, 510] width 11 height 11
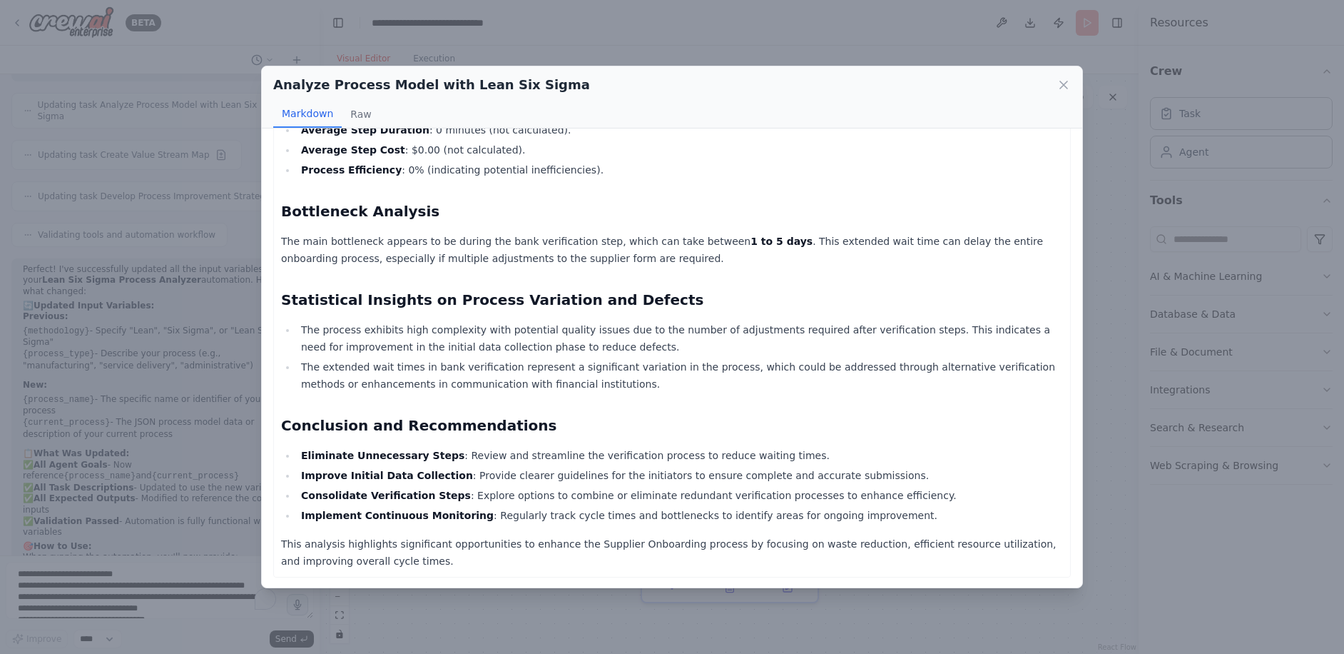
scroll to position [3069, 0]
click at [1064, 86] on icon at bounding box center [1064, 85] width 14 height 14
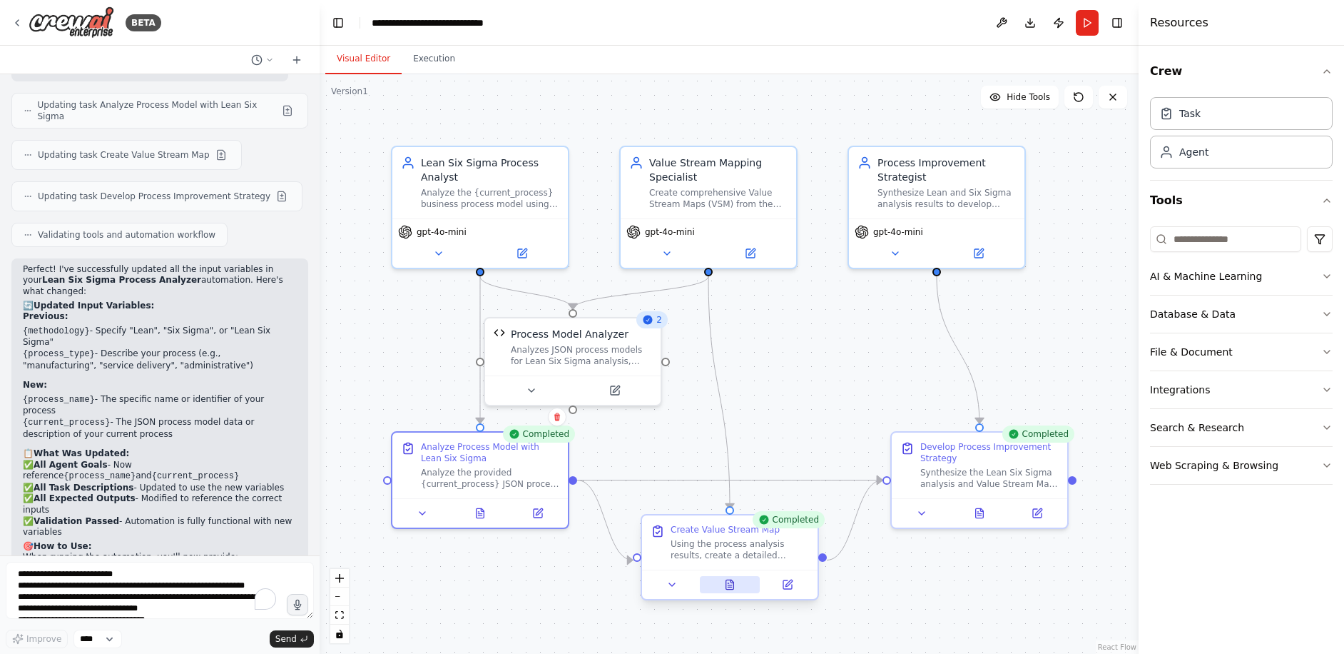
click at [725, 589] on icon at bounding box center [729, 584] width 11 height 11
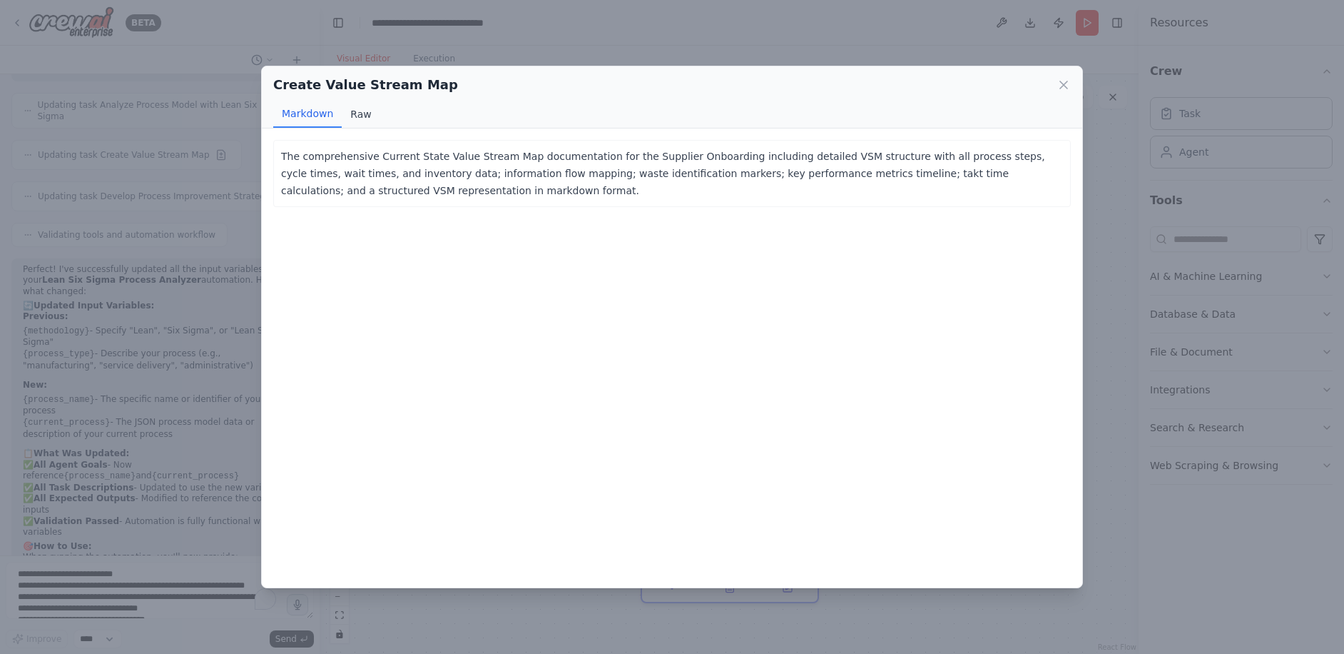
click at [368, 114] on button "Raw" at bounding box center [361, 114] width 38 height 27
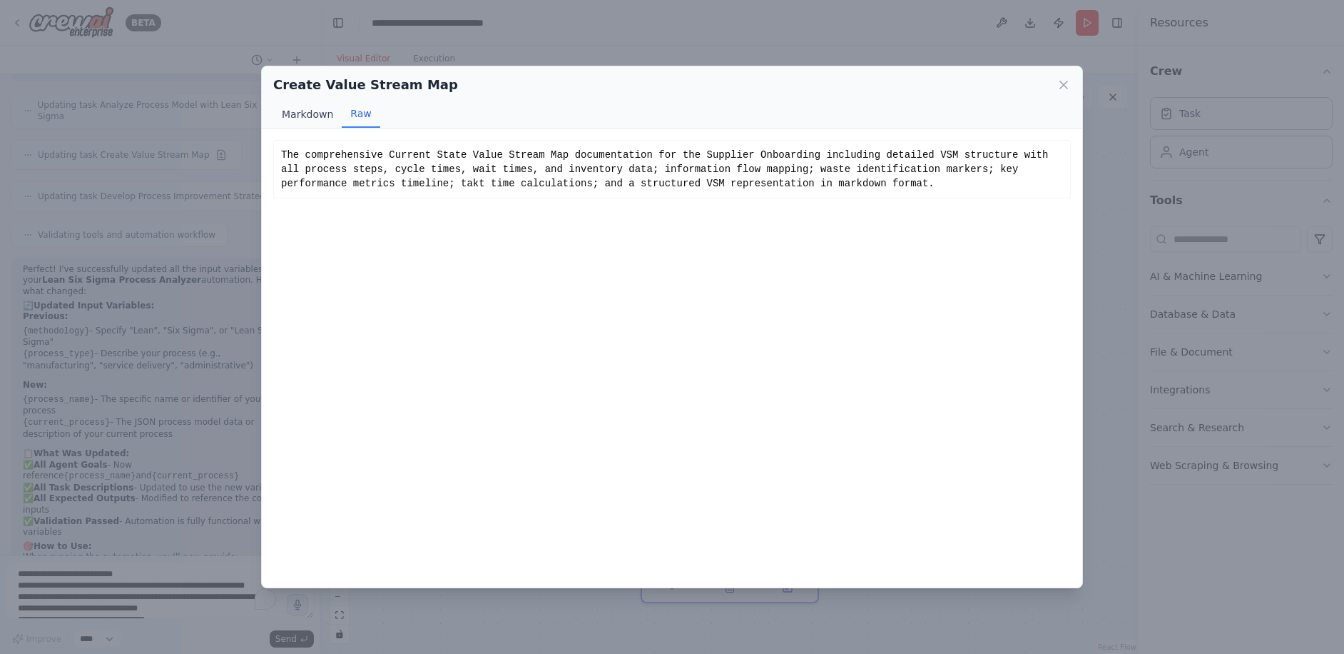
click at [310, 116] on button "Markdown" at bounding box center [307, 114] width 69 height 27
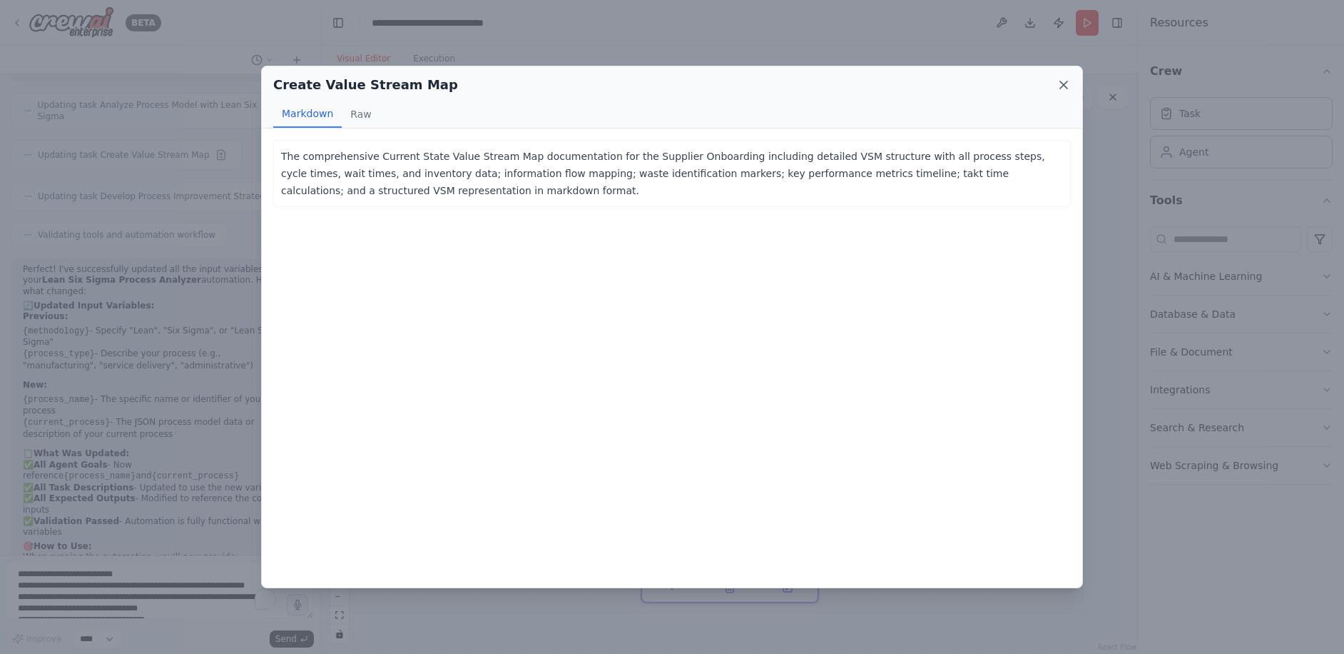
click at [1065, 85] on icon at bounding box center [1063, 84] width 7 height 7
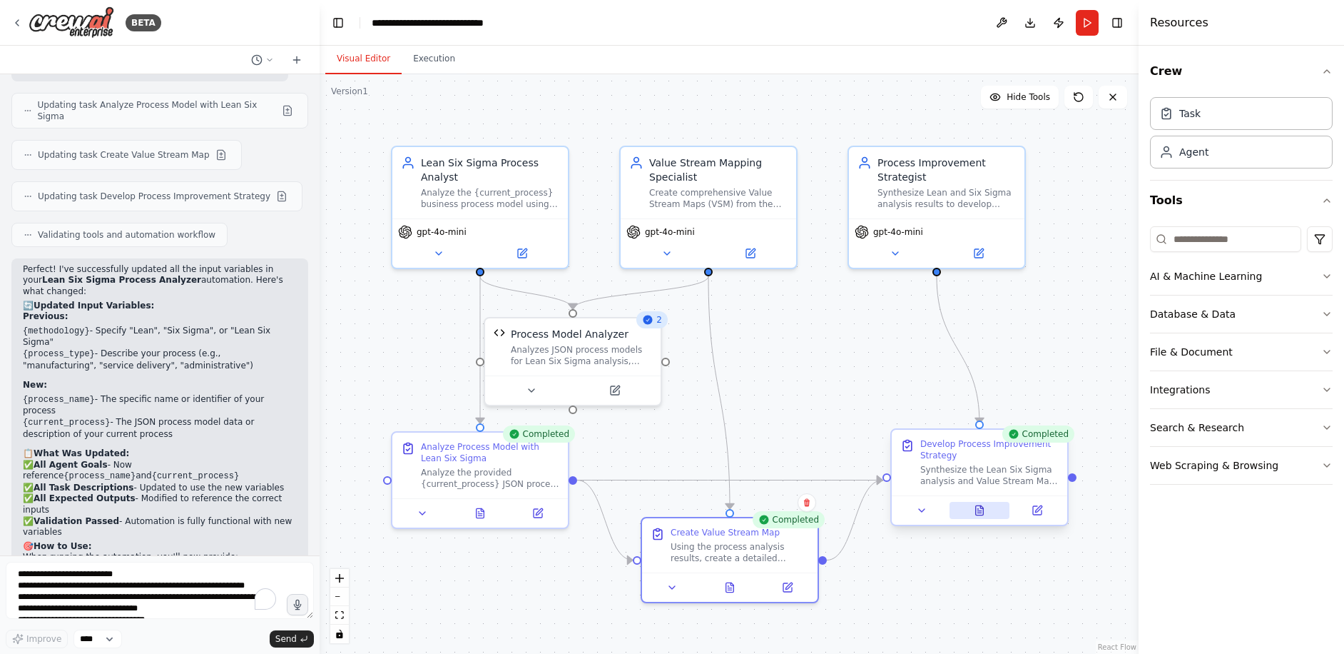
click at [988, 508] on button at bounding box center [980, 510] width 61 height 17
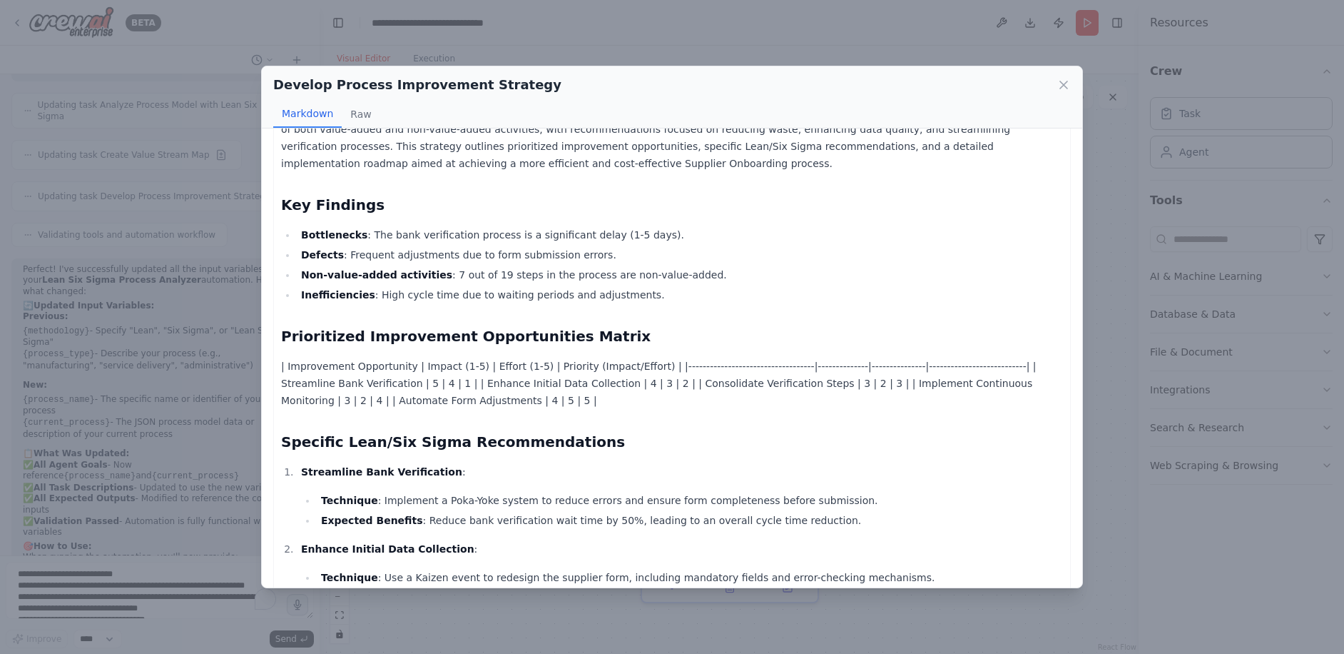
scroll to position [142, 0]
click at [1070, 83] on icon at bounding box center [1064, 85] width 14 height 14
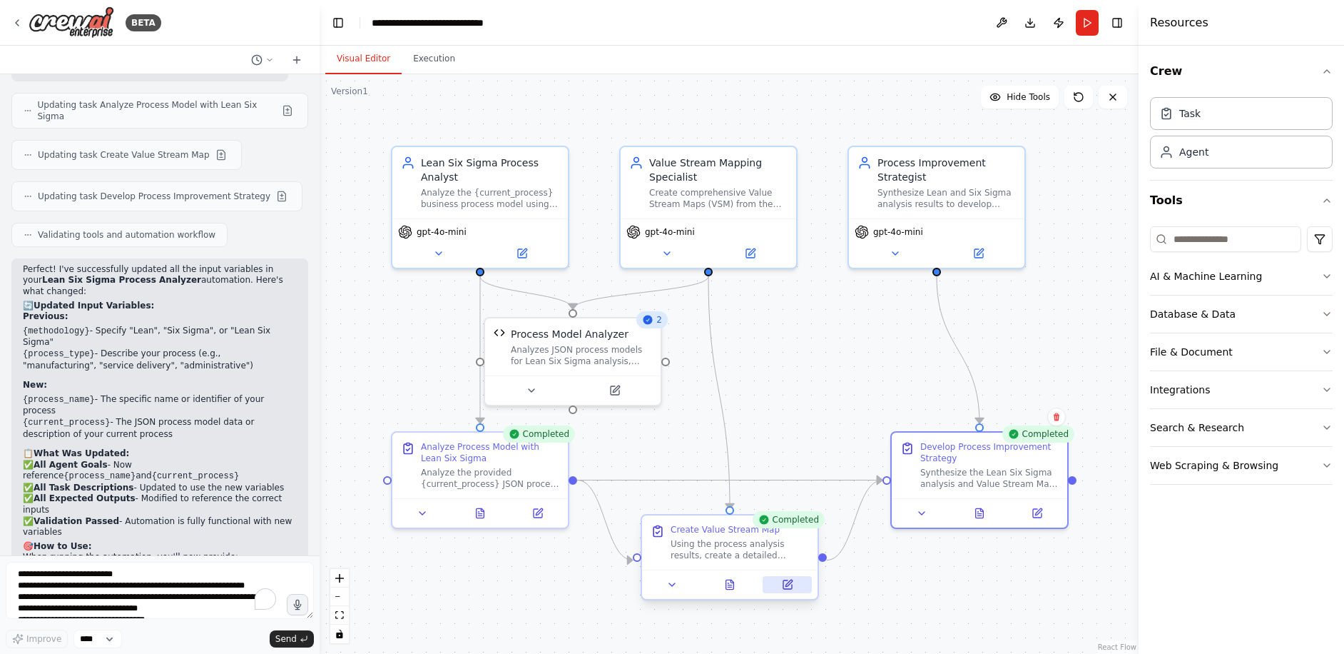
click at [779, 580] on button at bounding box center [787, 584] width 49 height 17
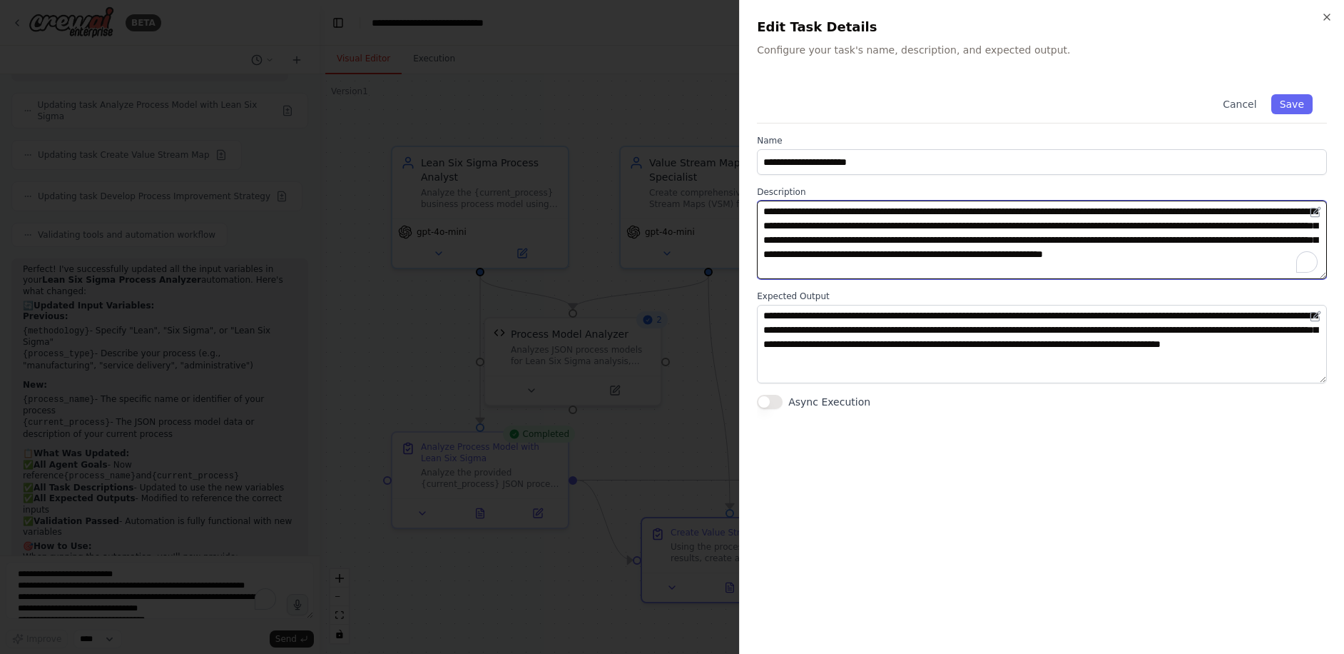
click at [1232, 211] on textarea "**********" at bounding box center [1042, 240] width 570 height 78
type textarea "**********"
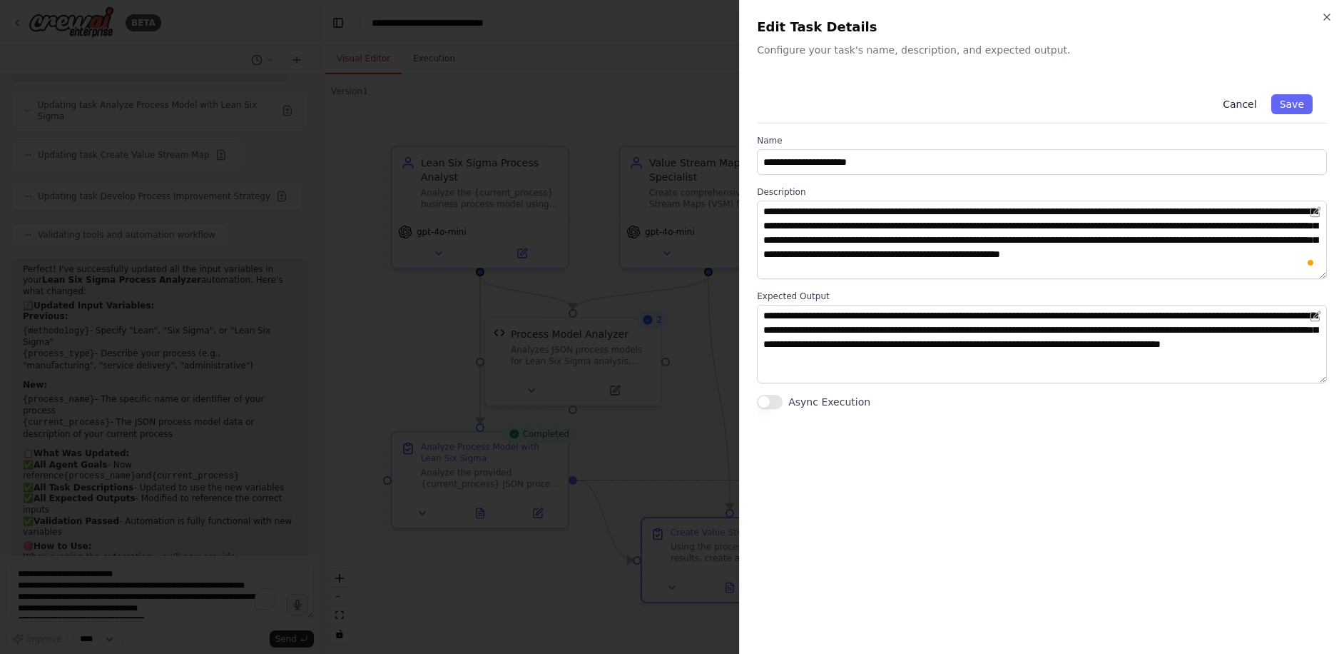
click at [1235, 103] on button "Cancel" at bounding box center [1240, 104] width 51 height 20
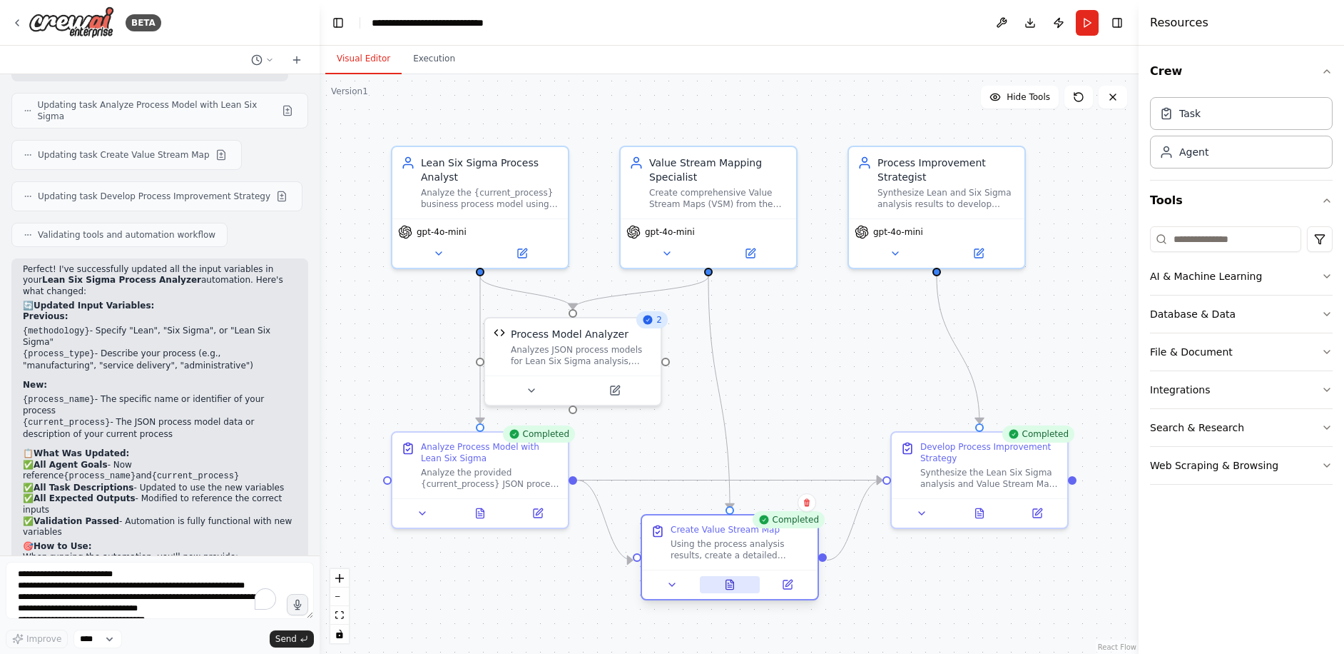
click at [728, 582] on button at bounding box center [730, 584] width 61 height 17
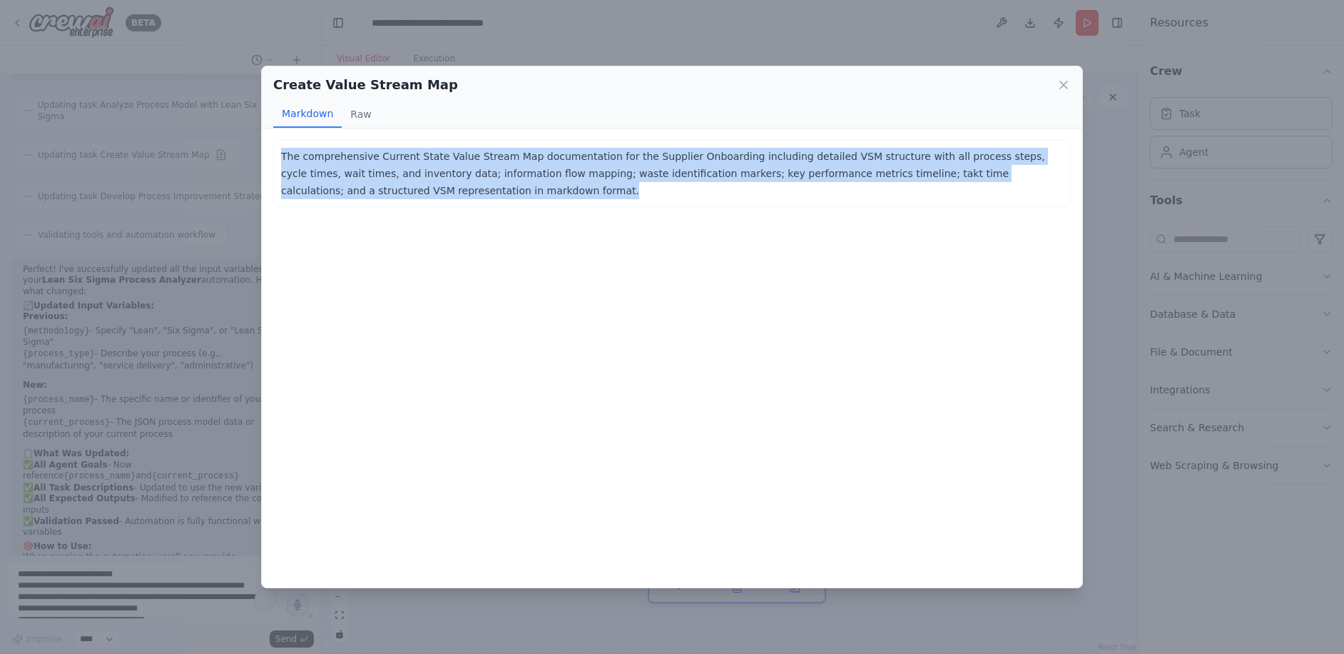
drag, startPoint x: 282, startPoint y: 152, endPoint x: 374, endPoint y: 200, distance: 103.7
click at [374, 200] on div "The comprehensive Current State Value Stream Map documentation for the Supplier…" at bounding box center [672, 173] width 798 height 67
copy p "The comprehensive Current State Value Stream Map documentation for the Supplier…"
click at [1058, 85] on icon at bounding box center [1064, 85] width 14 height 14
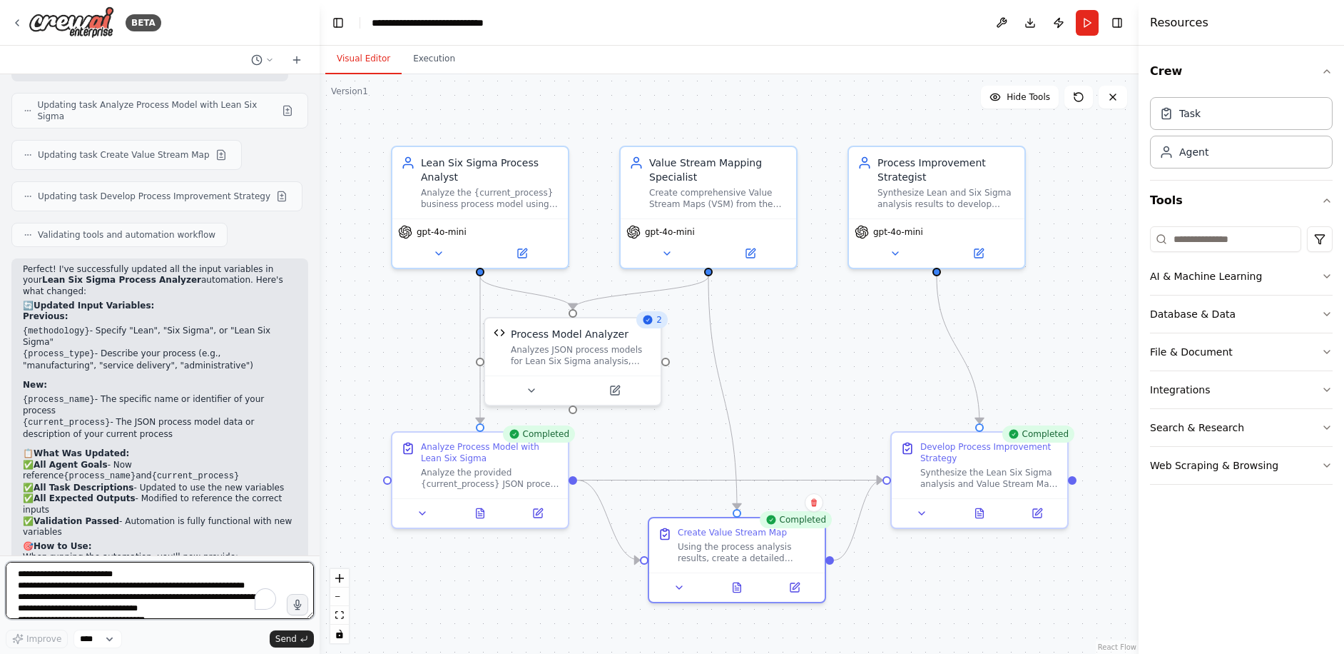
click at [34, 571] on textarea "**********" at bounding box center [160, 590] width 308 height 57
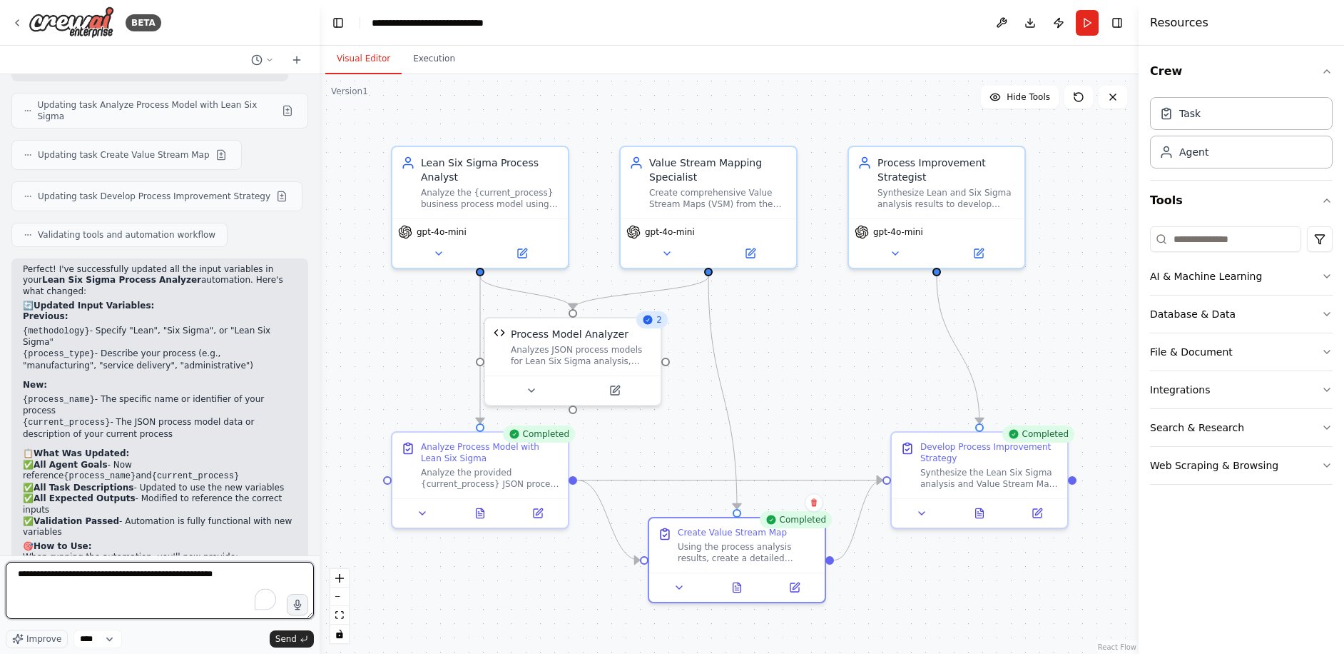
paste textarea "**********"
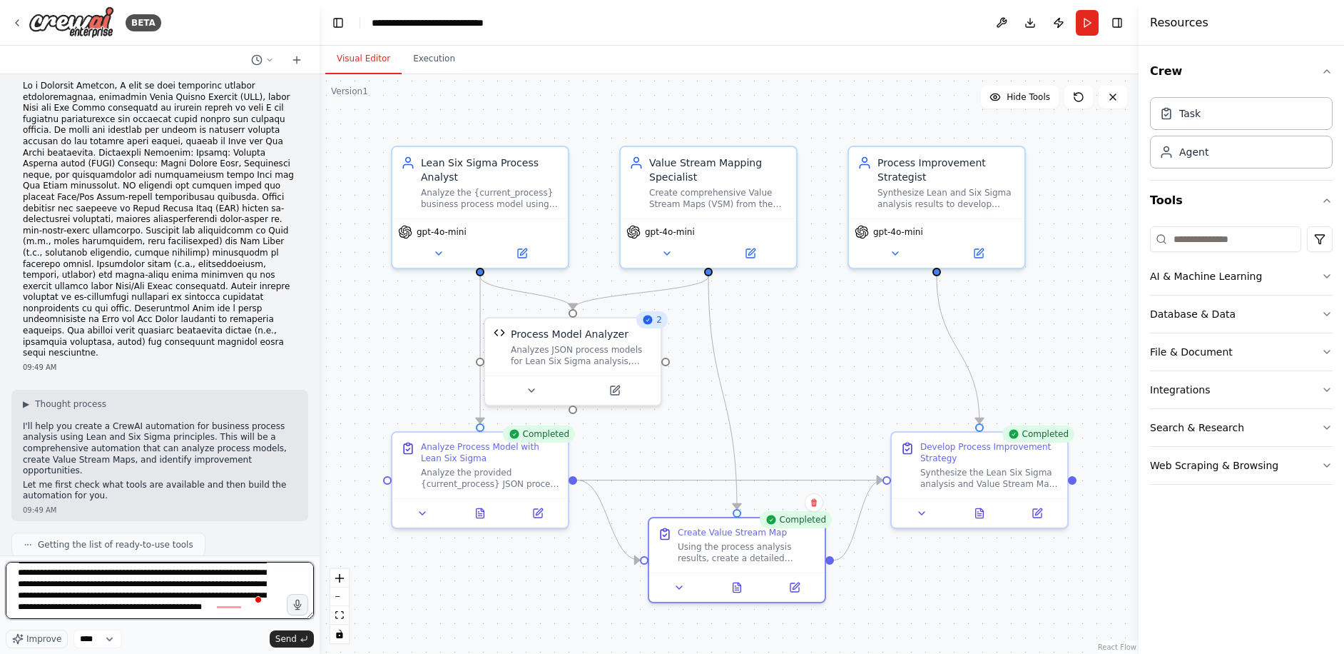
scroll to position [0, 0]
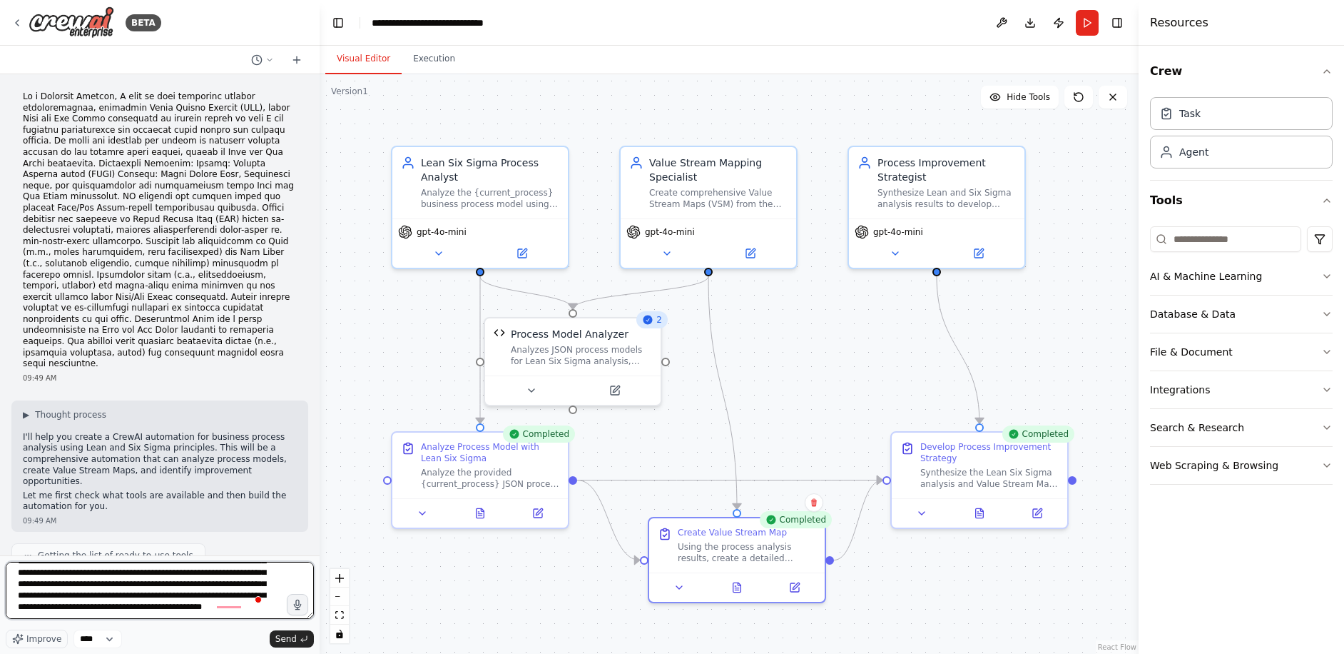
click at [180, 609] on textarea "**********" at bounding box center [160, 590] width 308 height 57
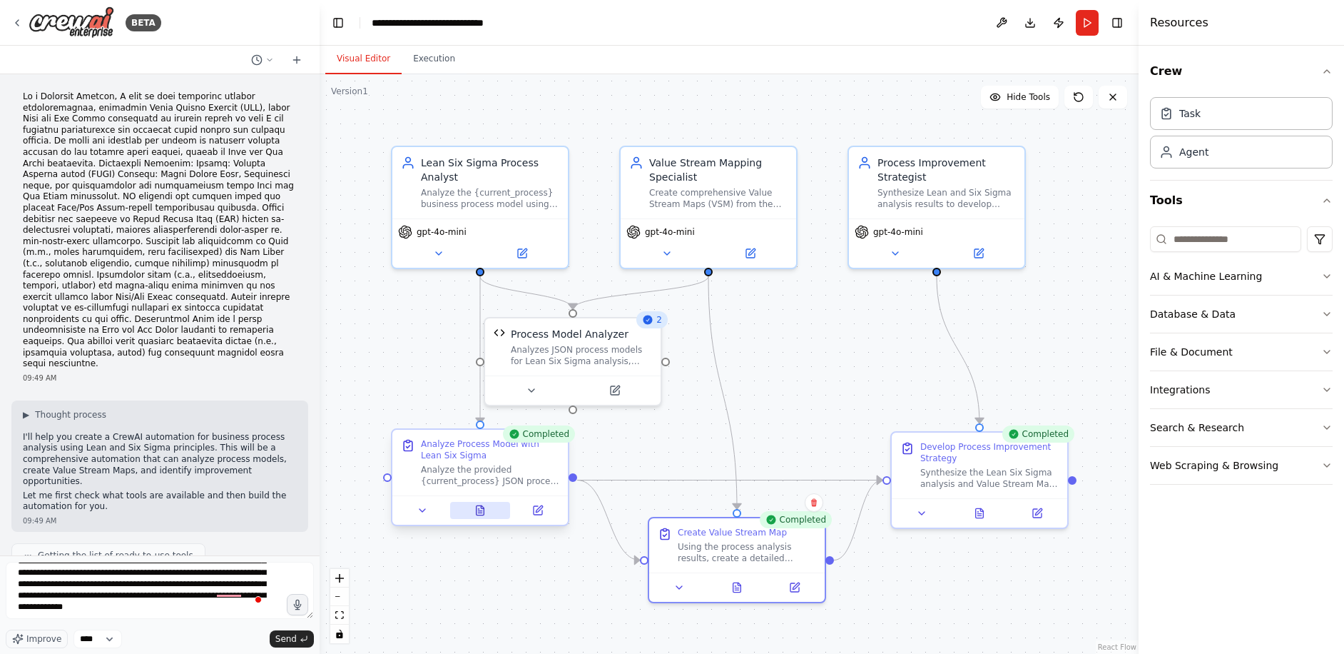
click at [480, 507] on icon at bounding box center [481, 509] width 8 height 9
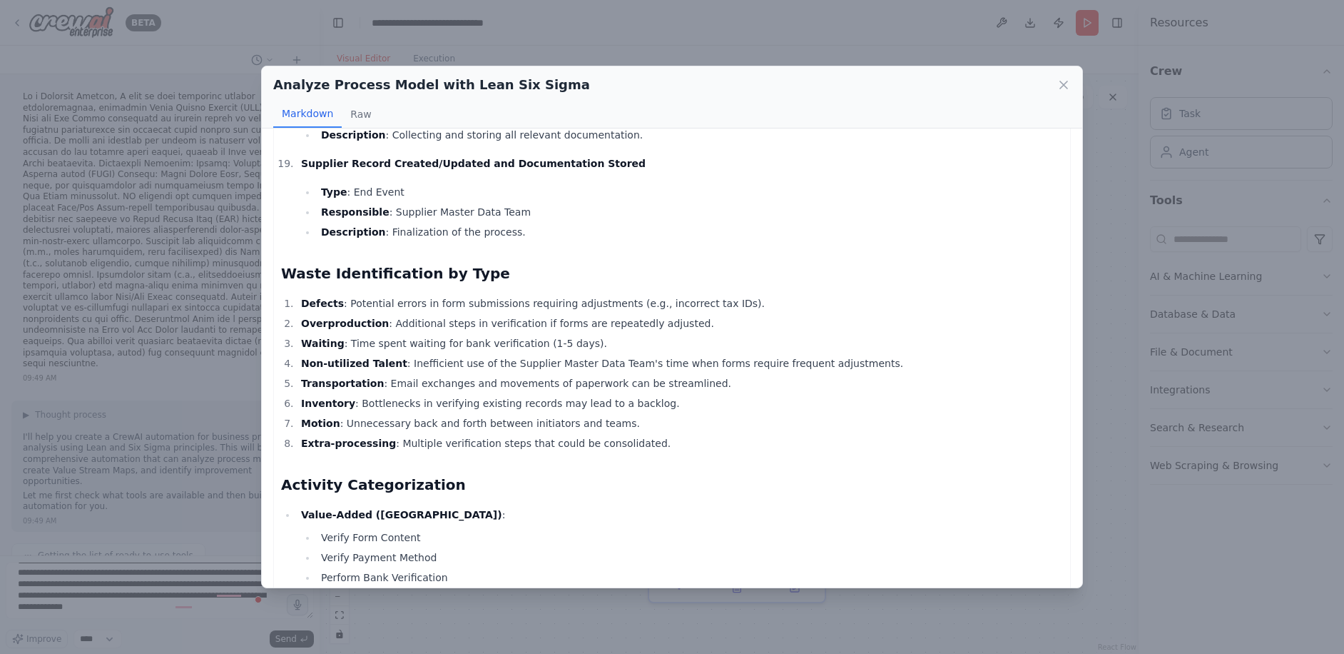
scroll to position [2068, 0]
click at [1060, 85] on icon at bounding box center [1064, 85] width 14 height 14
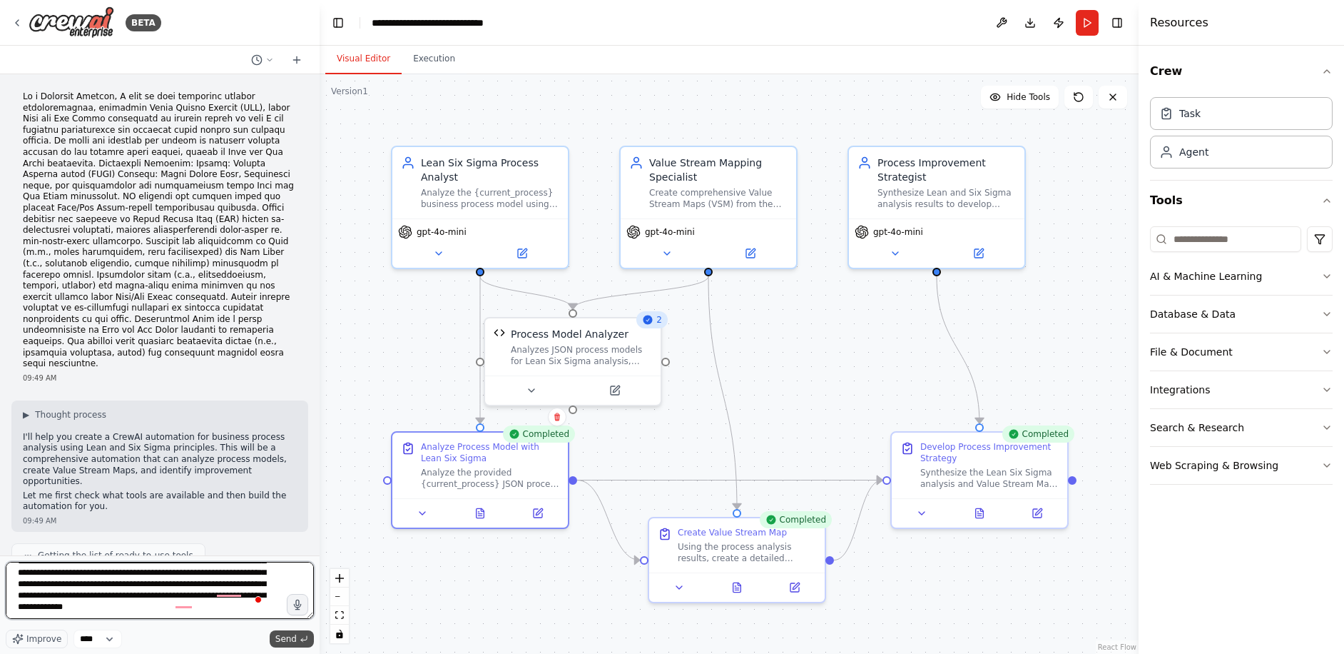
scroll to position [59, 0]
drag, startPoint x: 175, startPoint y: 603, endPoint x: 286, endPoint y: 635, distance: 115.9
click at [286, 635] on div "**********" at bounding box center [160, 605] width 308 height 86
type textarea "**********"
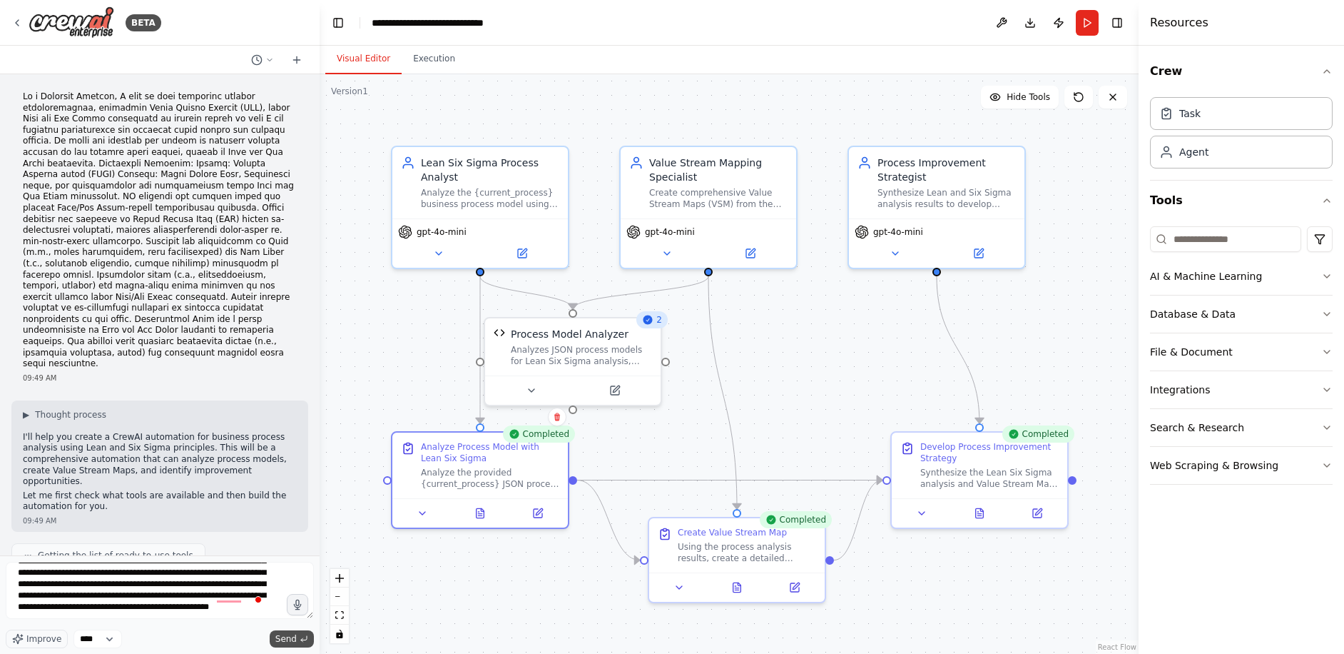
click at [287, 640] on span "Send" at bounding box center [285, 638] width 21 height 11
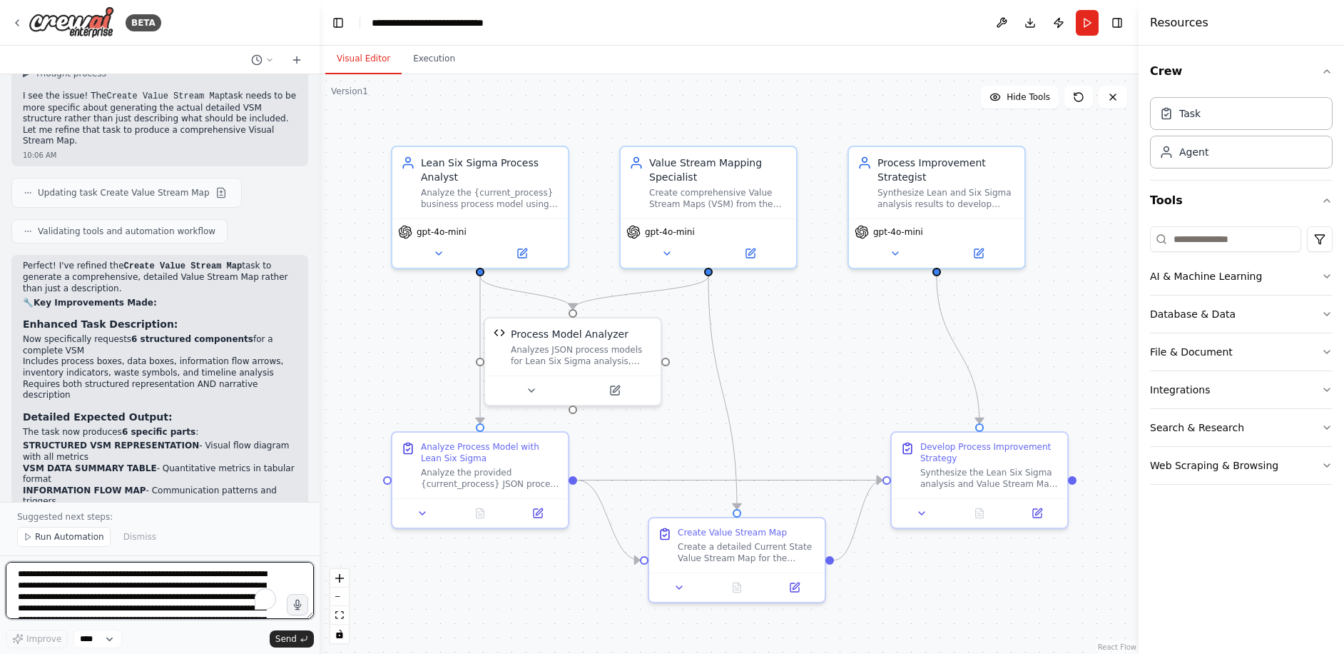
scroll to position [3809, 0]
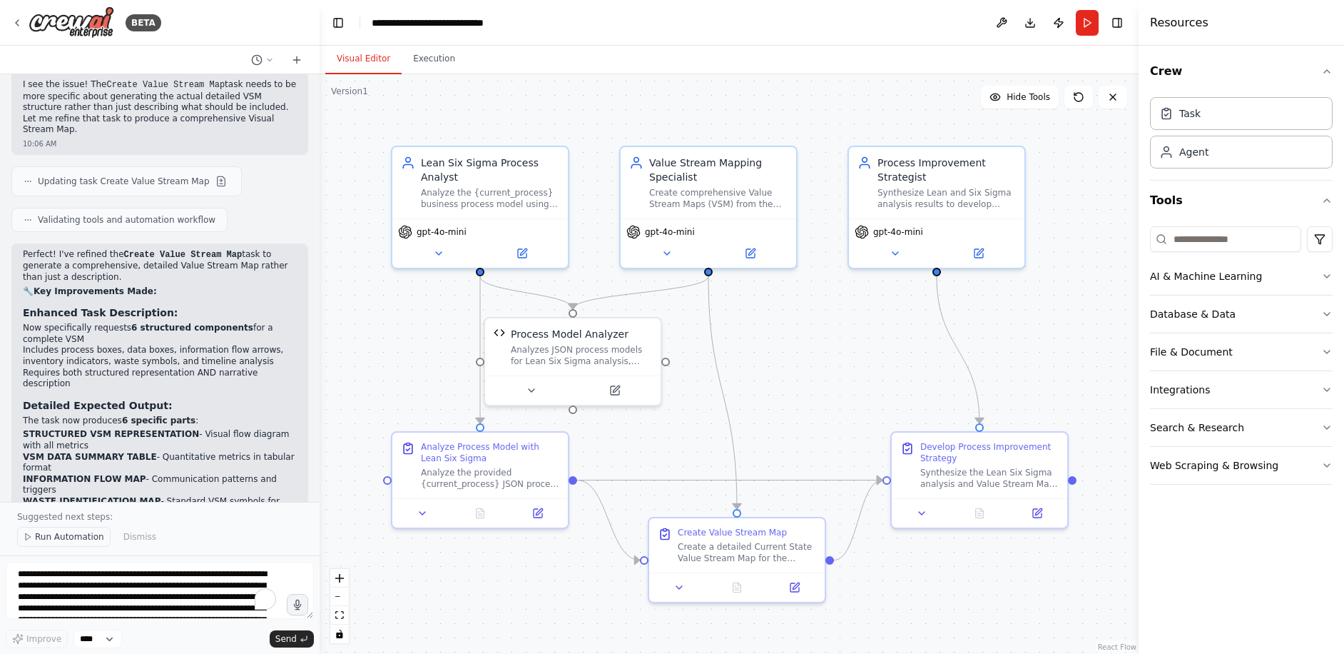
click at [56, 542] on span "Run Automation" at bounding box center [69, 536] width 69 height 11
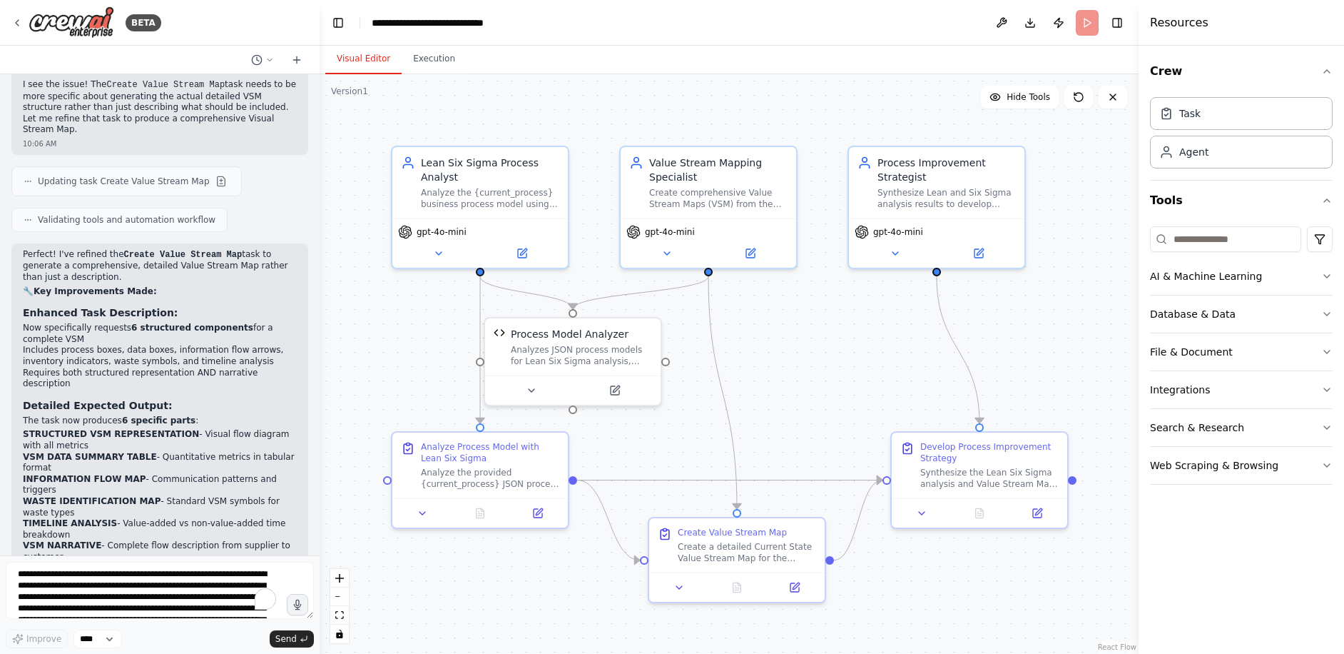
scroll to position [3756, 0]
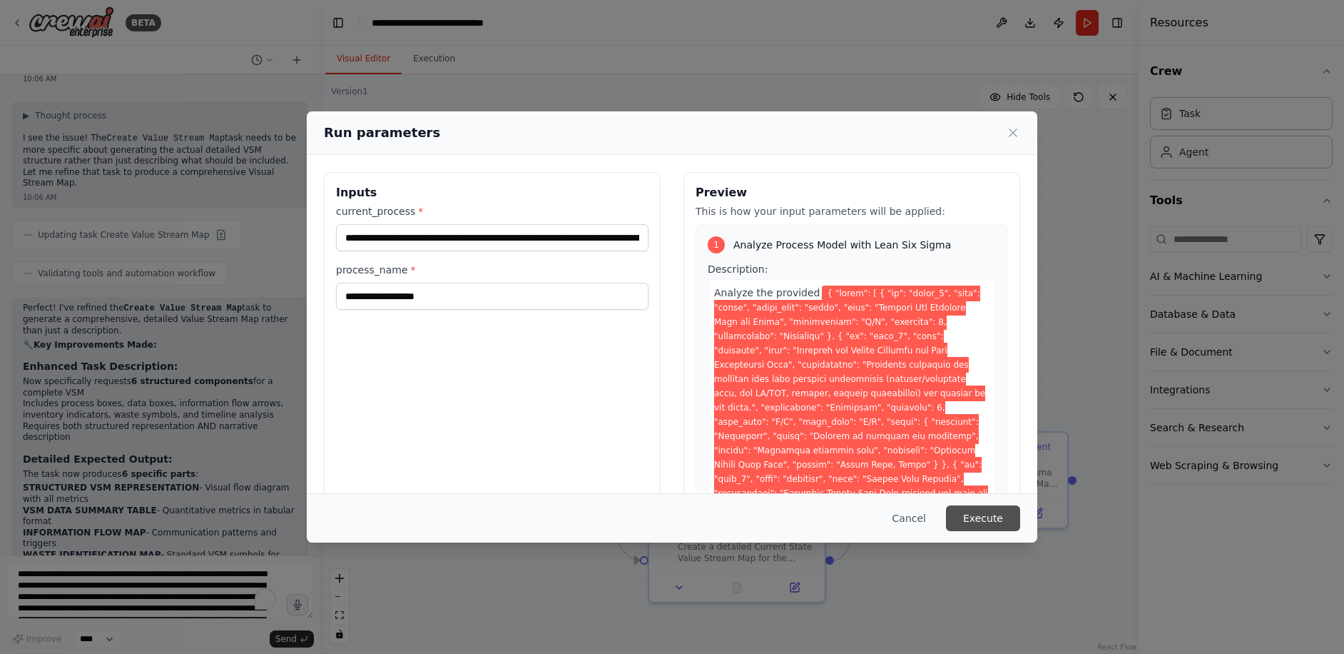
click at [990, 519] on button "Execute" at bounding box center [983, 518] width 74 height 26
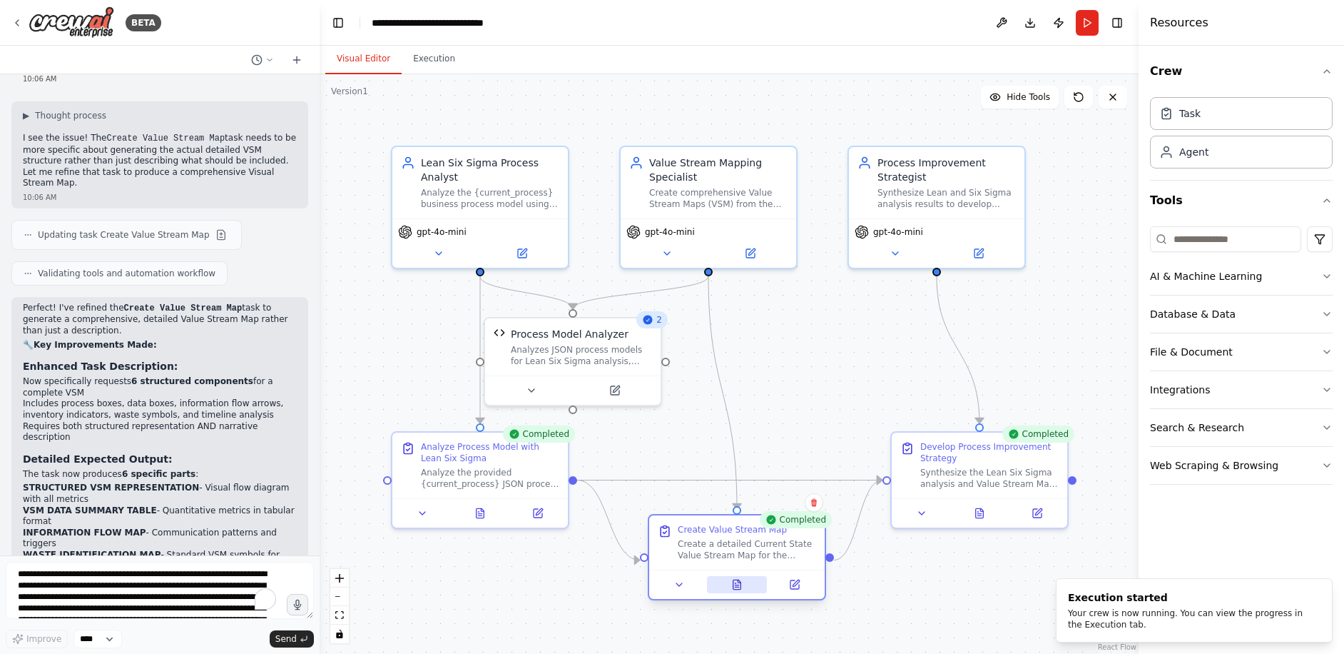
click at [746, 591] on button at bounding box center [737, 584] width 61 height 17
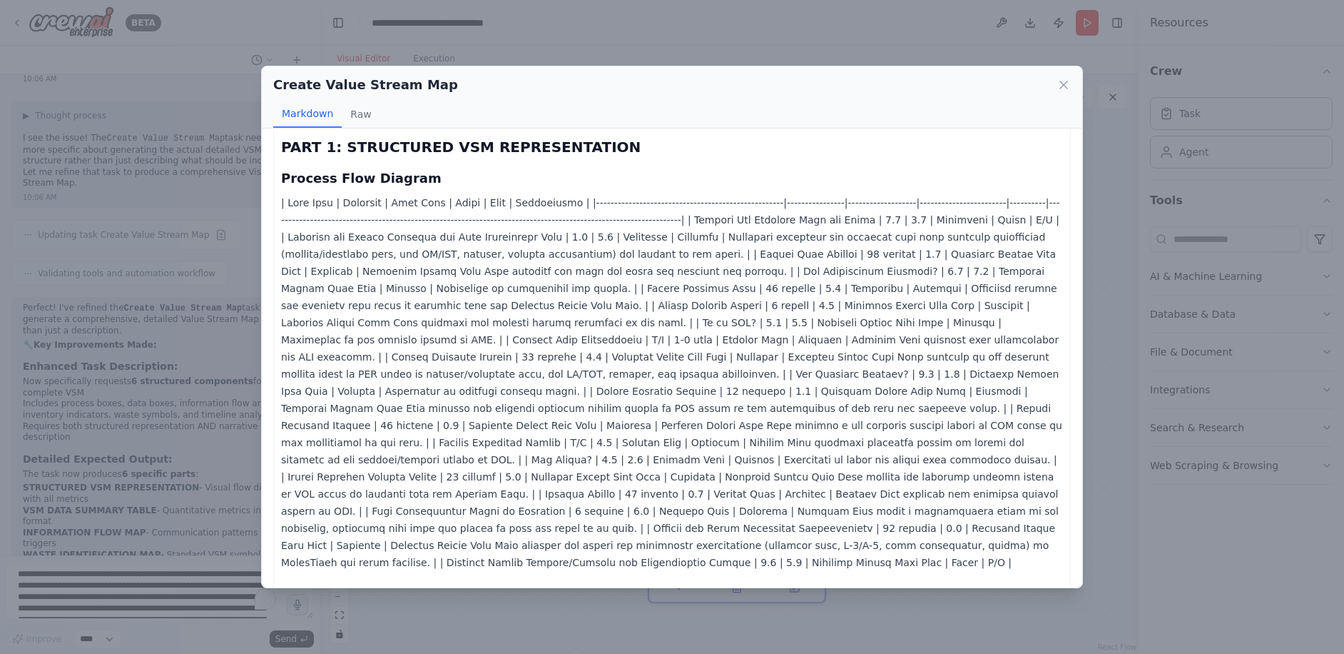
scroll to position [59, 0]
click at [362, 121] on button "Raw" at bounding box center [361, 114] width 38 height 27
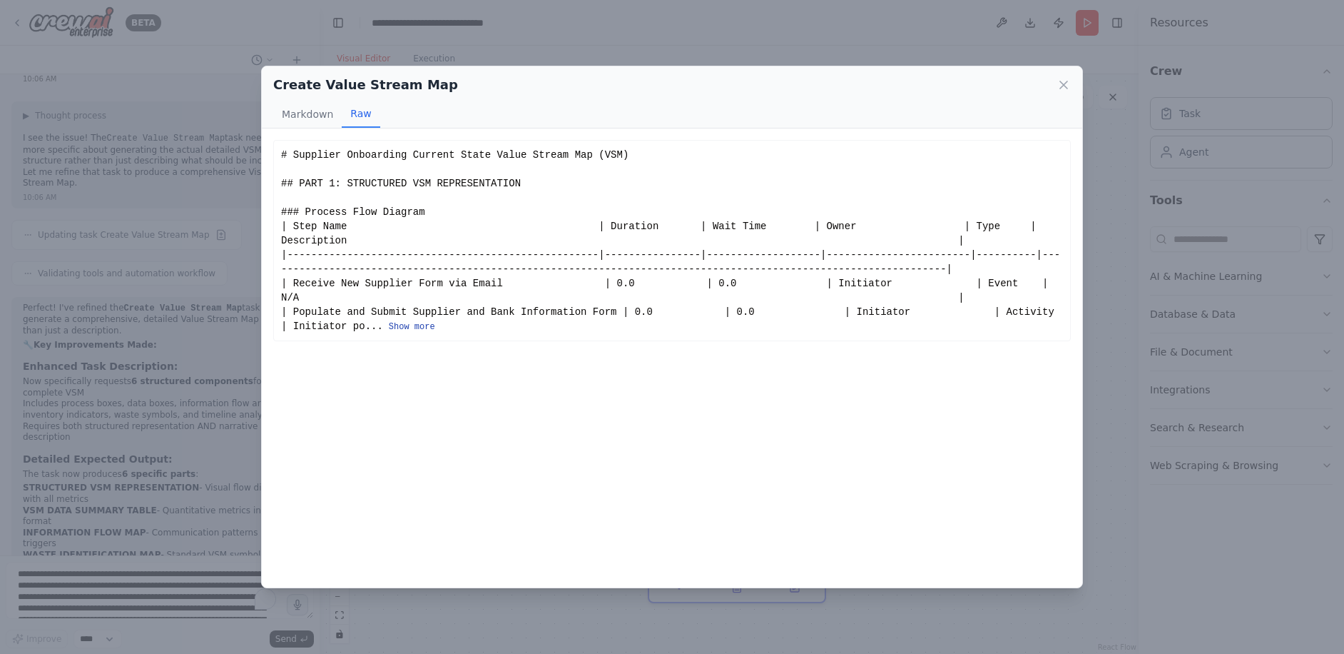
click at [389, 327] on button "Show more" at bounding box center [412, 326] width 46 height 11
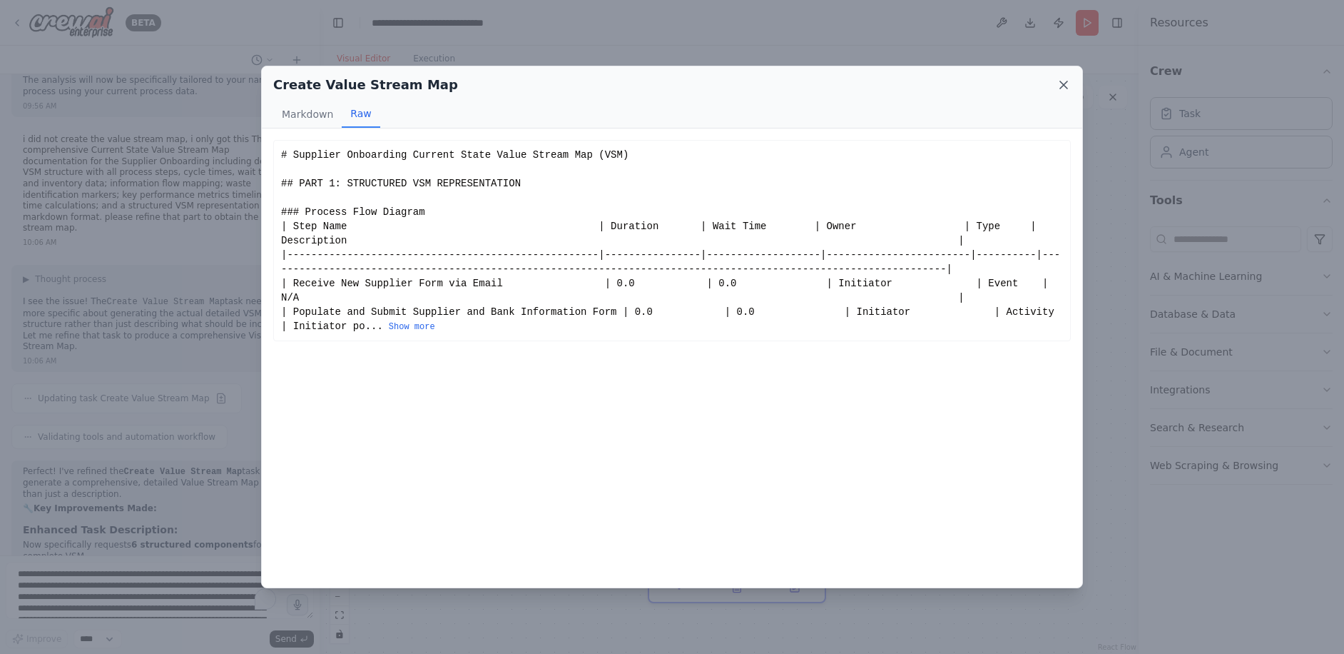
click at [1068, 81] on icon at bounding box center [1063, 84] width 7 height 7
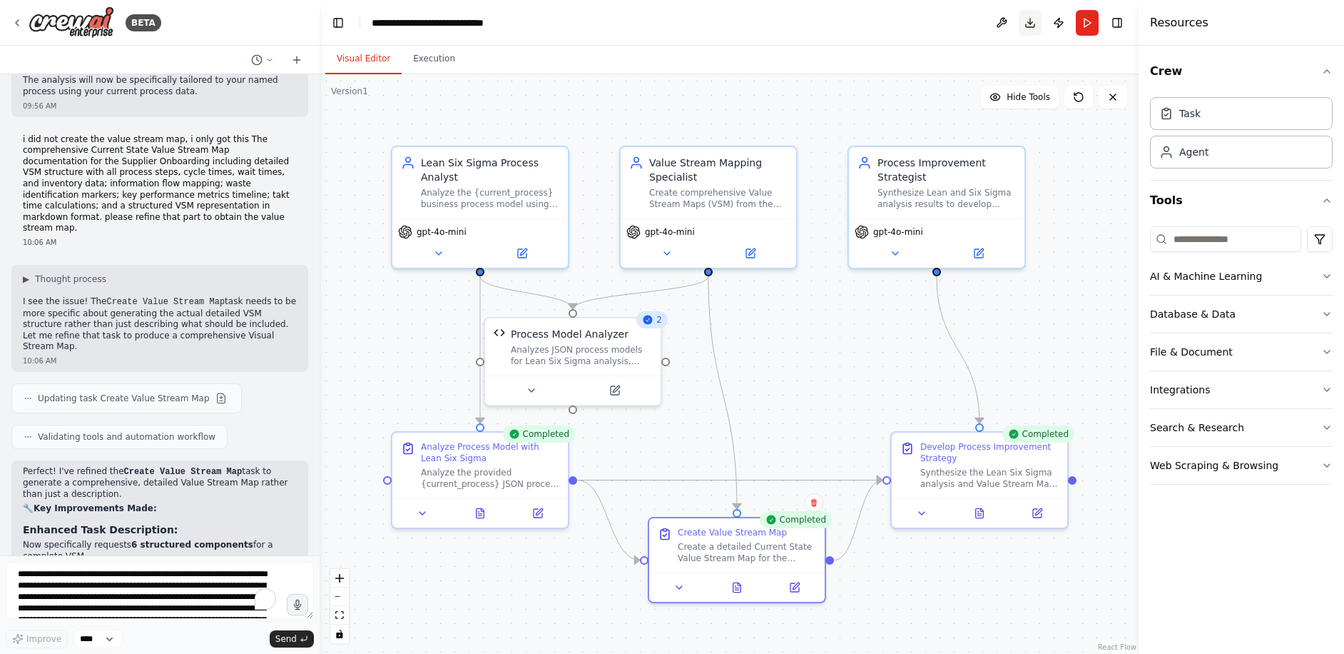
click at [1034, 29] on button "Download" at bounding box center [1030, 23] width 23 height 26
click at [873, 108] on div ".deletable-edge-delete-btn { width: 20px; height: 20px; border: 0px solid #ffff…" at bounding box center [729, 363] width 819 height 579
click at [410, 61] on button "Execution" at bounding box center [434, 59] width 65 height 30
click at [369, 62] on button "Visual Editor" at bounding box center [363, 59] width 76 height 30
click at [650, 324] on icon at bounding box center [648, 319] width 9 height 9
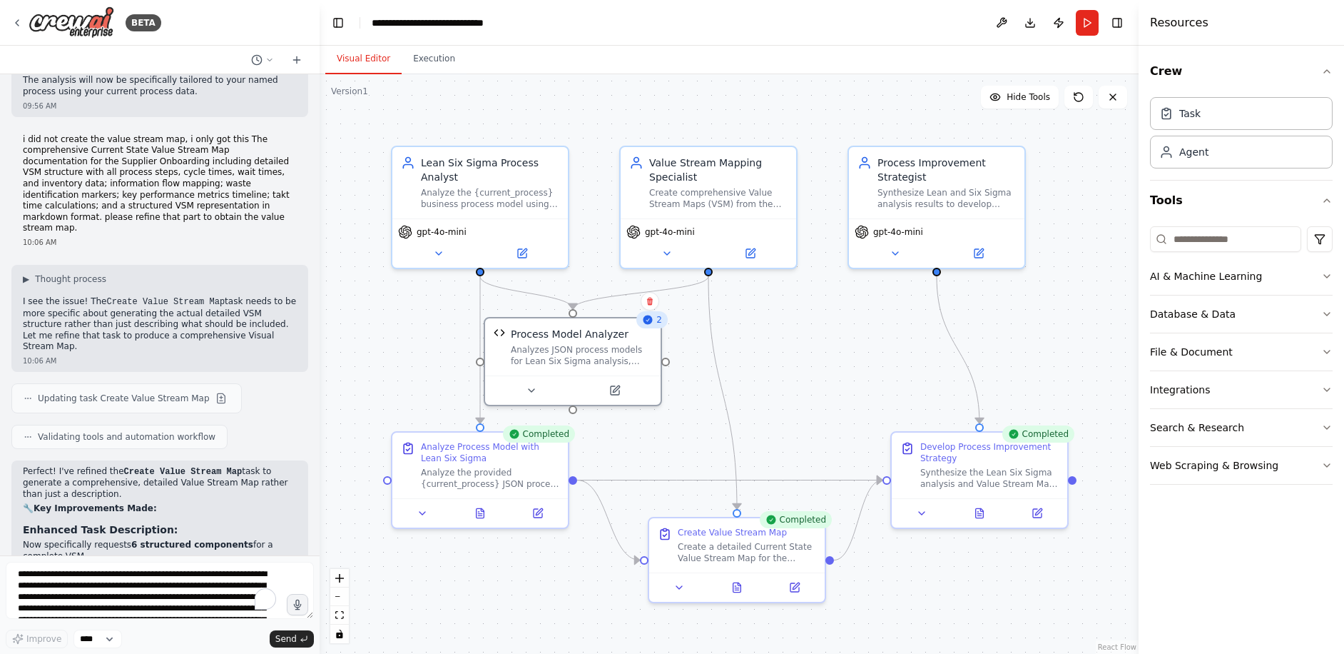
click at [650, 327] on div "2" at bounding box center [652, 319] width 31 height 17
click at [872, 339] on div ".deletable-edge-delete-btn { width: 20px; height: 20px; border: 0px solid #ffff…" at bounding box center [729, 363] width 819 height 579
